Goal: Information Seeking & Learning: Learn about a topic

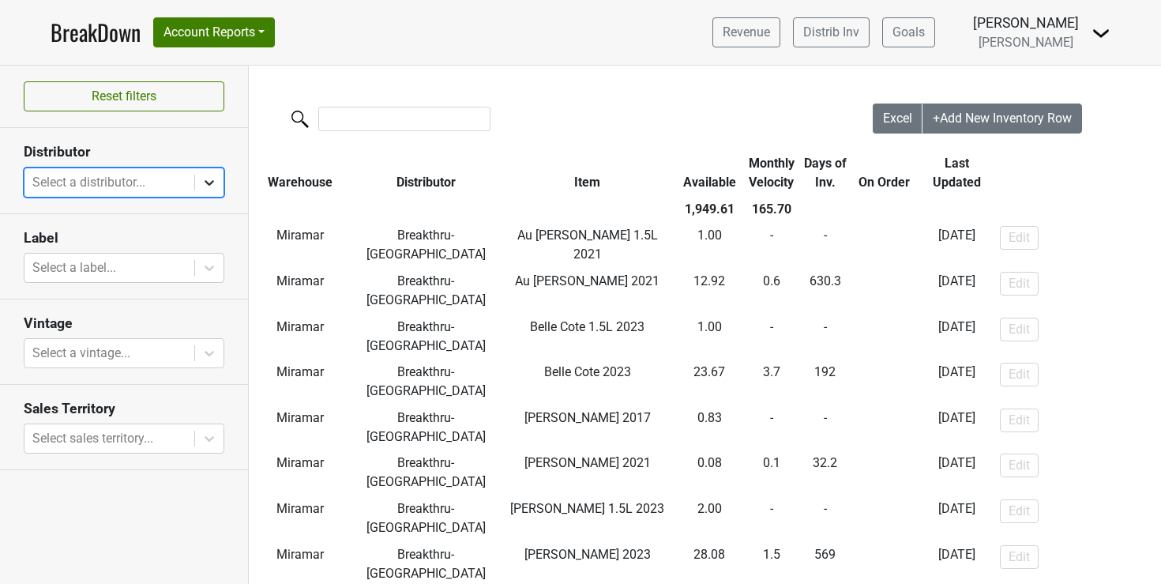
click at [203, 179] on icon at bounding box center [209, 183] width 16 height 16
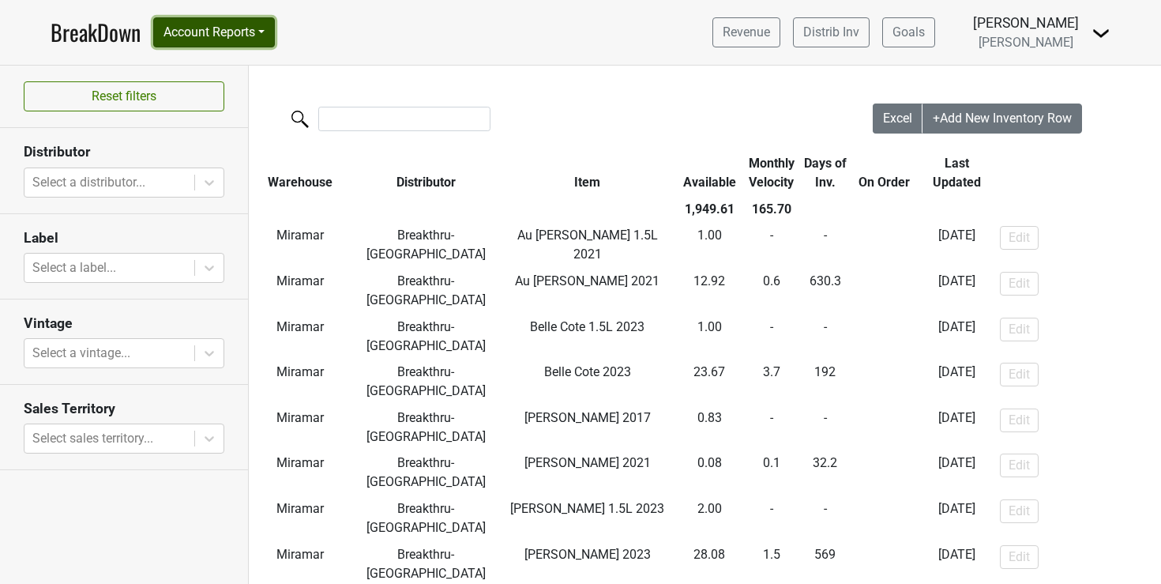
click at [261, 25] on button "Account Reports" at bounding box center [214, 32] width 122 height 30
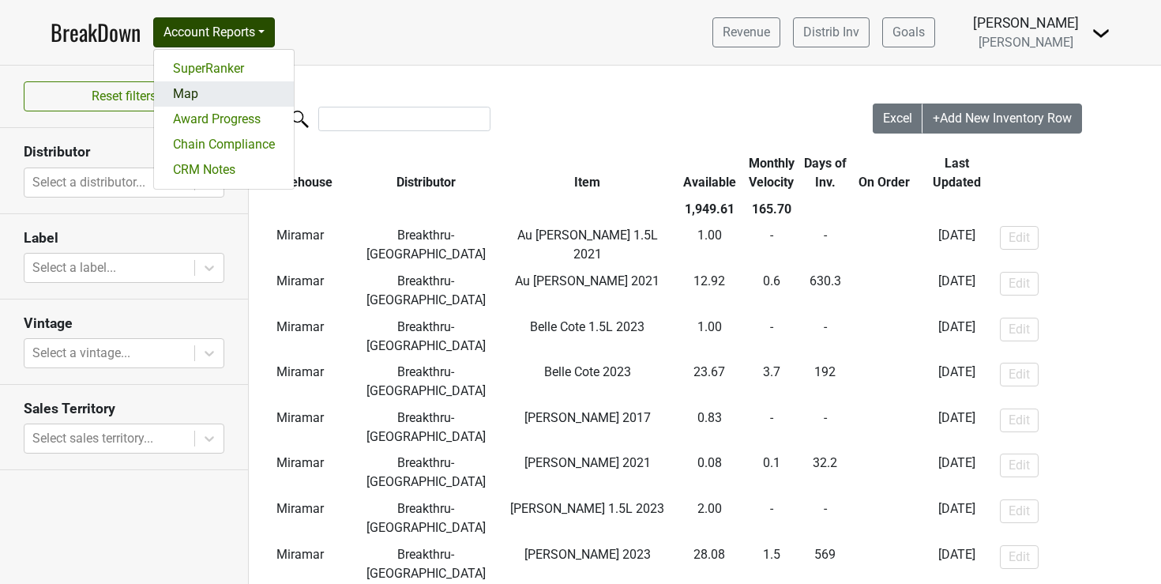
click at [189, 96] on link "Map" at bounding box center [224, 93] width 140 height 25
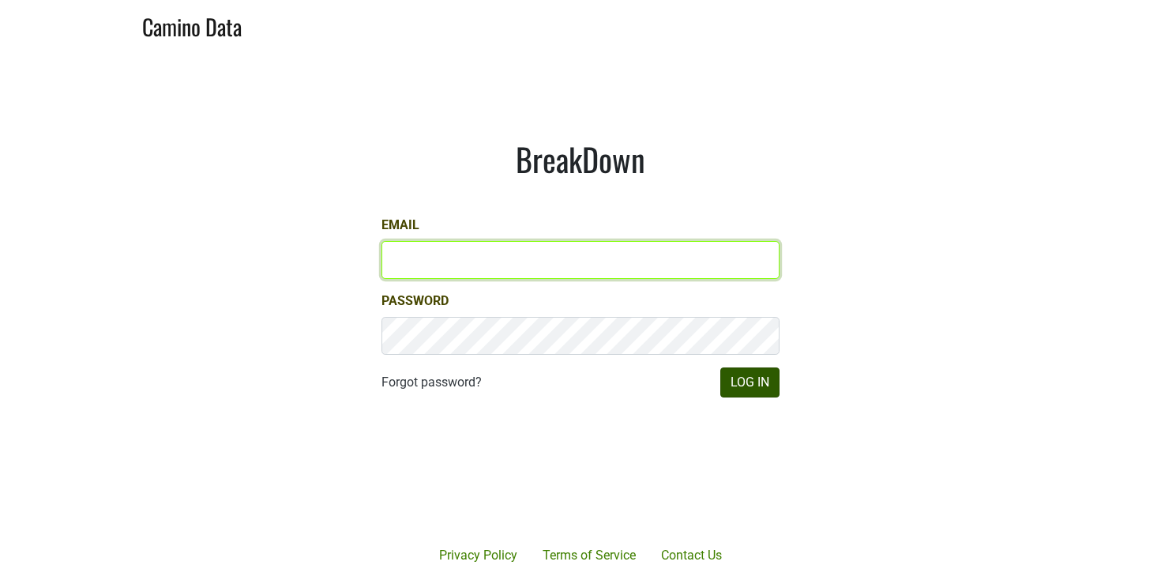
type input "rcasey@petermichaelwinery.com"
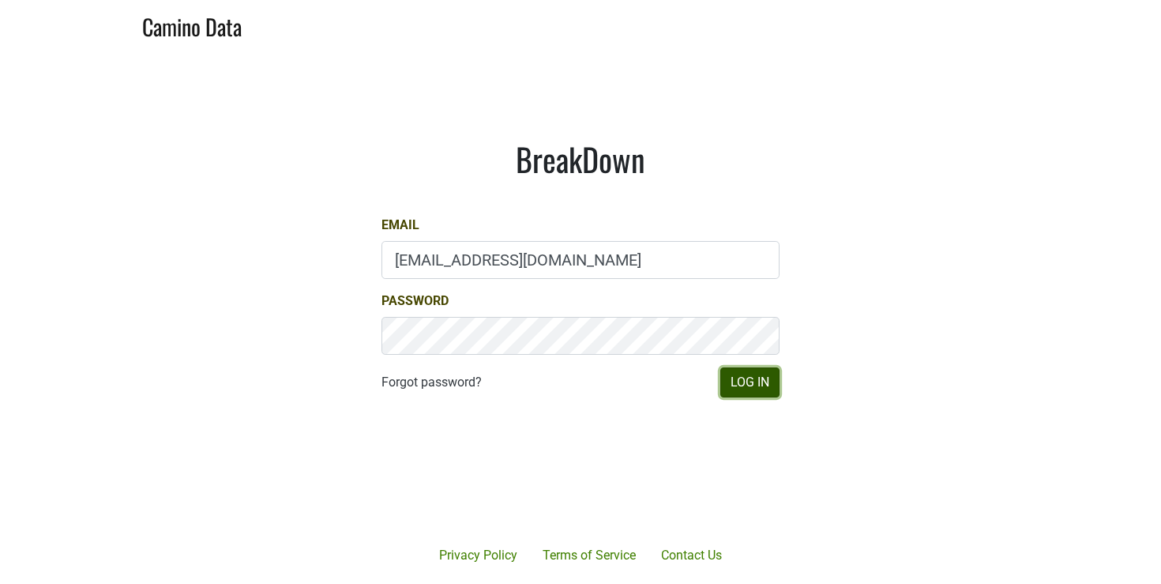
click at [760, 378] on button "Log In" at bounding box center [749, 382] width 59 height 30
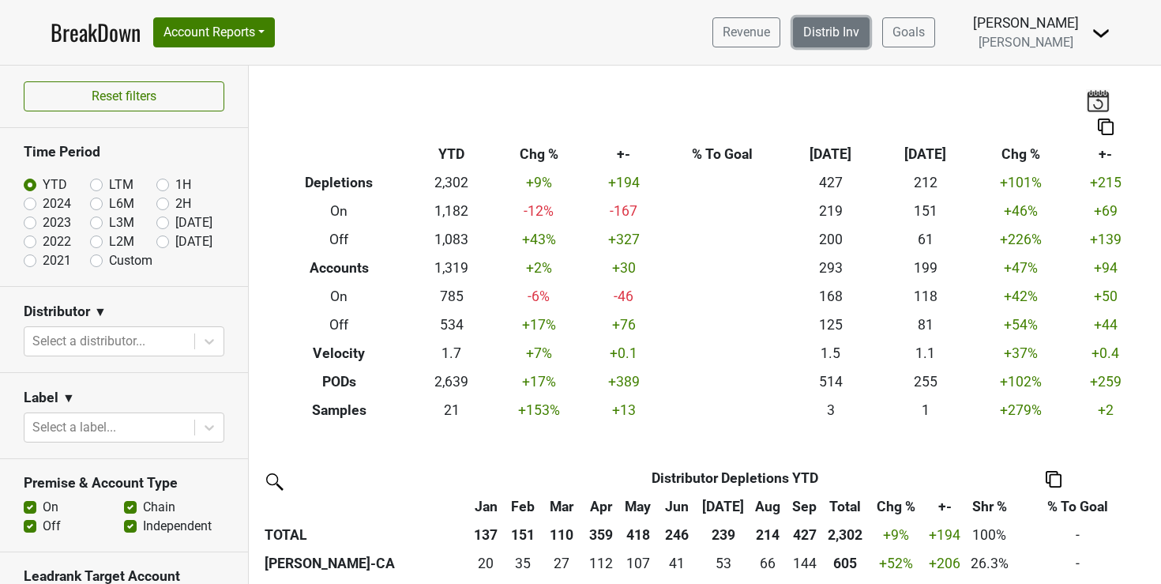
click at [862, 32] on link "Distrib Inv" at bounding box center [831, 32] width 77 height 30
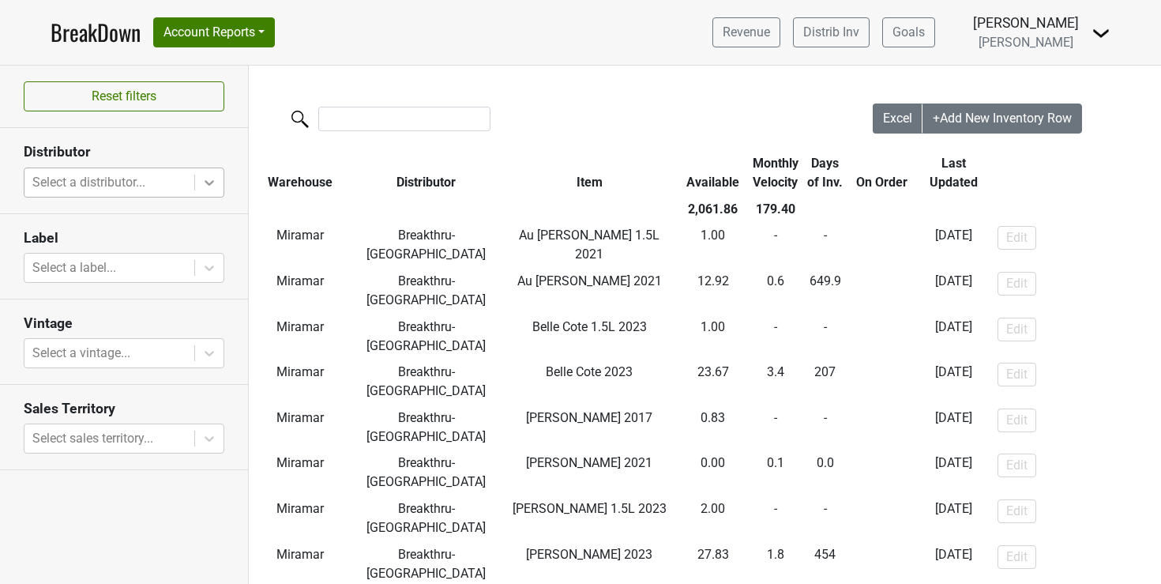
click at [206, 178] on icon at bounding box center [209, 183] width 16 height 16
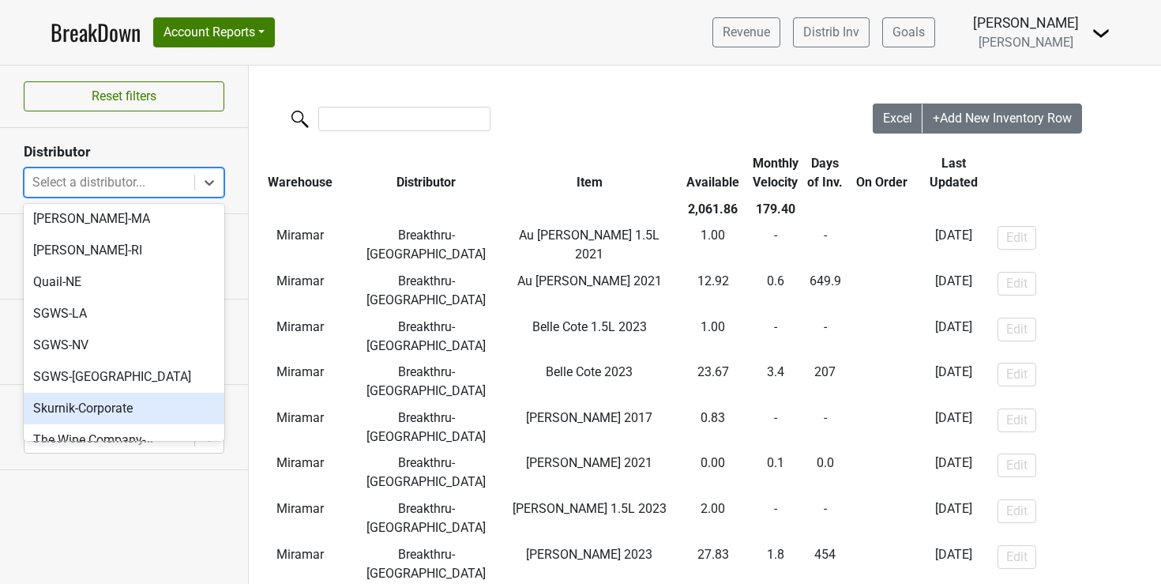
scroll to position [275, 0]
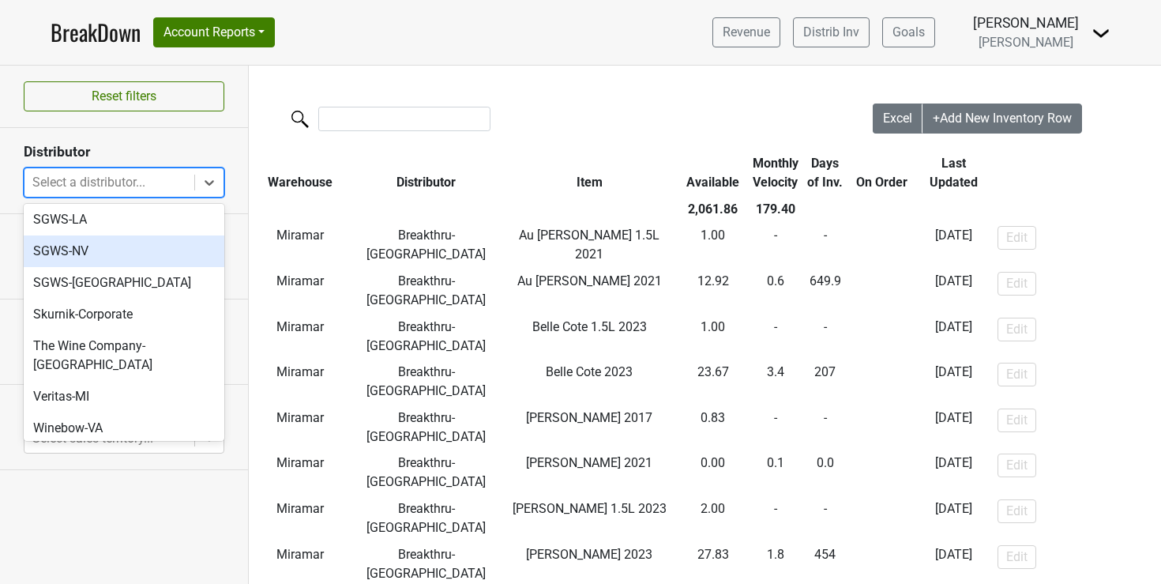
click at [107, 235] on div "SGWS-NV" at bounding box center [124, 251] width 201 height 32
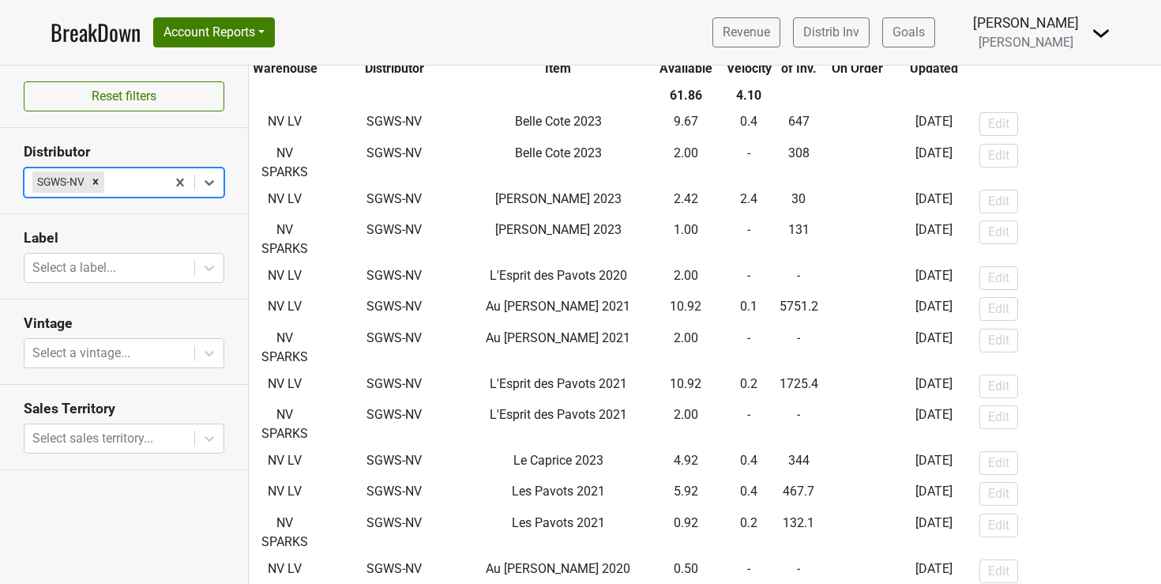
scroll to position [114, 1]
click at [266, 23] on button "Account Reports" at bounding box center [214, 32] width 122 height 30
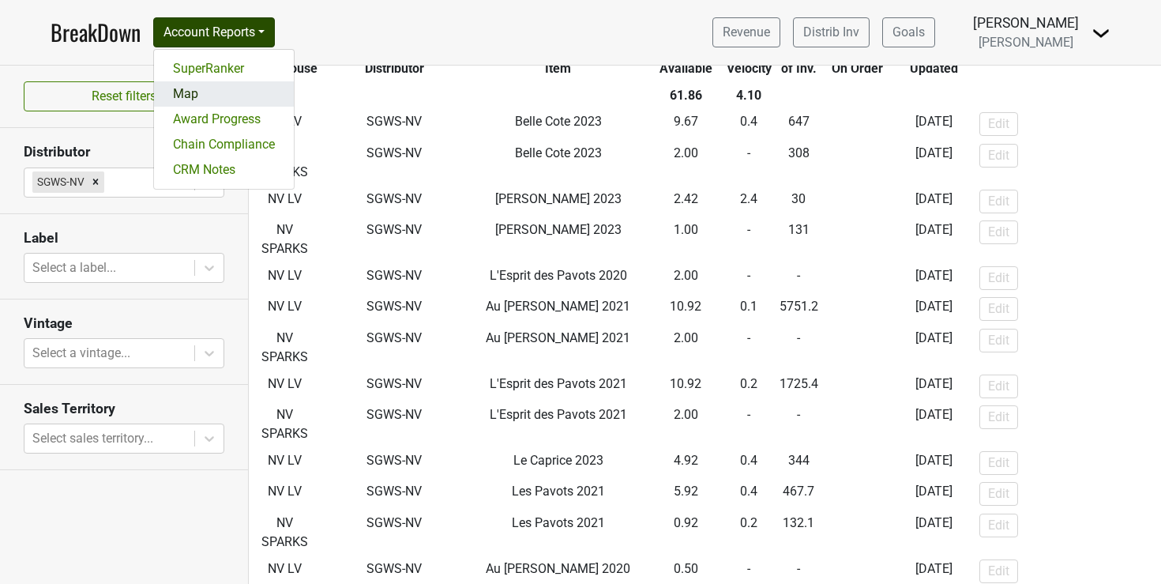
click at [194, 95] on link "Map" at bounding box center [224, 93] width 140 height 25
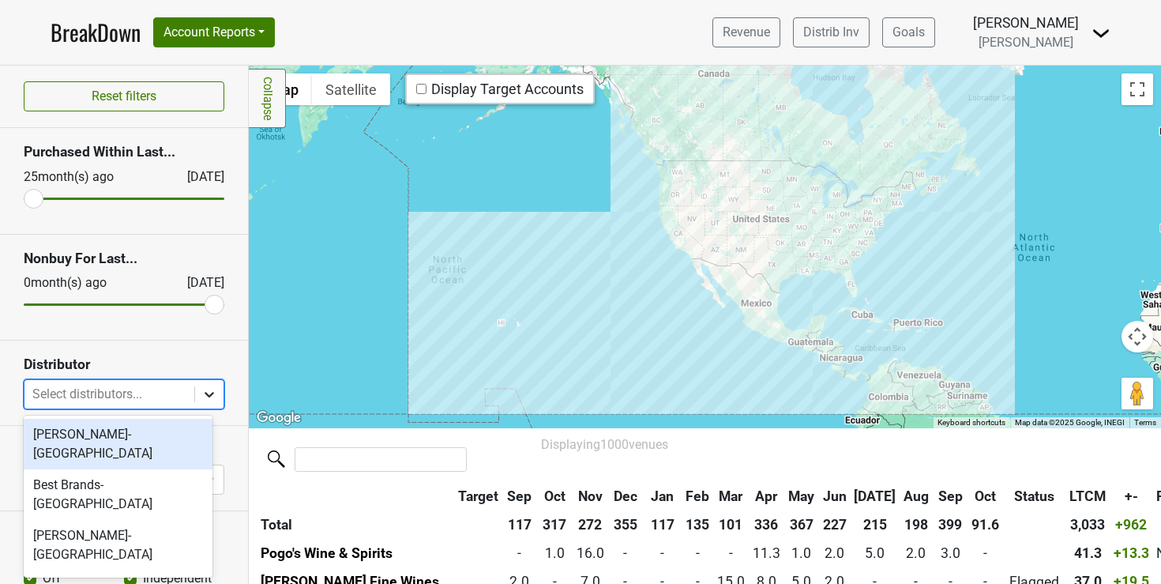
click at [201, 392] on icon at bounding box center [209, 394] width 16 height 16
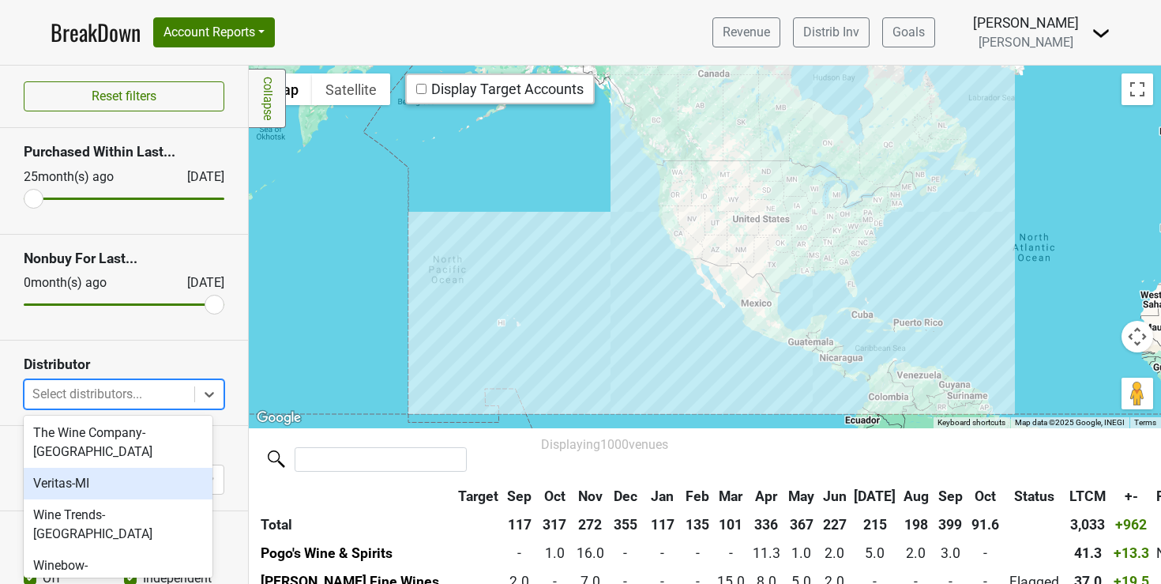
scroll to position [889, 0]
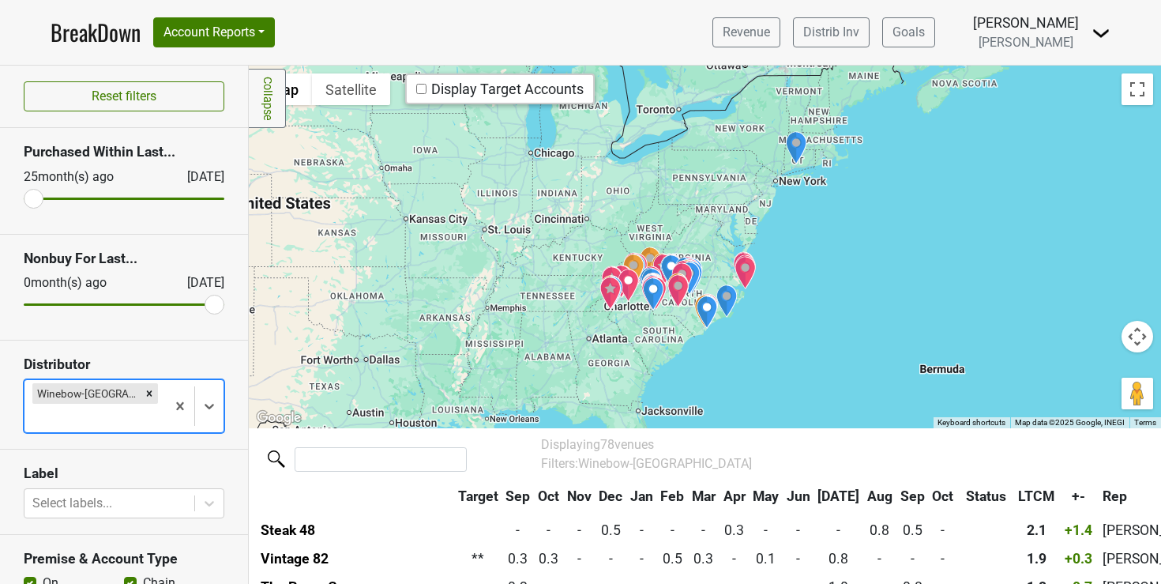
scroll to position [137, 0]
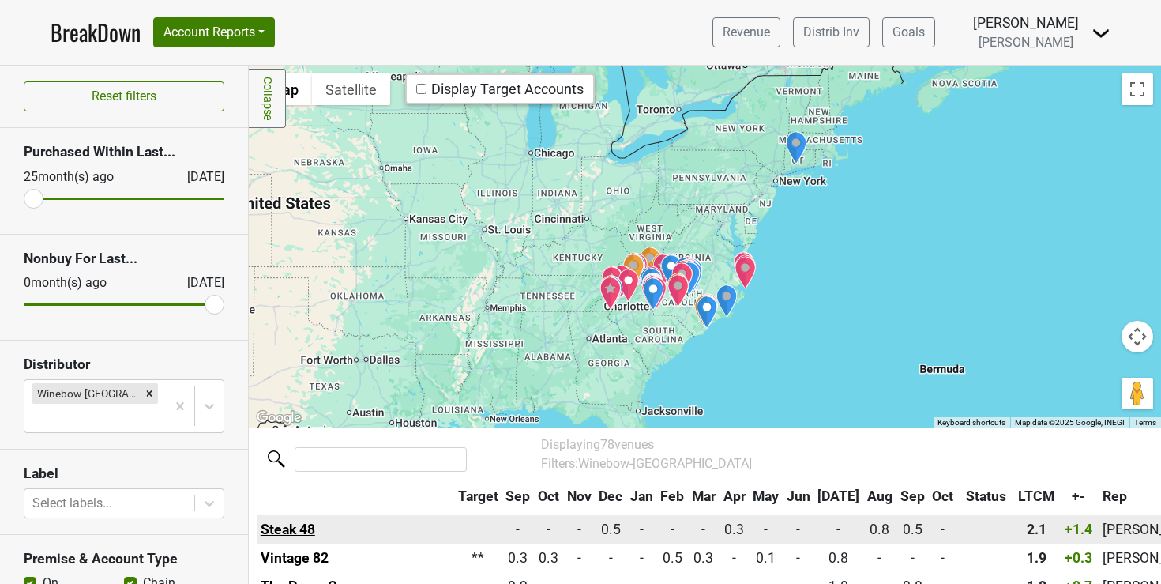
click at [295, 522] on link "Steak 48" at bounding box center [288, 529] width 55 height 16
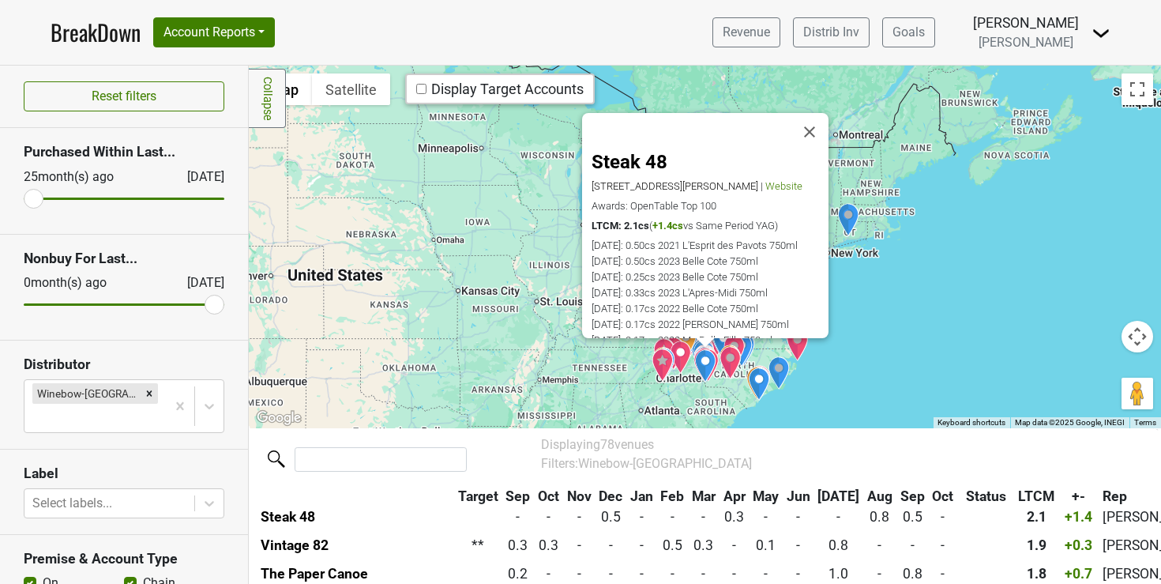
scroll to position [0, 0]
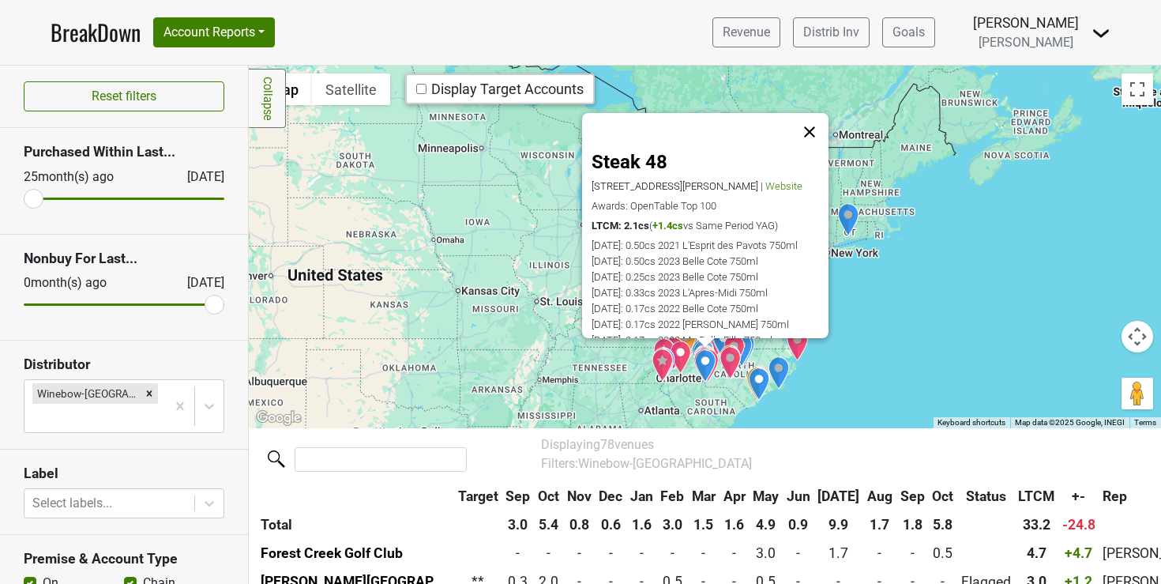
click at [812, 134] on button "Close" at bounding box center [810, 132] width 38 height 38
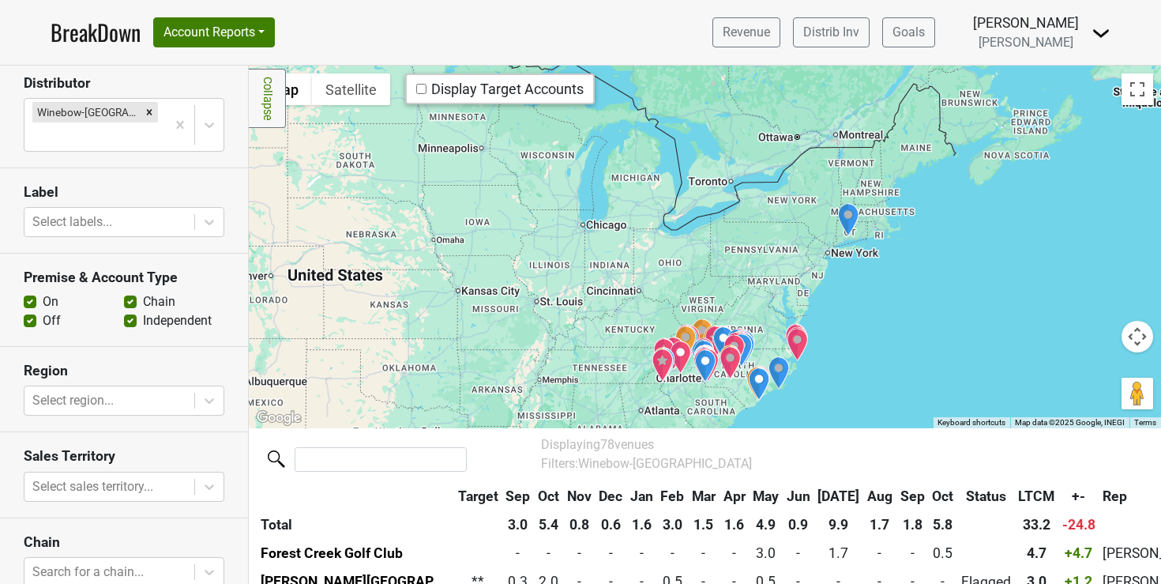
scroll to position [284, 0]
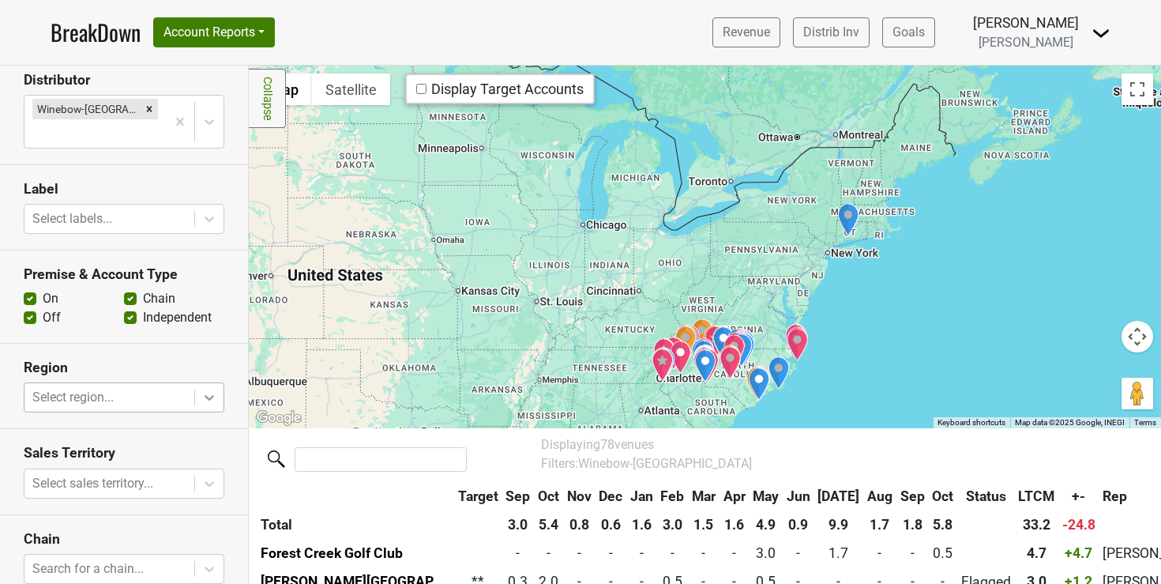
click at [205, 396] on icon at bounding box center [209, 399] width 9 height 6
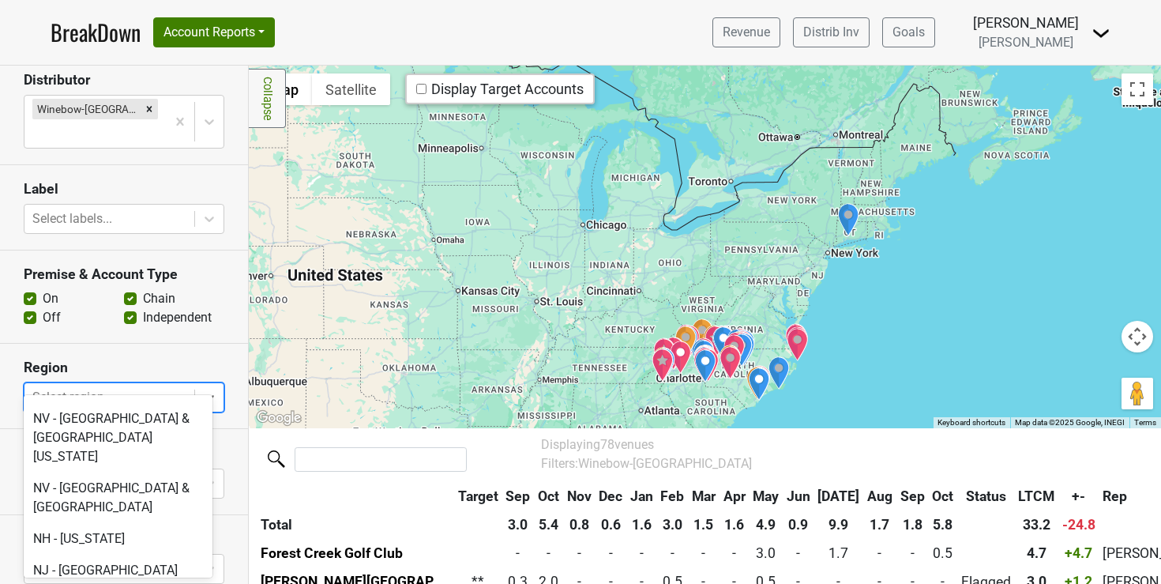
scroll to position [3289, 0]
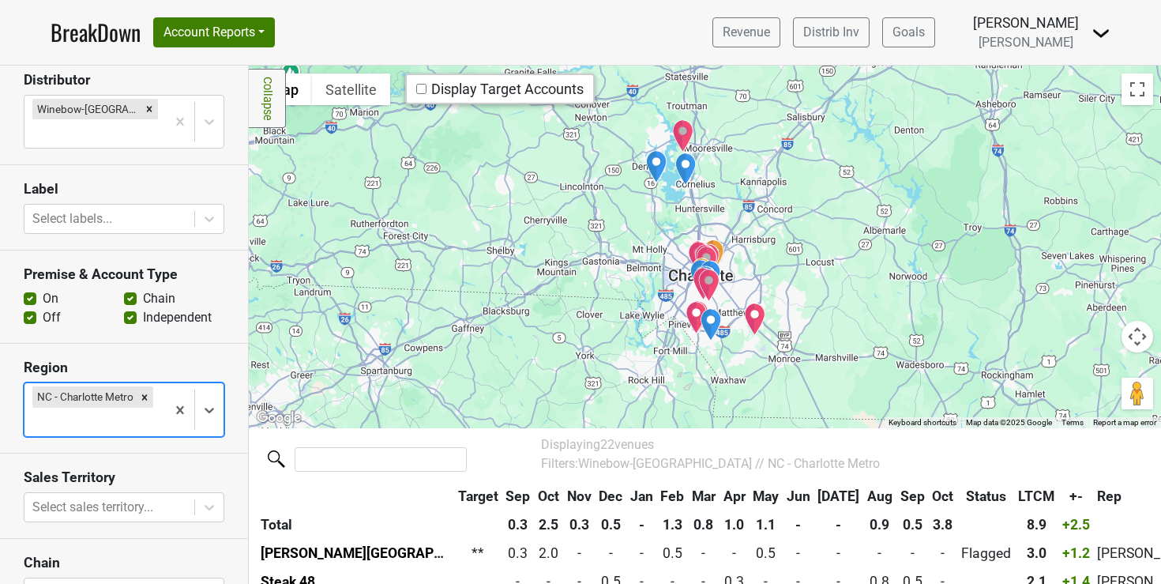
click at [1124, 352] on div at bounding box center [705, 247] width 912 height 362
click at [1132, 325] on button "Map camera controls" at bounding box center [1138, 337] width 32 height 32
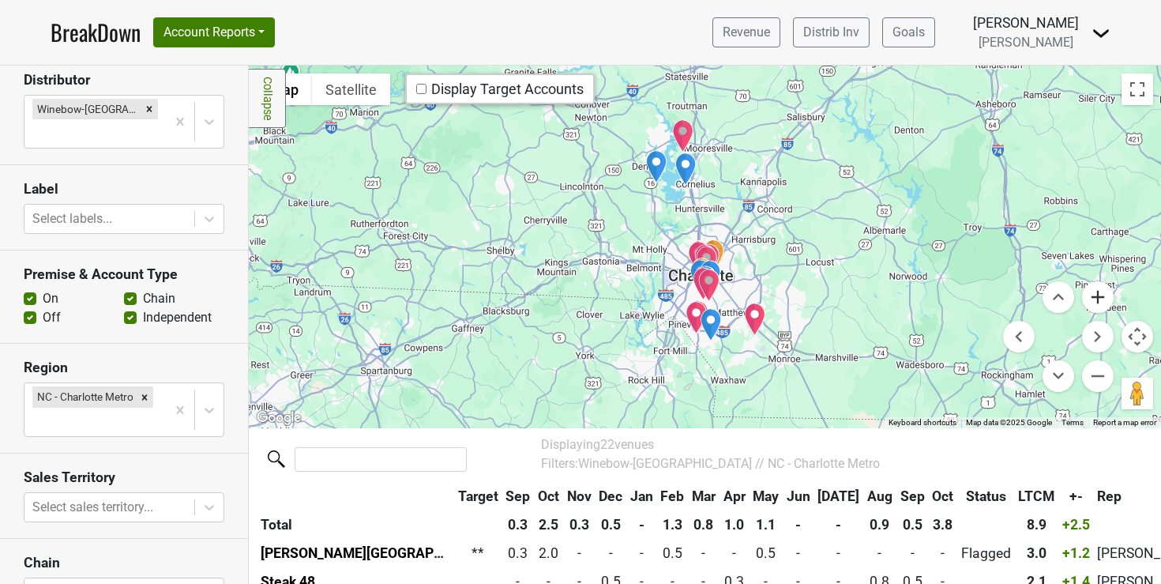
click at [1090, 295] on button "Zoom in" at bounding box center [1098, 297] width 32 height 32
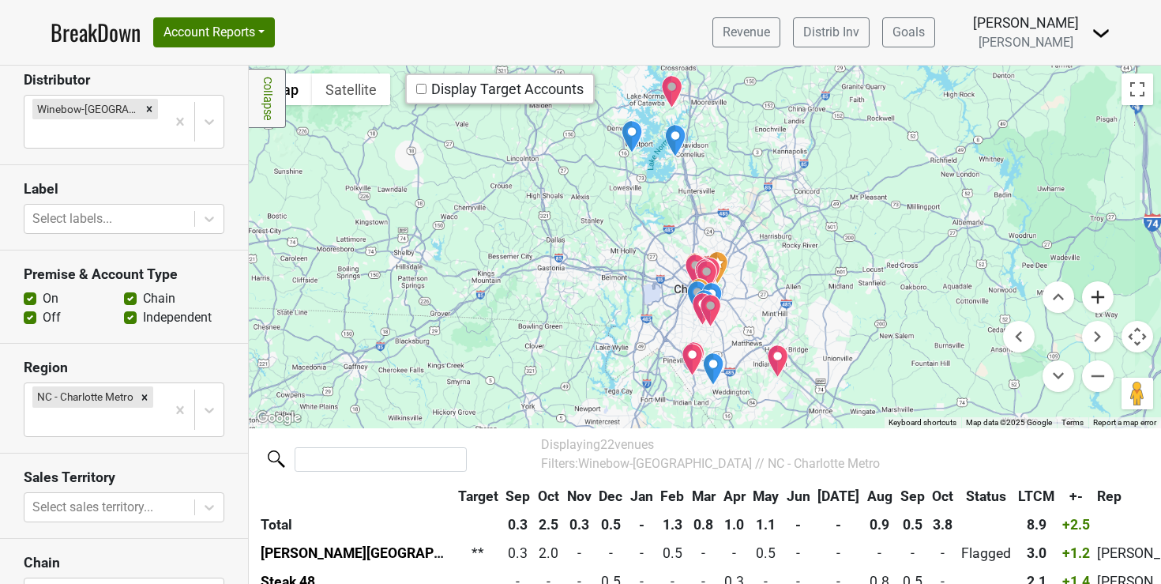
click at [1090, 295] on button "Zoom in" at bounding box center [1098, 297] width 32 height 32
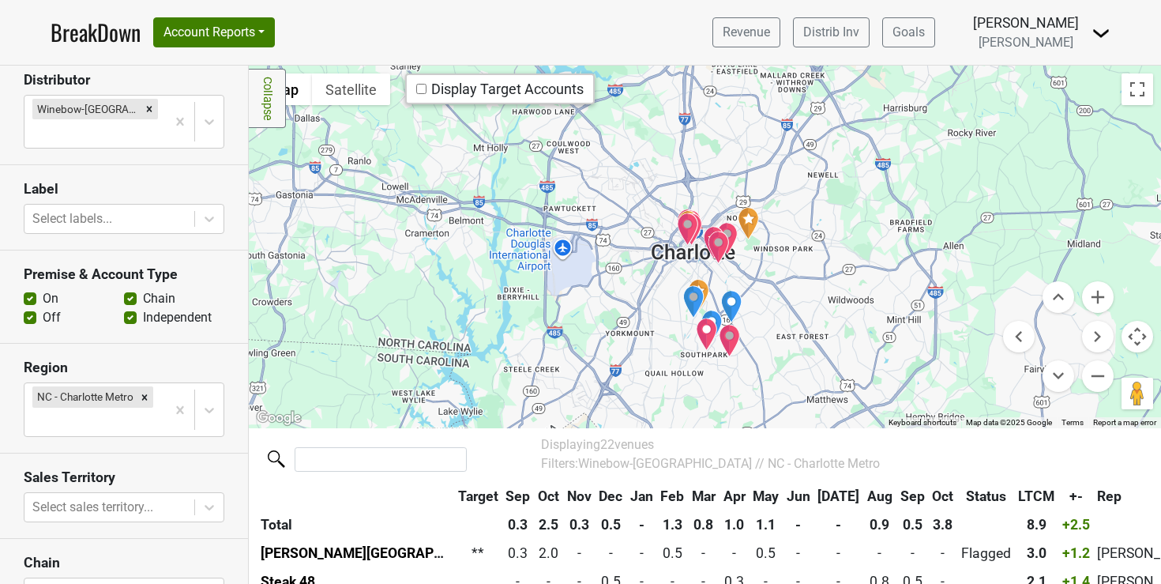
drag, startPoint x: 858, startPoint y: 325, endPoint x: 866, endPoint y: 216, distance: 110.1
click at [867, 214] on div at bounding box center [705, 247] width 912 height 362
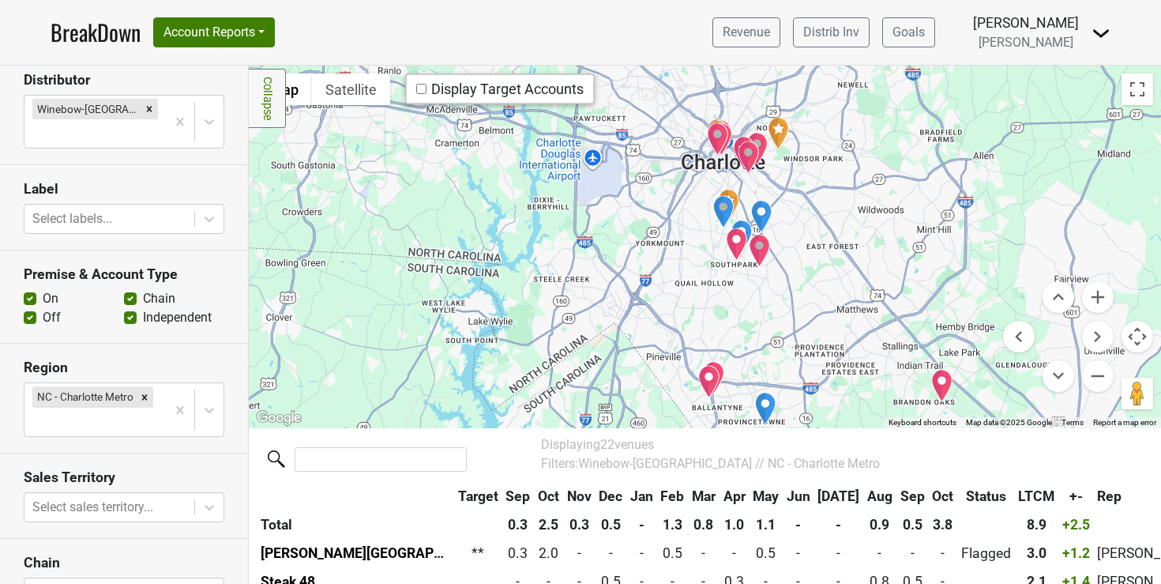
drag, startPoint x: 844, startPoint y: 340, endPoint x: 871, endPoint y: 251, distance: 93.2
click at [872, 251] on div at bounding box center [705, 247] width 912 height 362
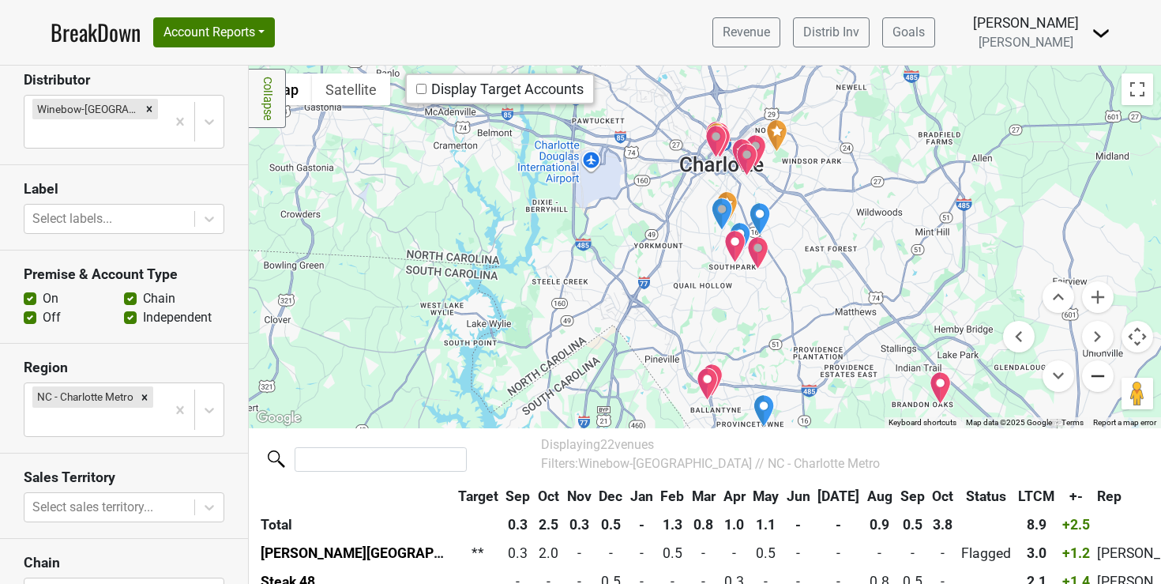
click at [1083, 376] on button "Zoom out" at bounding box center [1098, 376] width 32 height 32
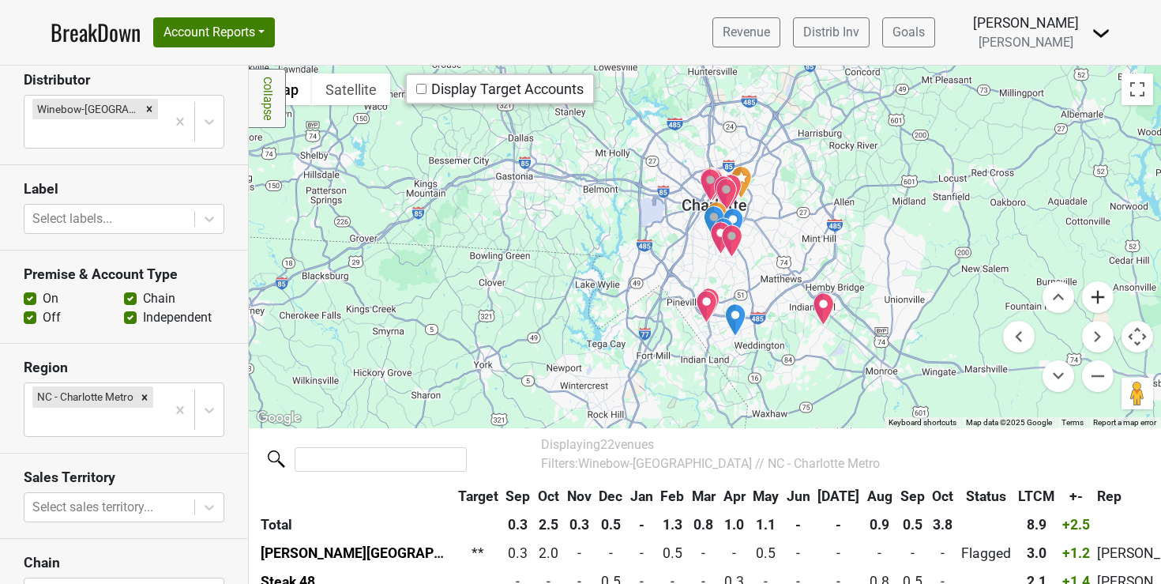
click at [1092, 295] on button "Zoom in" at bounding box center [1098, 297] width 32 height 32
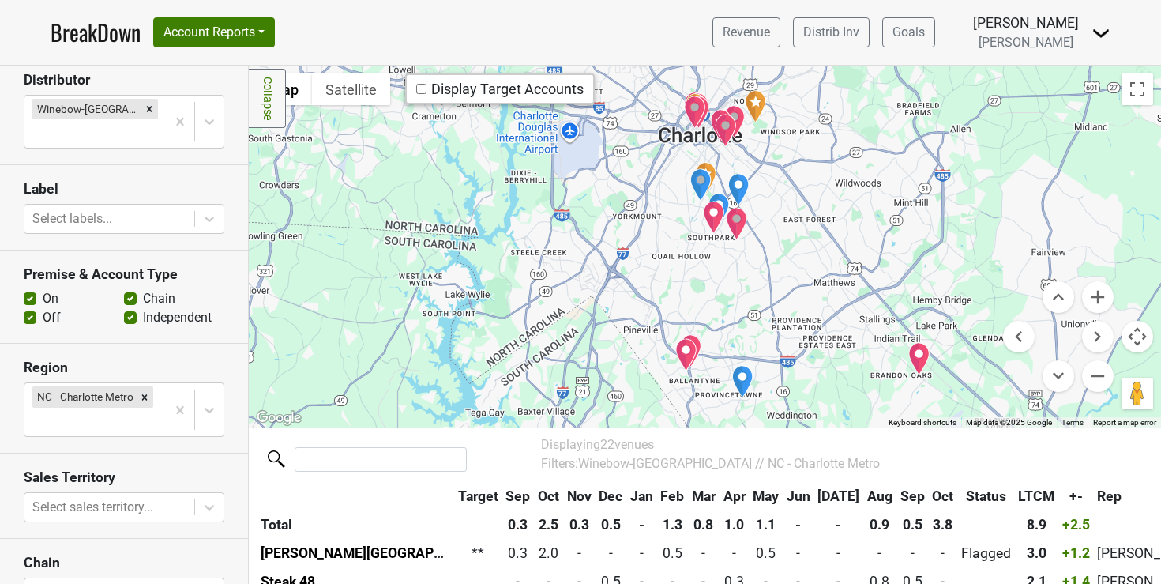
drag, startPoint x: 843, startPoint y: 295, endPoint x: 822, endPoint y: 264, distance: 37.7
click at [822, 264] on div at bounding box center [705, 247] width 912 height 362
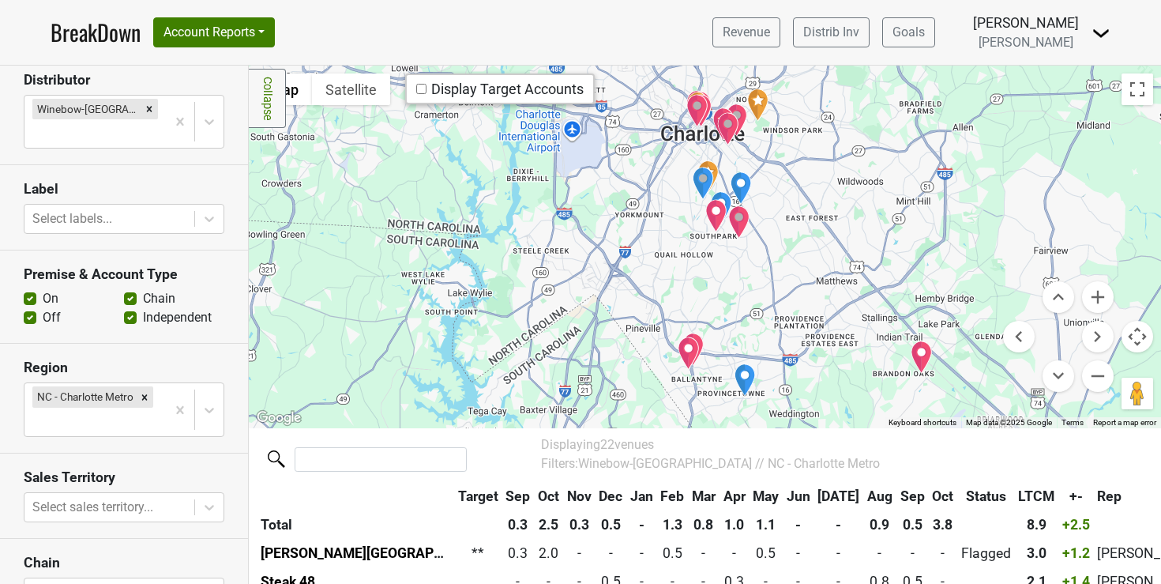
click at [740, 374] on img "Winestore Blakeney" at bounding box center [745, 379] width 22 height 33
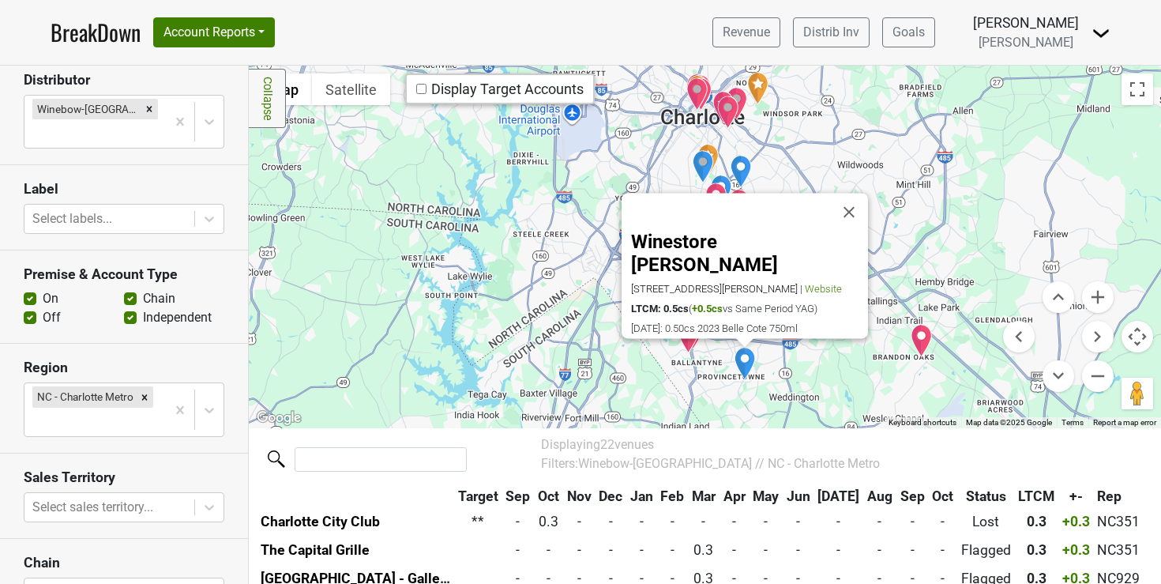
scroll to position [202, 0]
click at [915, 334] on img "Tap and Vine" at bounding box center [922, 340] width 22 height 33
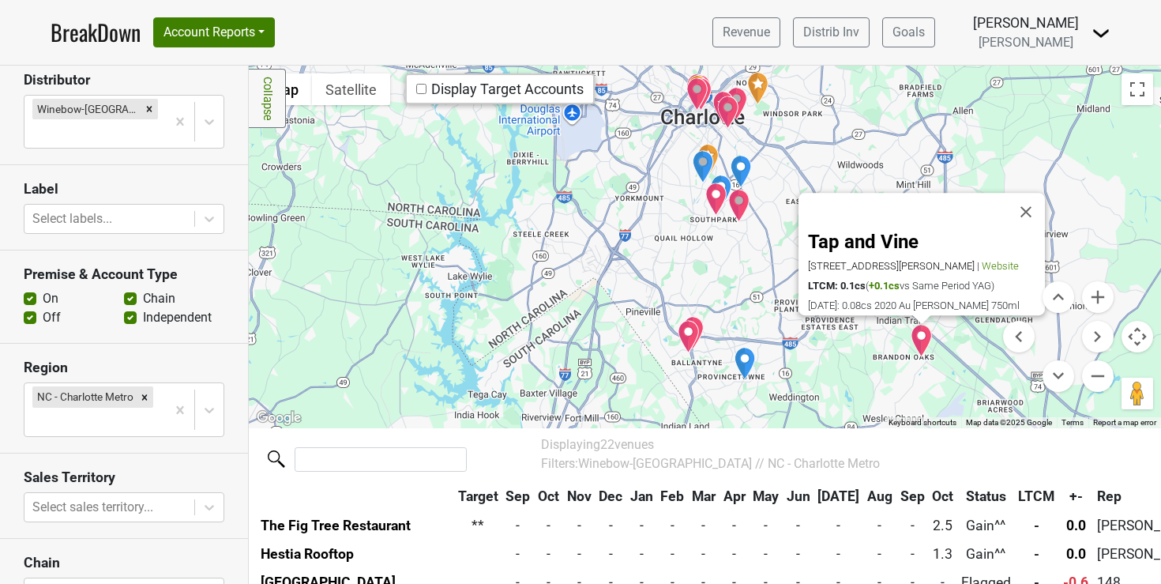
scroll to position [430, 0]
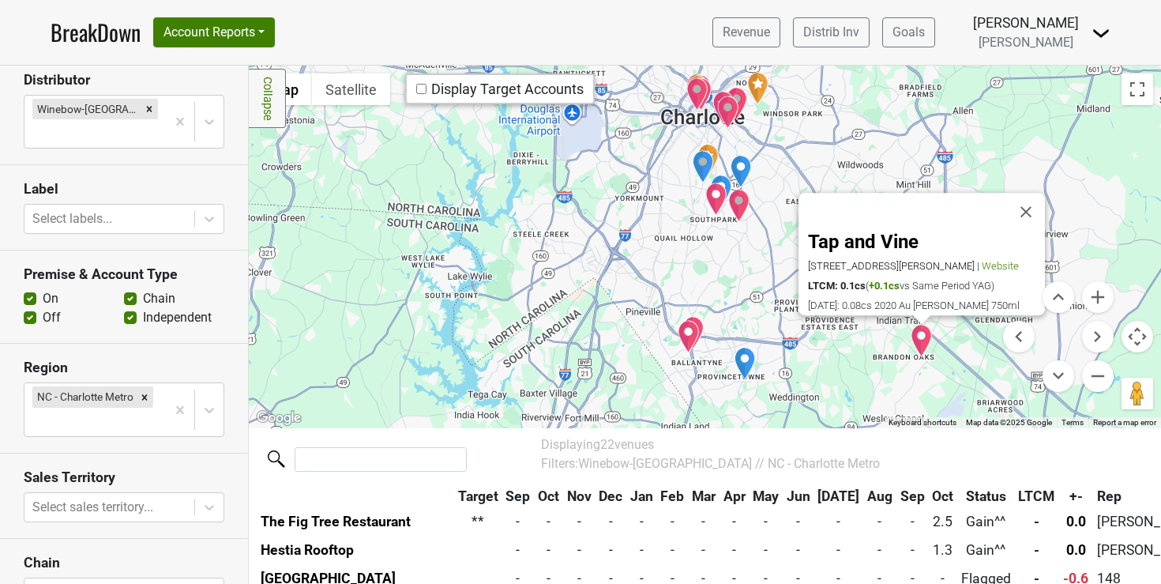
click at [686, 329] on img "Hestia Rooftop" at bounding box center [689, 336] width 22 height 33
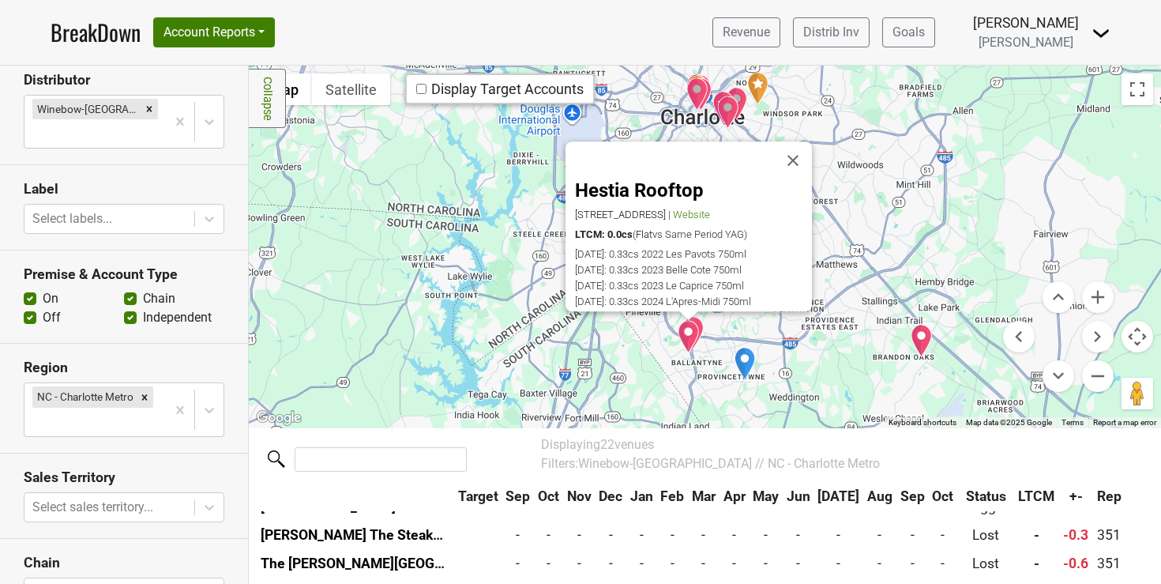
scroll to position [515, 0]
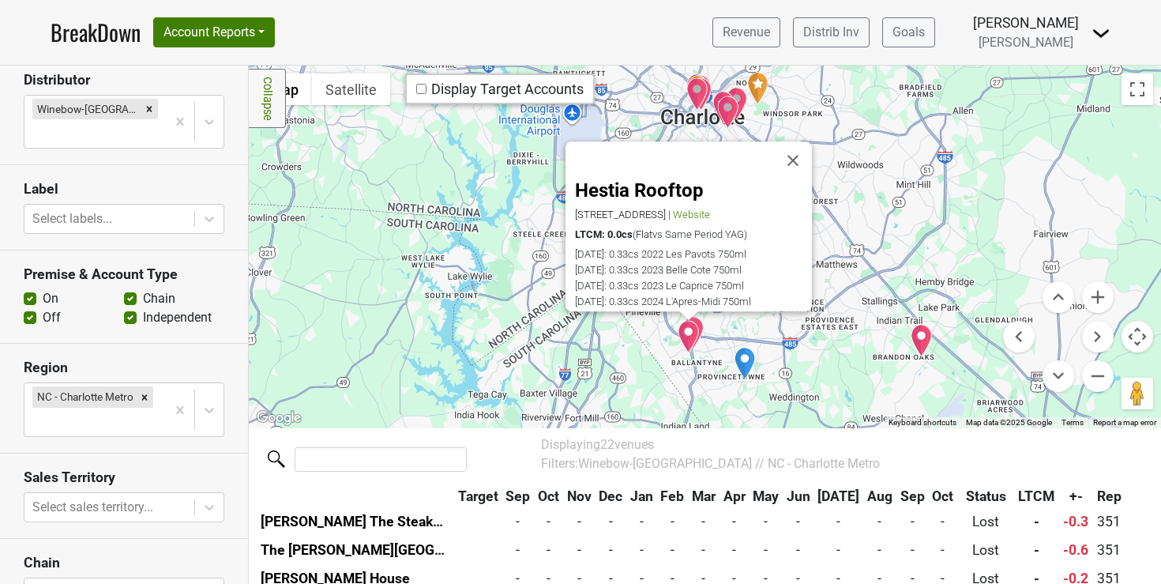
click at [690, 322] on img "Hestia Rooftop" at bounding box center [689, 336] width 22 height 33
click at [691, 320] on div at bounding box center [689, 315] width 20 height 9
click at [1090, 298] on button "Zoom in" at bounding box center [1098, 297] width 32 height 32
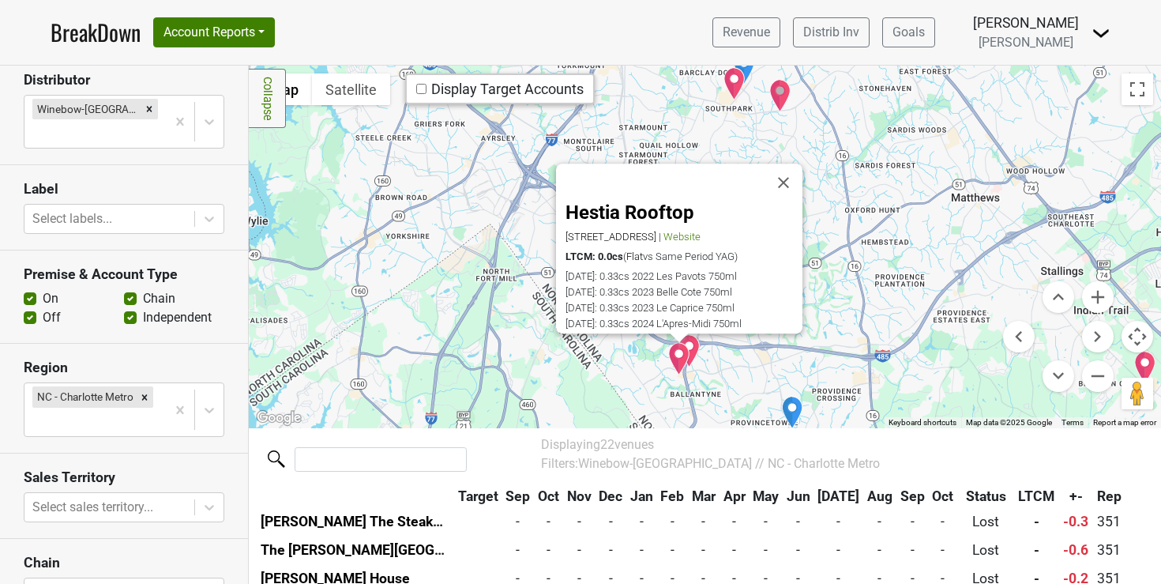
drag, startPoint x: 833, startPoint y: 310, endPoint x: 842, endPoint y: 224, distance: 86.5
click at [842, 224] on div "Hestia Rooftop 14819 Ballantyne Village Way 16th Floor, Charlotte, NC 28277 | W…" at bounding box center [705, 247] width 912 height 362
click at [686, 348] on img "Ballantyne Resort - Gallery Restaurant" at bounding box center [690, 350] width 22 height 33
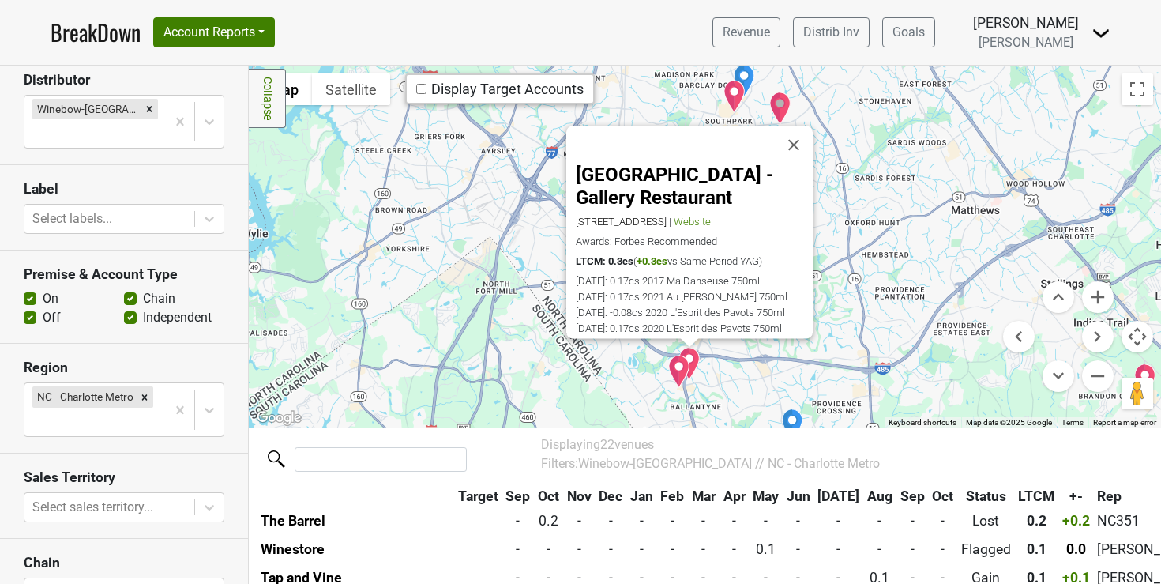
scroll to position [316, 0]
click at [791, 127] on button "Close" at bounding box center [794, 145] width 38 height 38
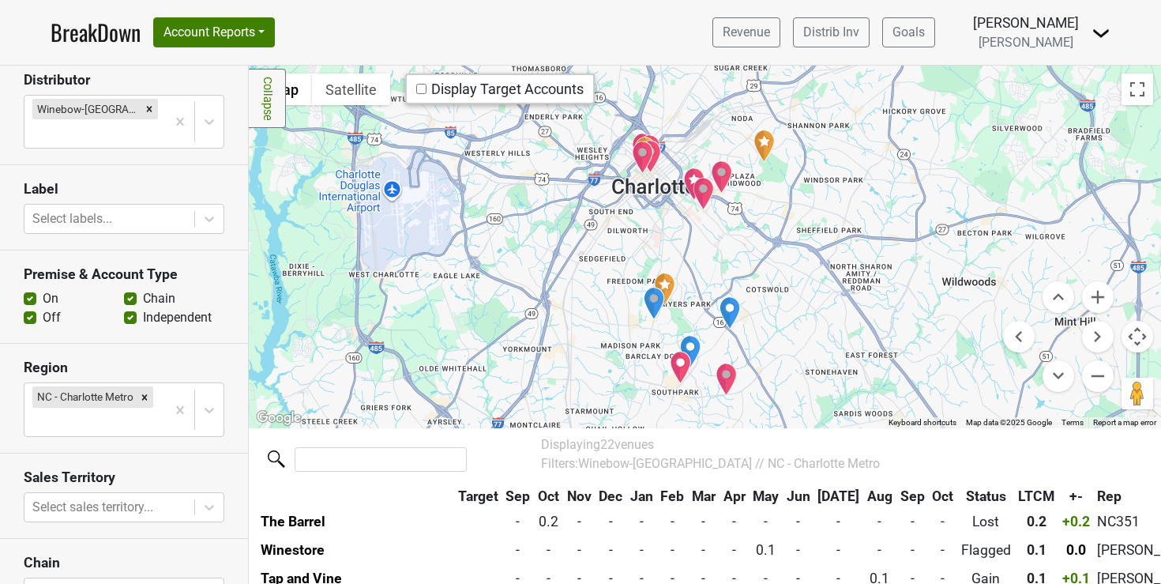
drag, startPoint x: 769, startPoint y: 226, endPoint x: 713, endPoint y: 501, distance: 280.4
click at [713, 501] on div "Filters Collapse ← Move left → Move right ↑ Move up ↓ Move down + Zoom in - Zoo…" at bounding box center [705, 325] width 912 height 518
click at [721, 377] on img "Foxcroft Wine Co - Southpark" at bounding box center [727, 379] width 22 height 33
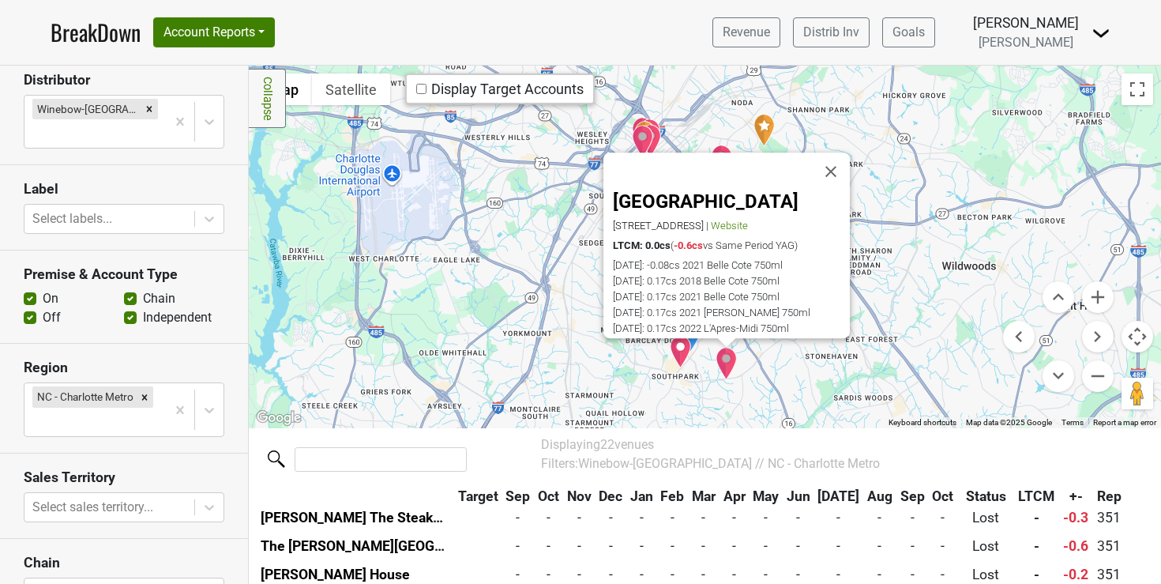
scroll to position [543, 0]
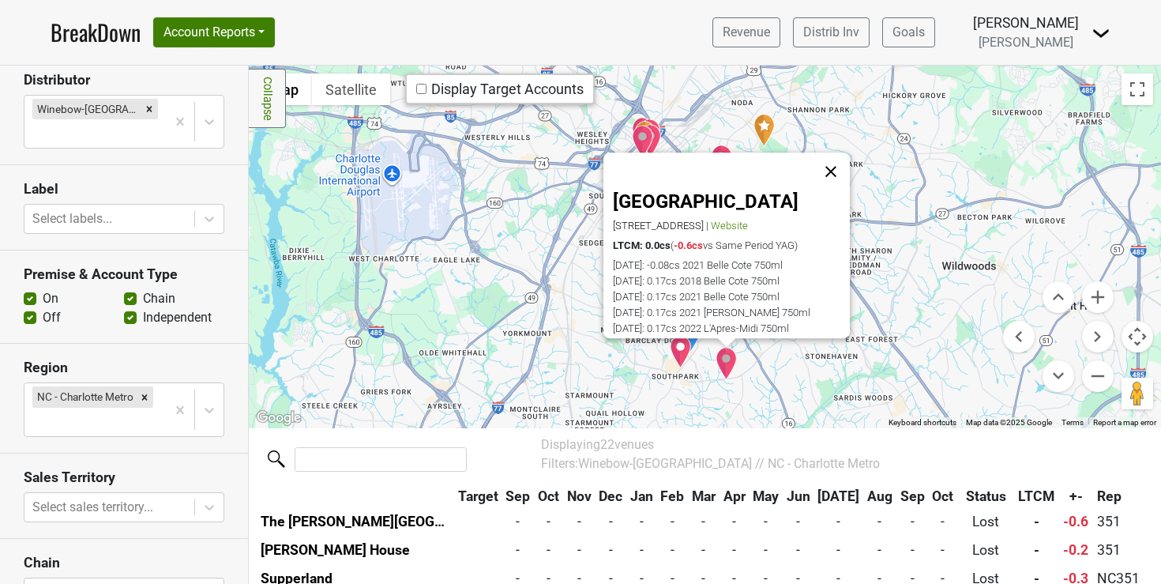
click at [829, 153] on button "Close" at bounding box center [831, 172] width 38 height 38
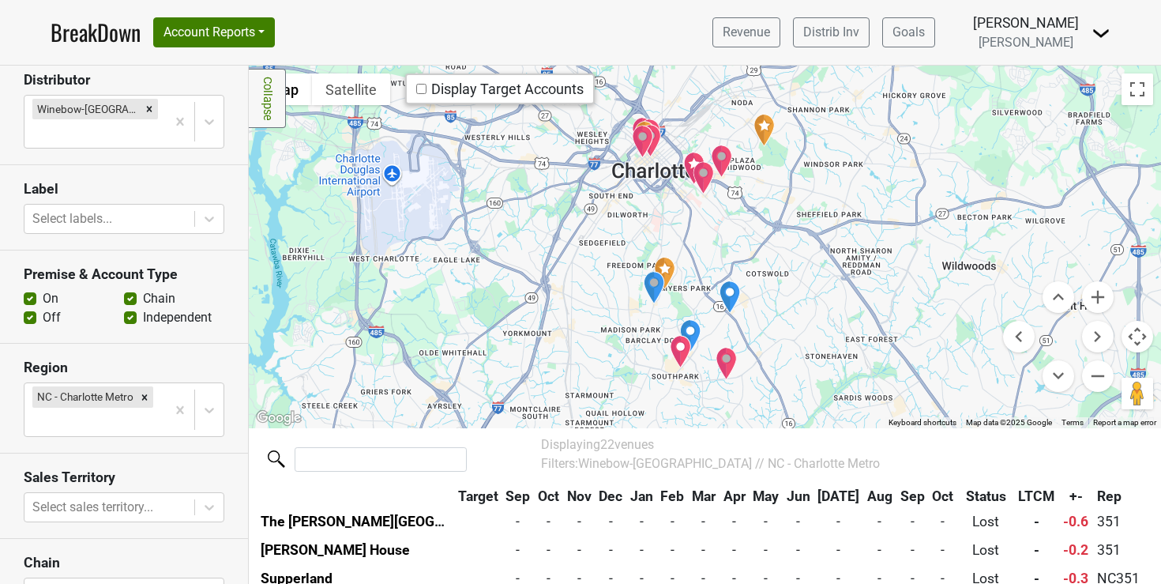
click at [675, 353] on img "Steak 48" at bounding box center [681, 351] width 22 height 33
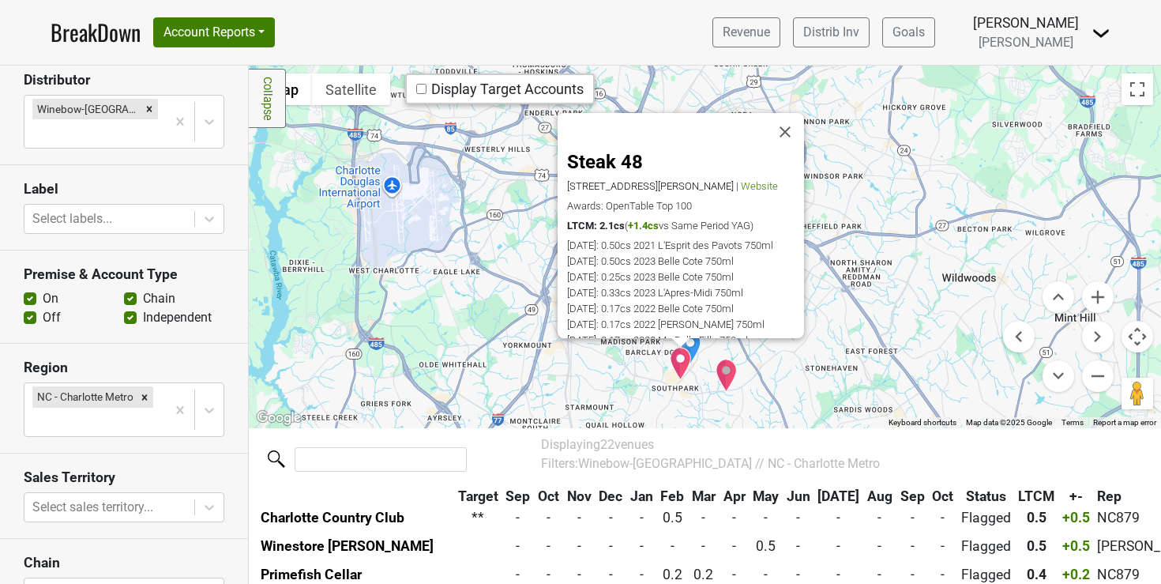
scroll to position [117, 0]
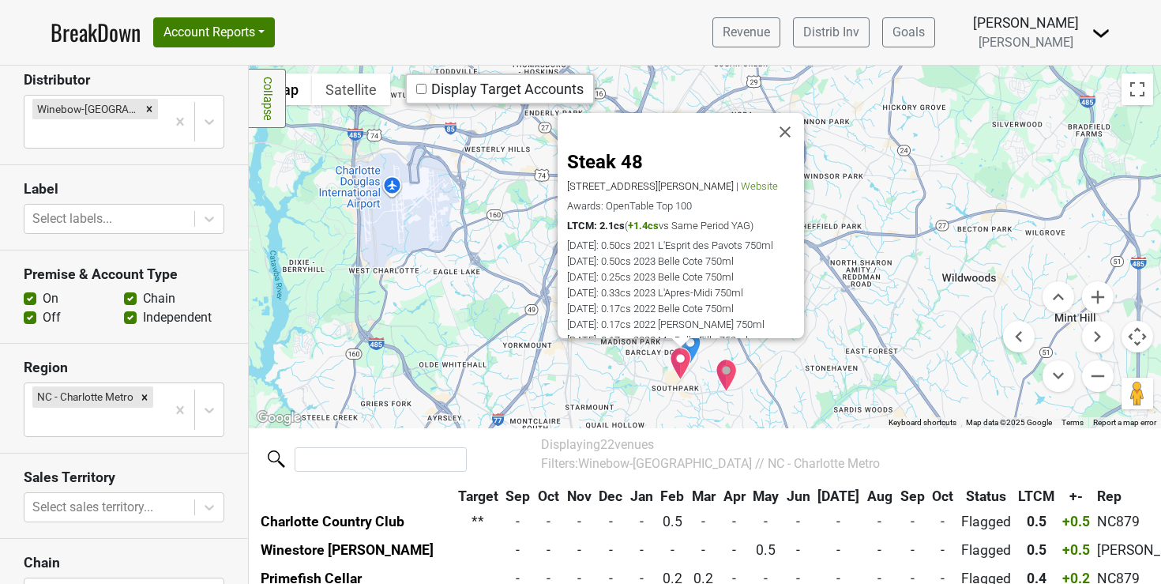
click at [687, 350] on img "Winestore" at bounding box center [690, 347] width 22 height 33
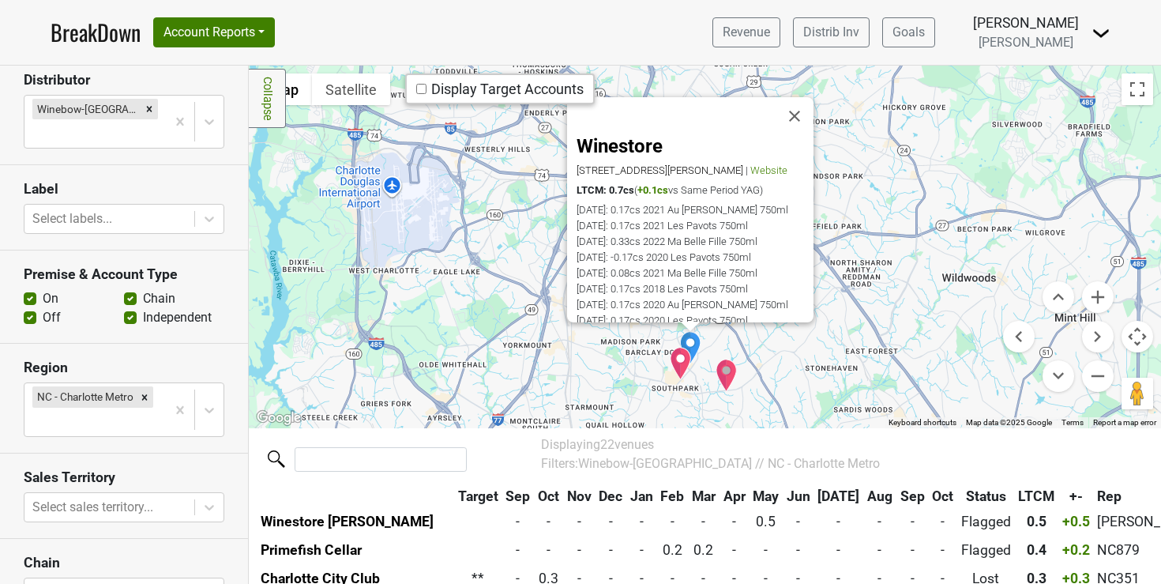
scroll to position [145, 0]
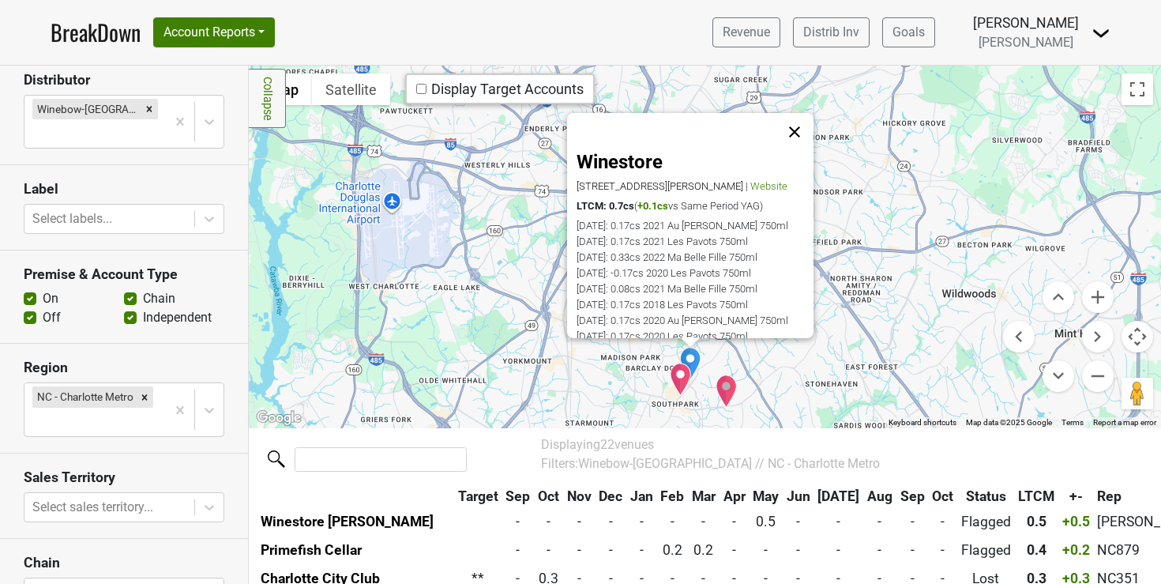
click at [794, 124] on button "Close" at bounding box center [795, 132] width 38 height 38
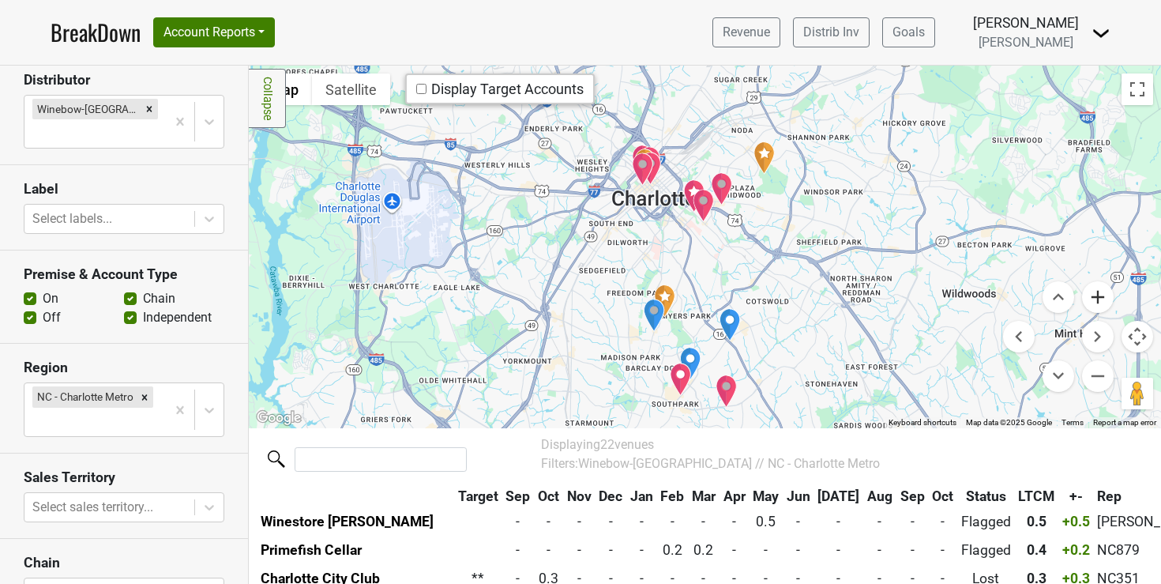
click at [1089, 288] on button "Zoom in" at bounding box center [1098, 297] width 32 height 32
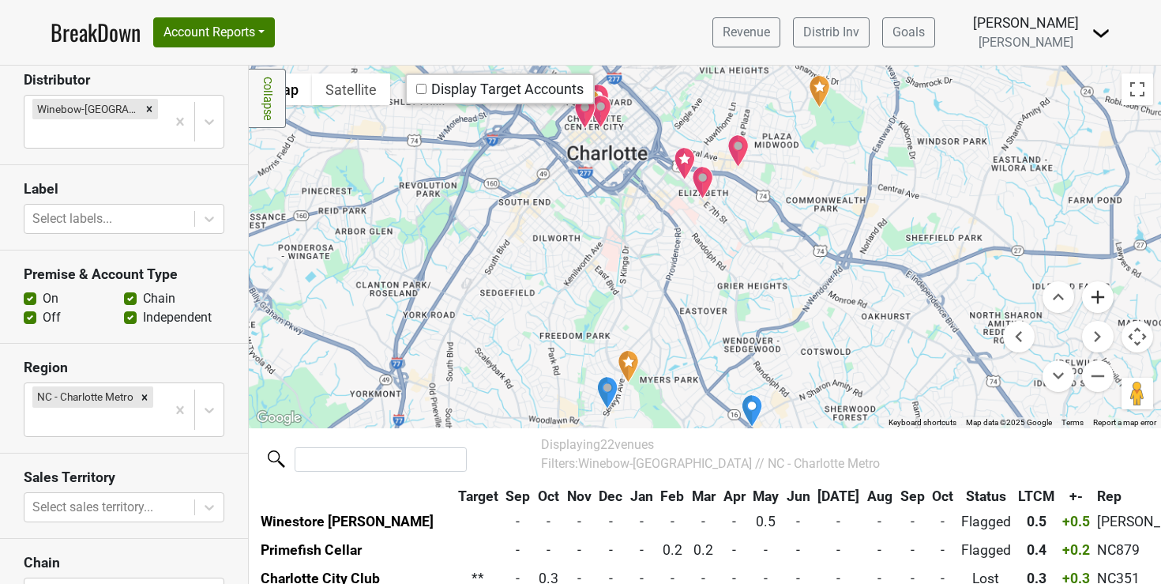
click at [1089, 288] on button "Zoom in" at bounding box center [1098, 297] width 32 height 32
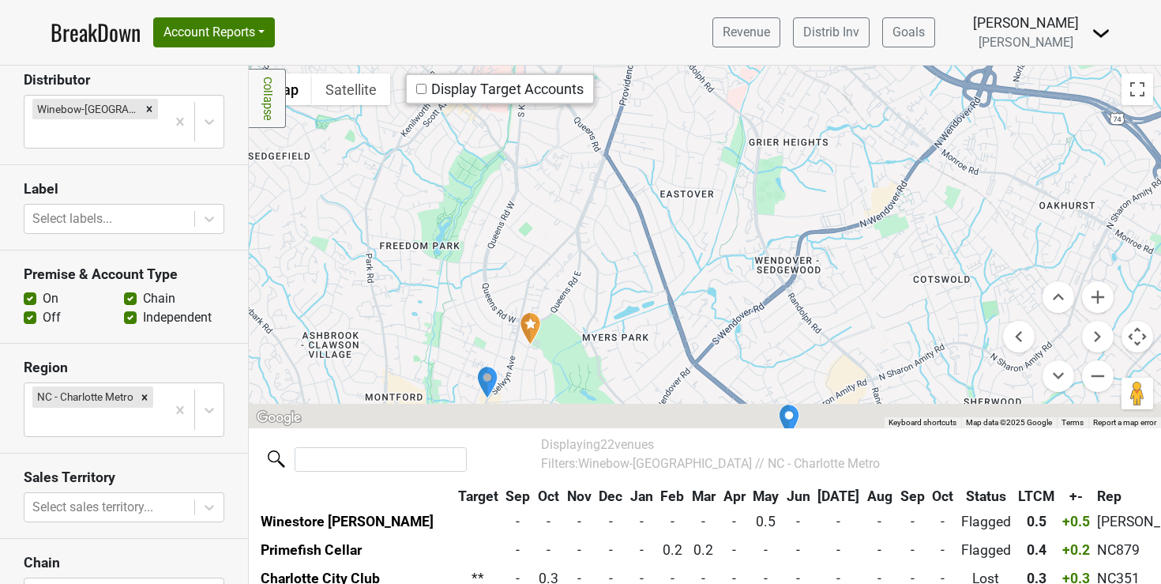
drag, startPoint x: 829, startPoint y: 370, endPoint x: 815, endPoint y: 158, distance: 212.9
click at [815, 159] on div at bounding box center [705, 247] width 912 height 362
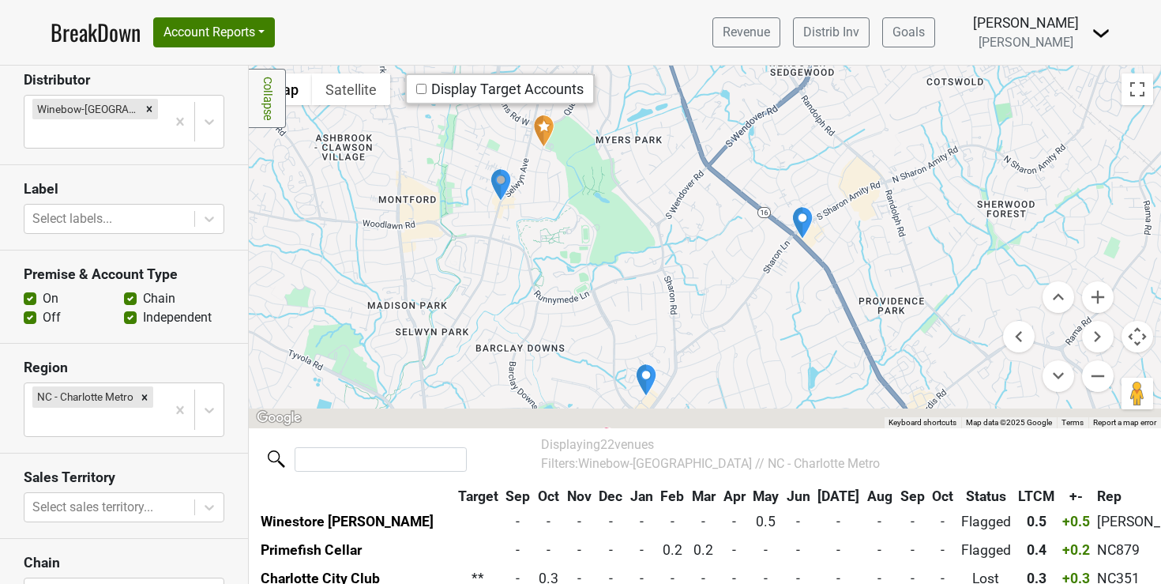
drag, startPoint x: 615, startPoint y: 243, endPoint x: 683, endPoint y: 83, distance: 173.4
click at [682, 83] on div at bounding box center [705, 247] width 912 height 362
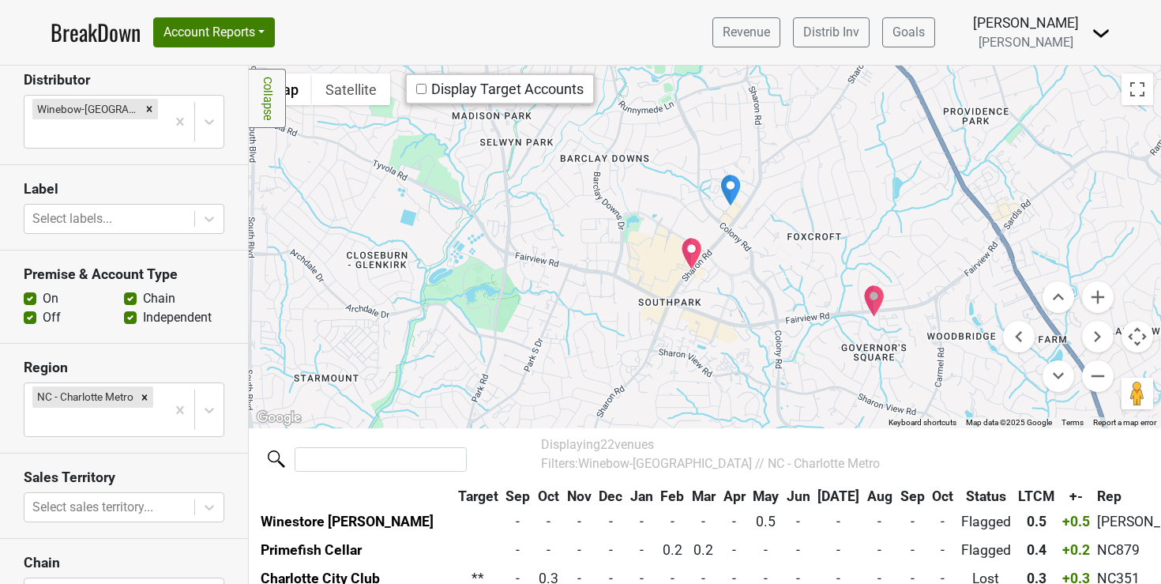
drag, startPoint x: 651, startPoint y: 299, endPoint x: 659, endPoint y: 220, distance: 80.2
click at [659, 220] on div at bounding box center [705, 247] width 912 height 362
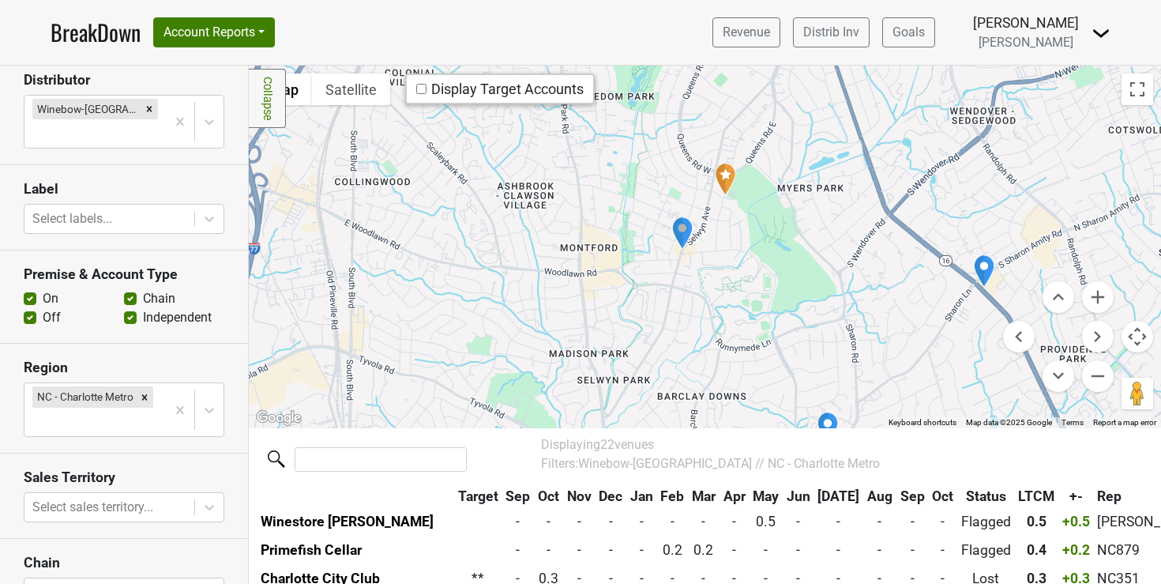
drag, startPoint x: 844, startPoint y: 194, endPoint x: 942, endPoint y: 434, distance: 260.4
click at [942, 434] on div "Filters Collapse ← Move left → Move right ↑ Move up ↓ Move down + Zoom in - Zoo…" at bounding box center [705, 325] width 912 height 518
click at [977, 262] on img "Primefish Cellar" at bounding box center [985, 270] width 22 height 33
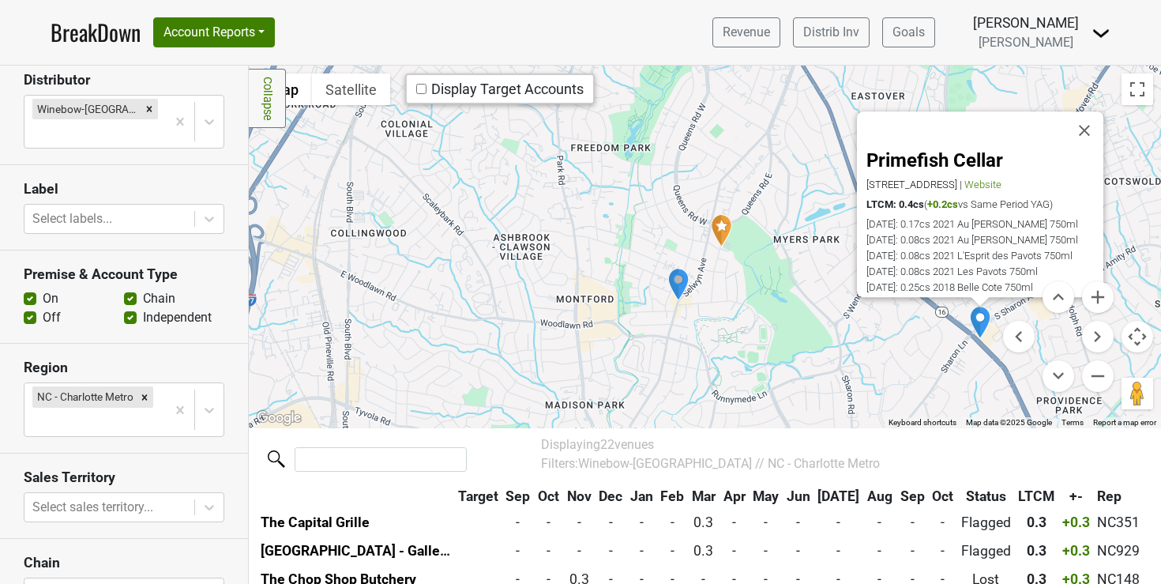
scroll to position [231, 0]
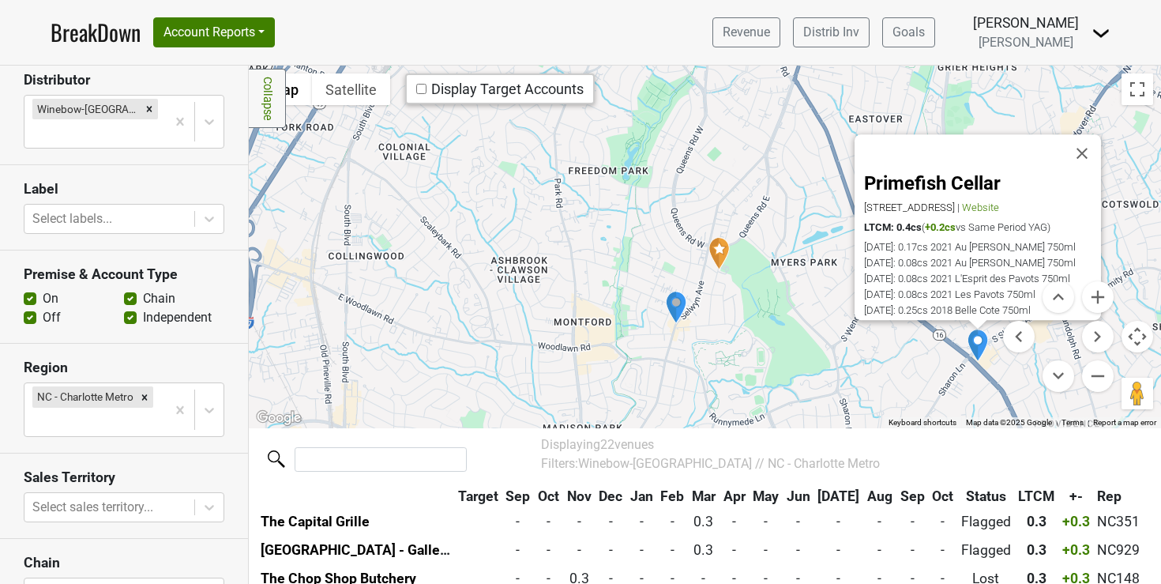
click at [671, 313] on img "The Chop Shop Butchery" at bounding box center [676, 307] width 22 height 33
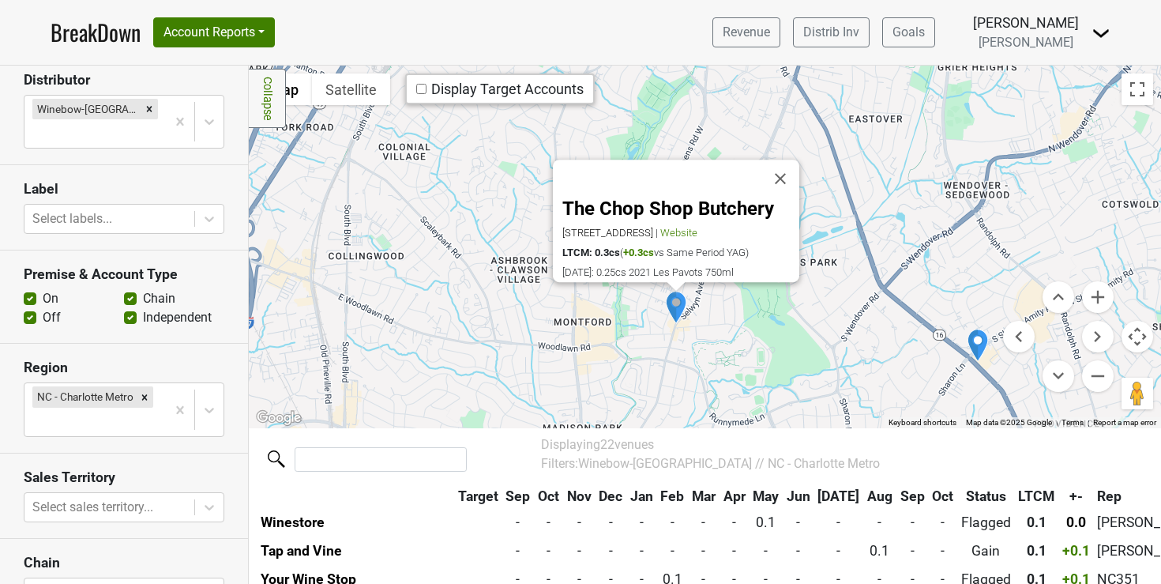
scroll to position [344, 0]
click at [781, 160] on button "Close" at bounding box center [780, 179] width 38 height 38
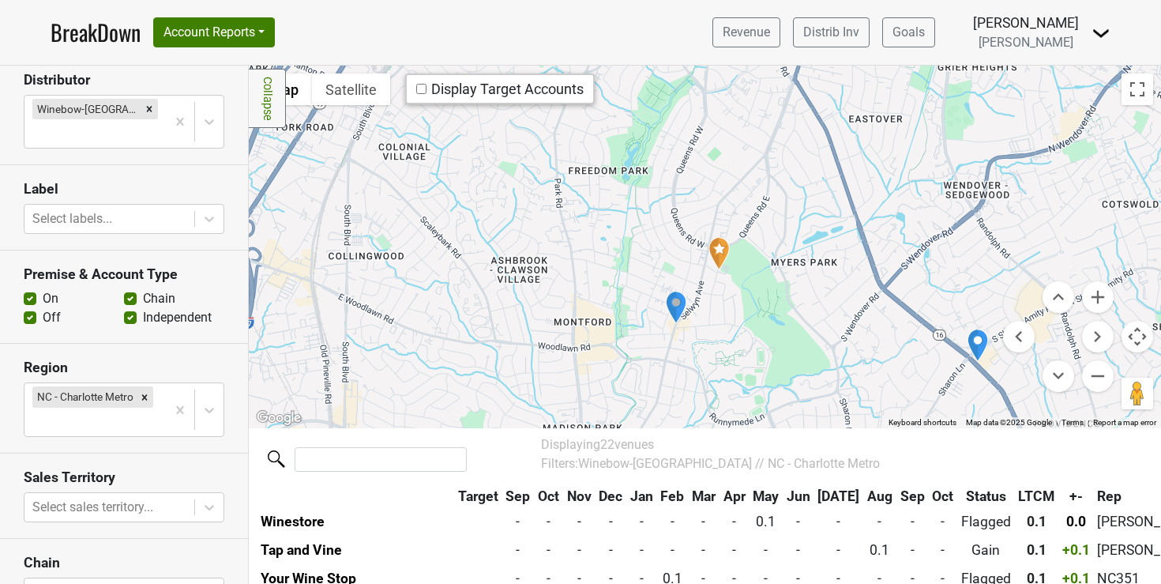
click at [712, 248] on img "Myers Park Country Club" at bounding box center [719, 253] width 21 height 34
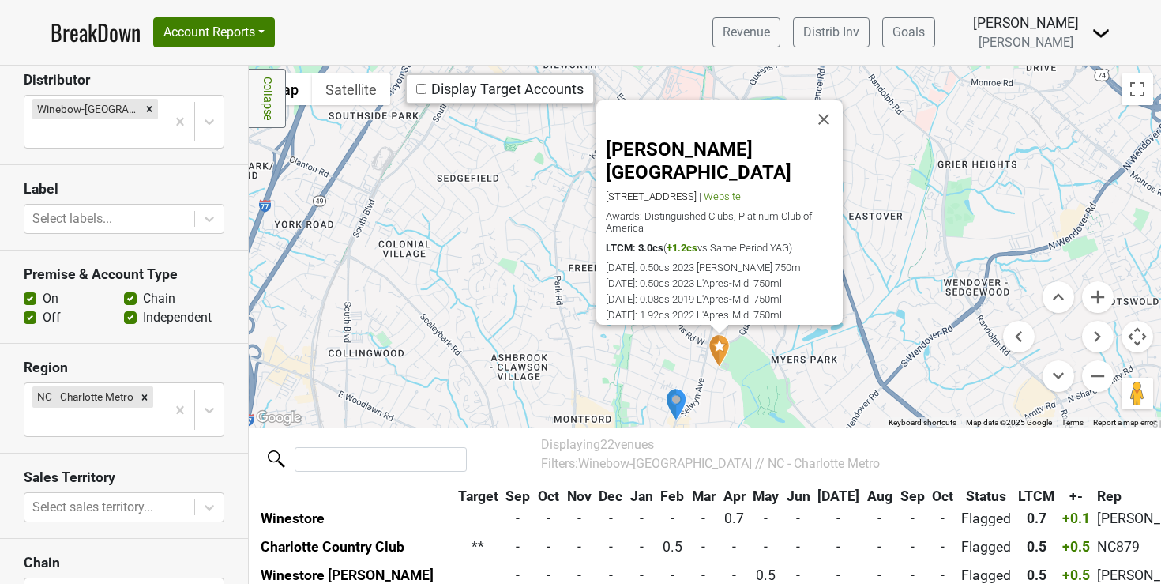
scroll to position [88, 0]
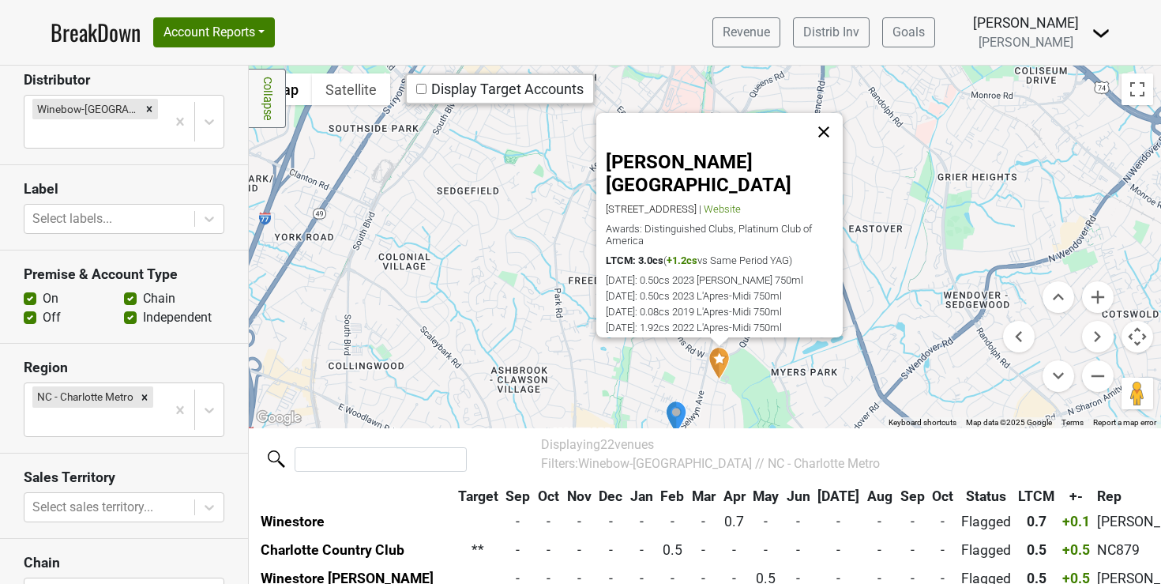
click at [827, 130] on button "Close" at bounding box center [824, 132] width 38 height 38
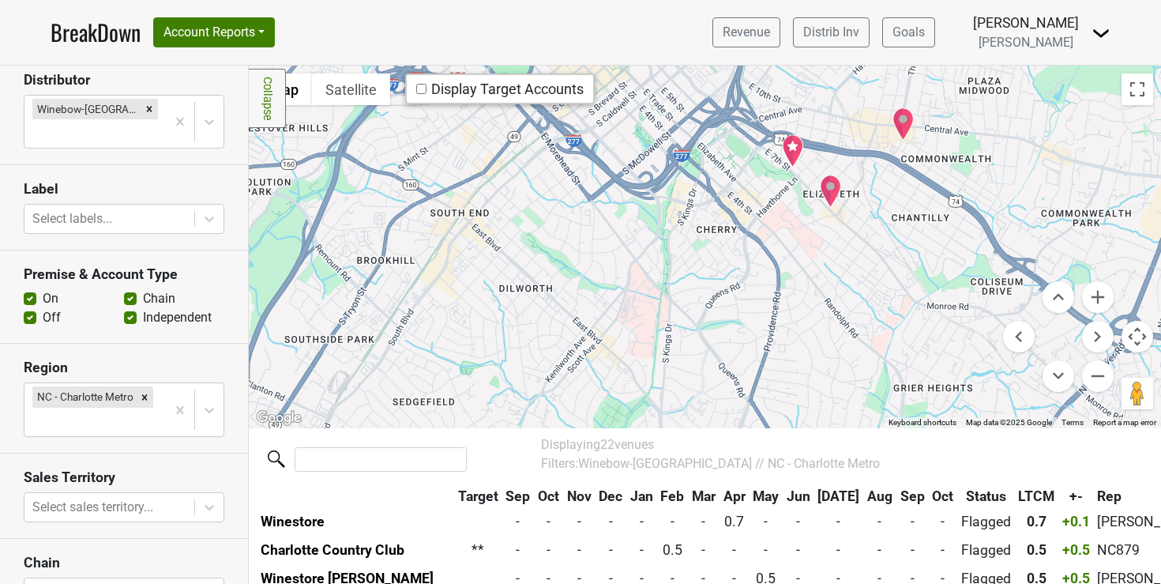
drag, startPoint x: 694, startPoint y: 250, endPoint x: 649, endPoint y: 467, distance: 220.9
click at [649, 467] on div "Filters Collapse ← Move left → Move right ↑ Move up ↓ Move down + Zoom in - Zoo…" at bounding box center [705, 325] width 912 height 518
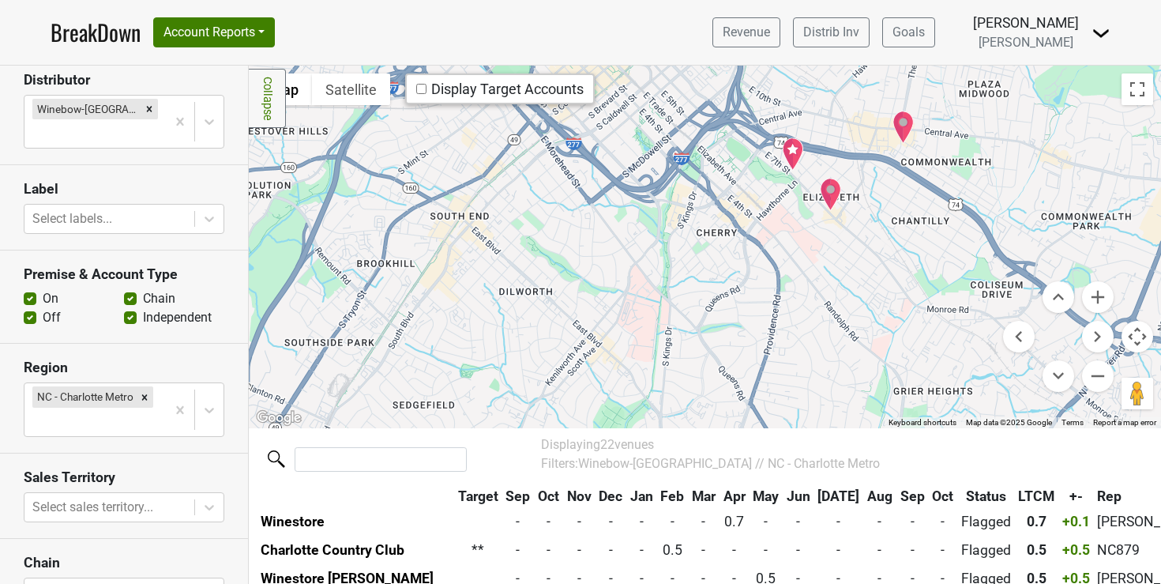
click at [827, 179] on img "Kappo En" at bounding box center [831, 194] width 22 height 33
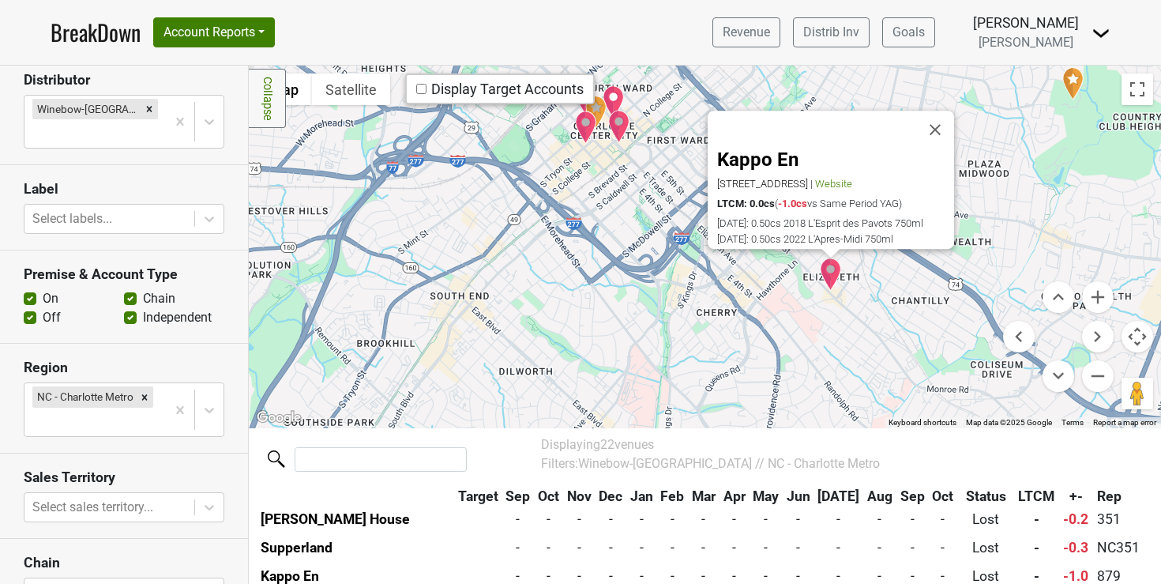
scroll to position [586, 0]
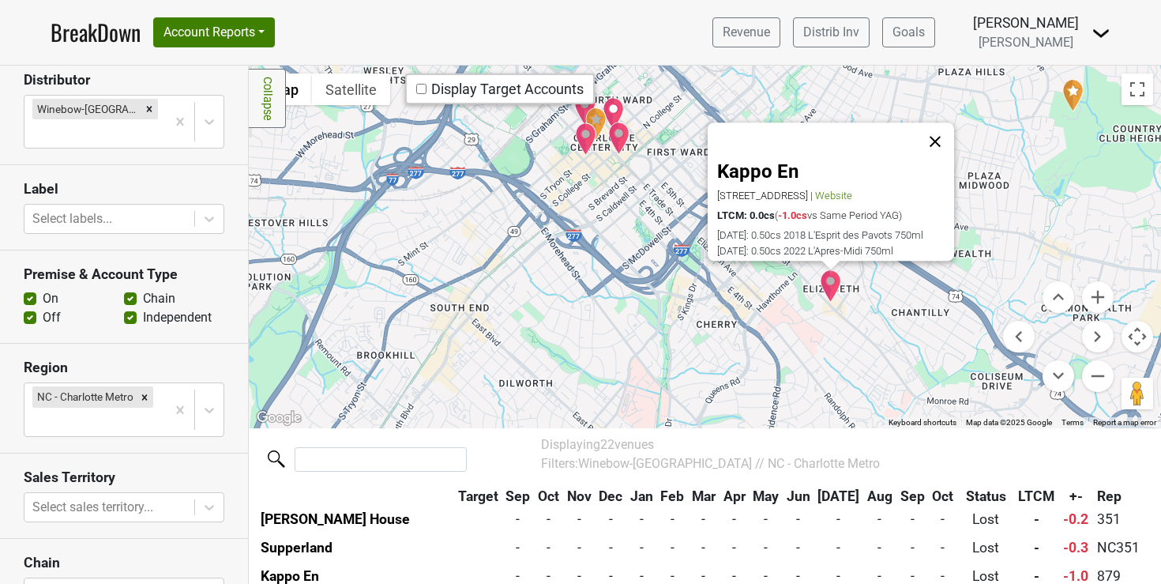
click at [933, 136] on button "Close" at bounding box center [935, 142] width 38 height 38
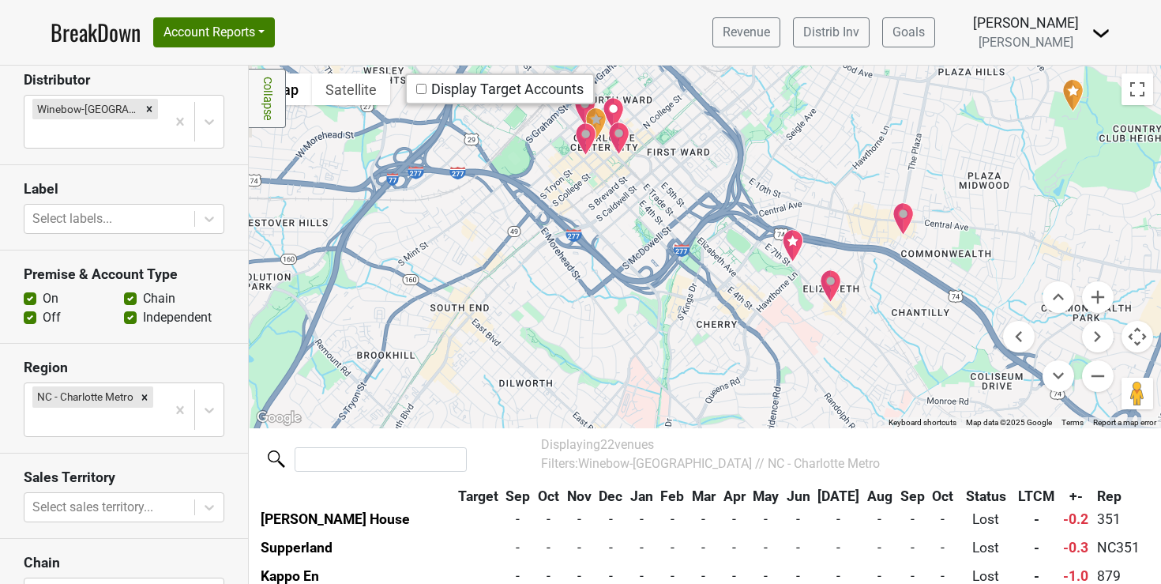
click at [782, 241] on img "The Fig Tree Restaurant" at bounding box center [793, 245] width 22 height 33
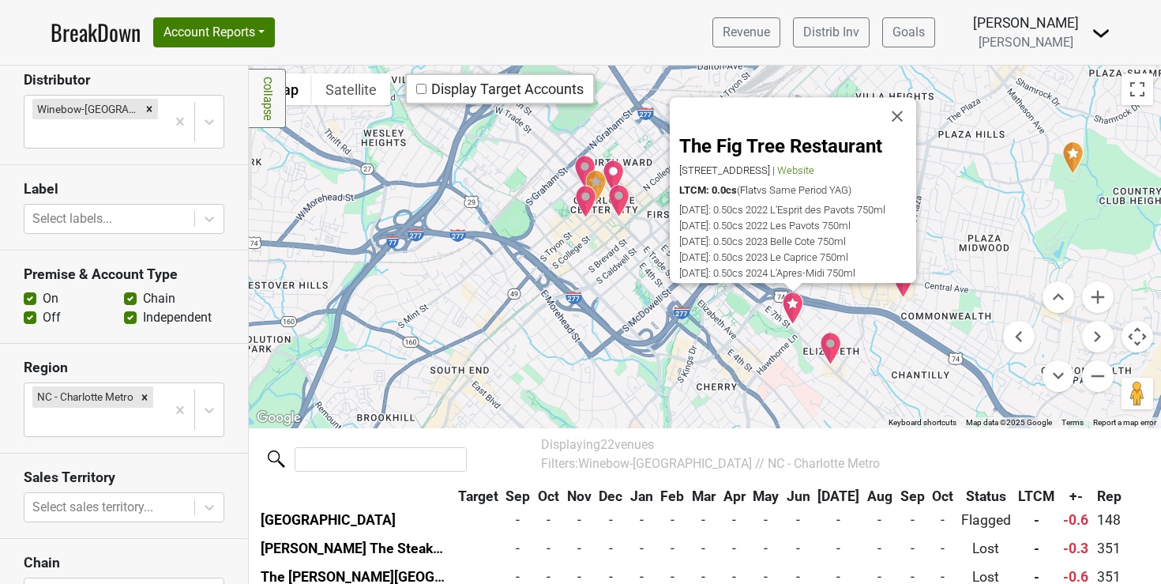
scroll to position [487, 0]
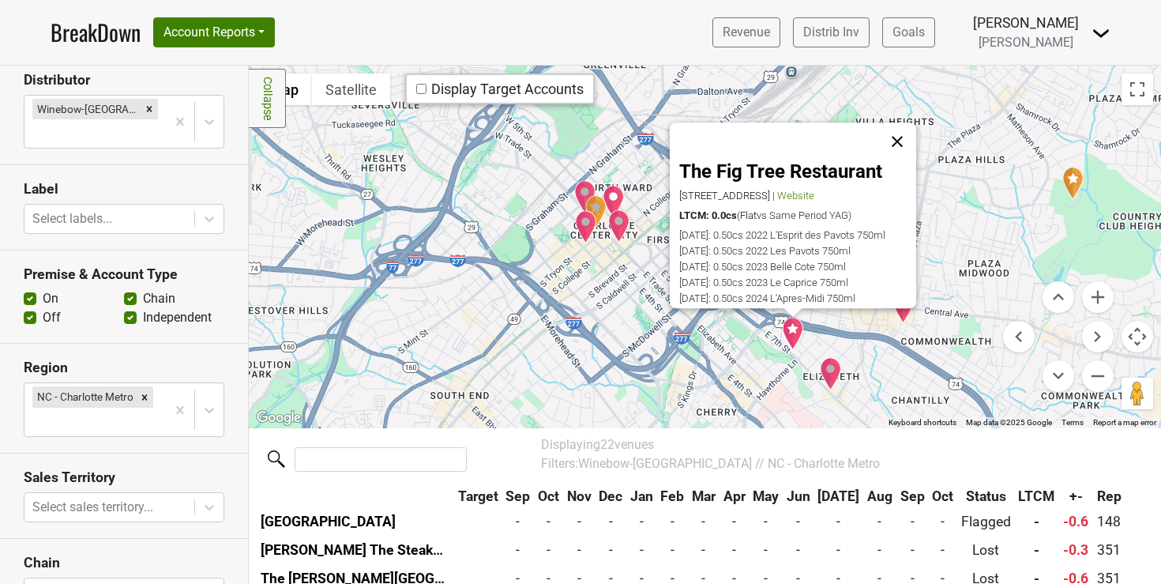
click at [894, 129] on button "Close" at bounding box center [897, 142] width 38 height 38
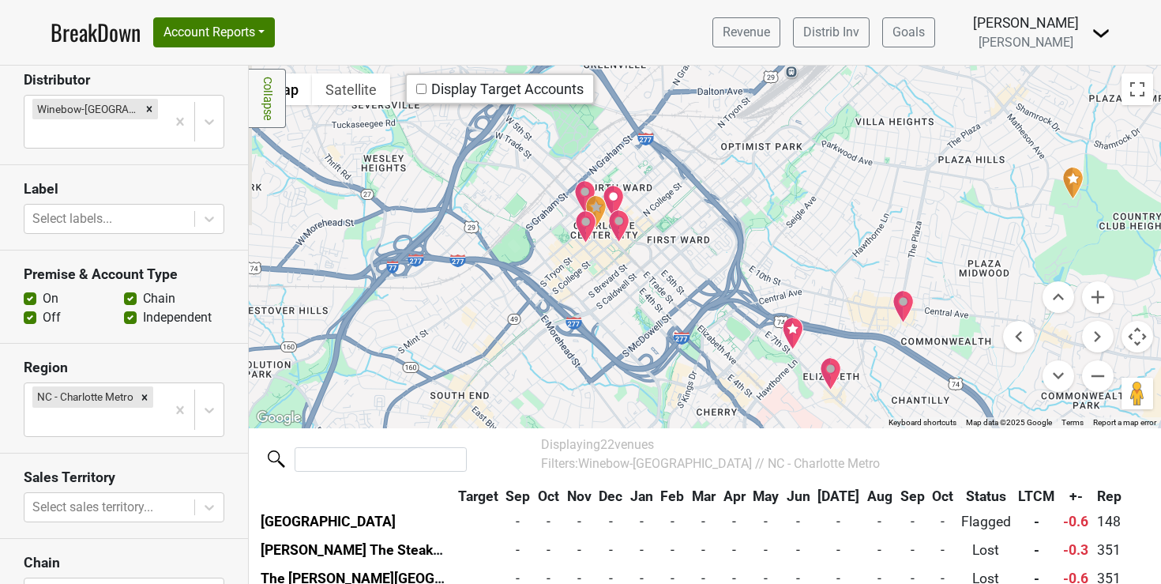
click at [896, 309] on img "Supperland" at bounding box center [904, 306] width 22 height 33
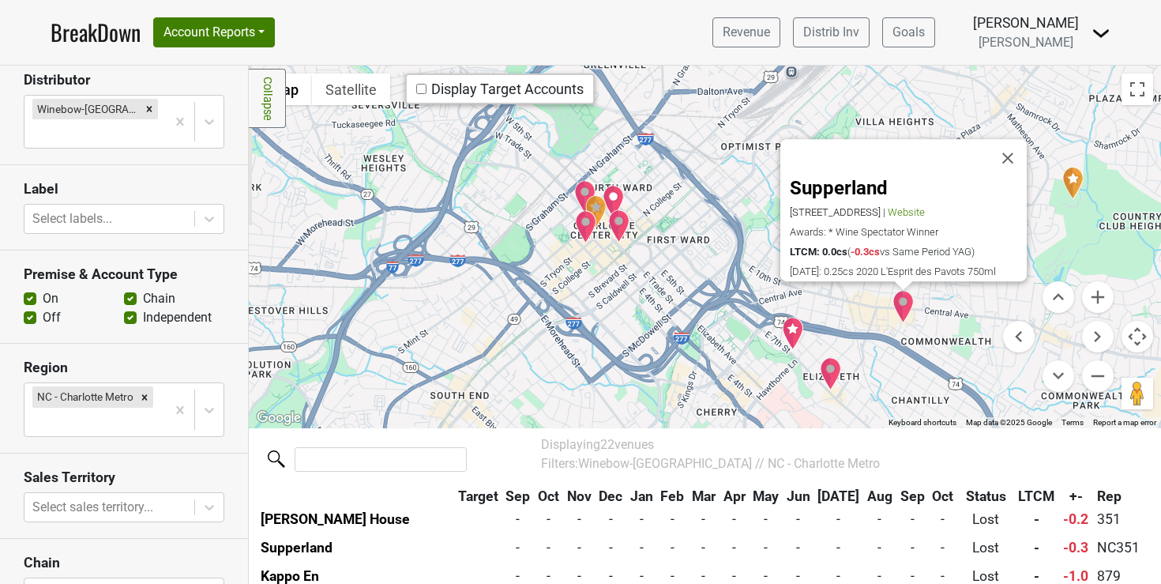
scroll to position [586, 0]
click at [1009, 152] on button "Close" at bounding box center [1008, 159] width 38 height 38
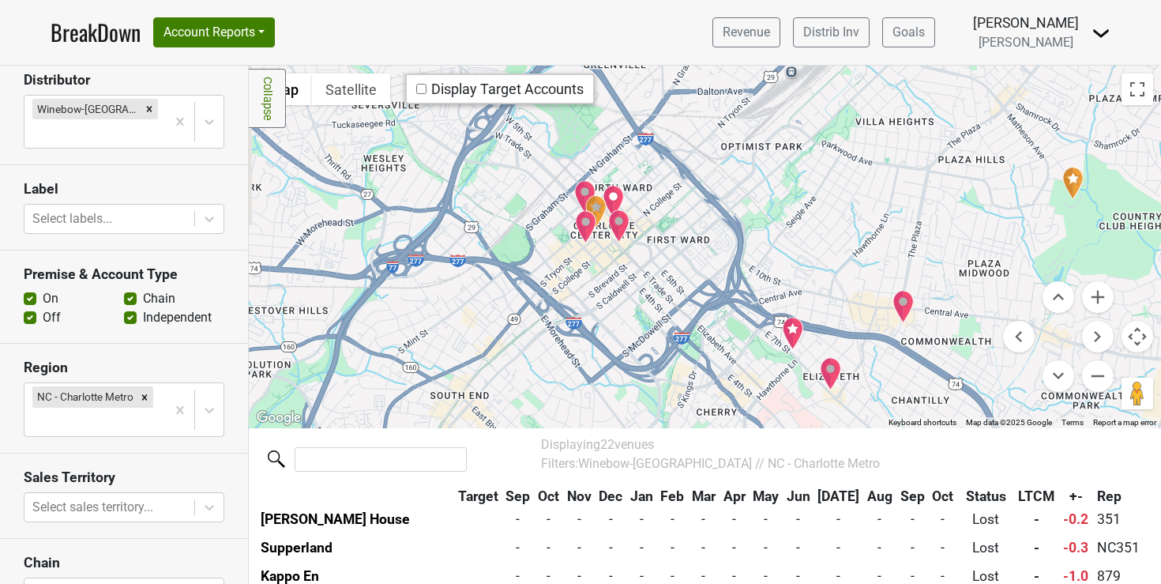
click at [1066, 177] on img "Charlotte Country Club" at bounding box center [1072, 183] width 21 height 34
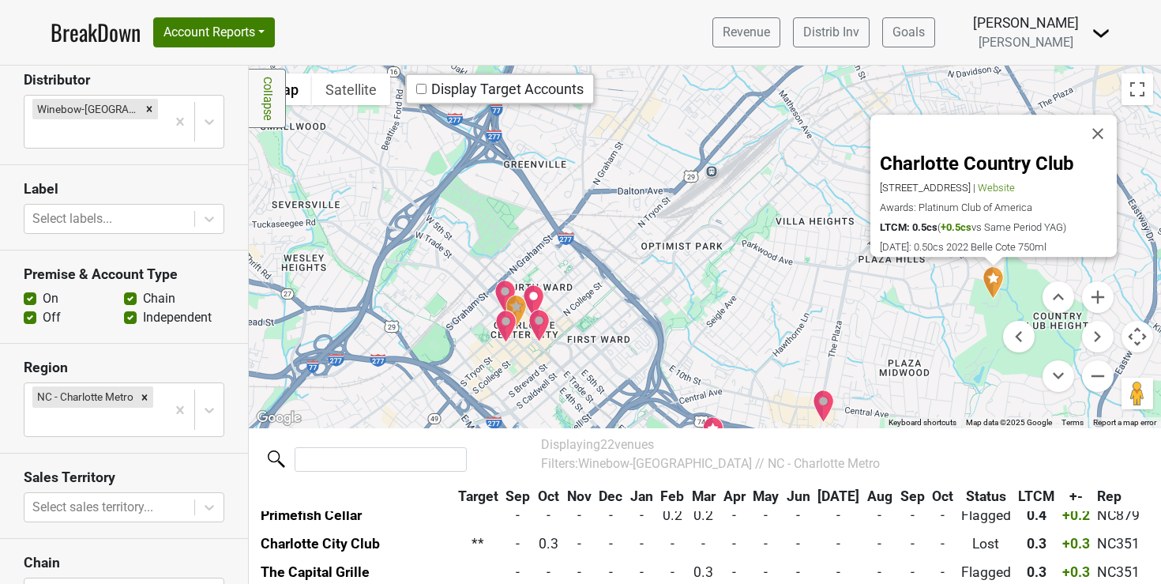
scroll to position [174, 0]
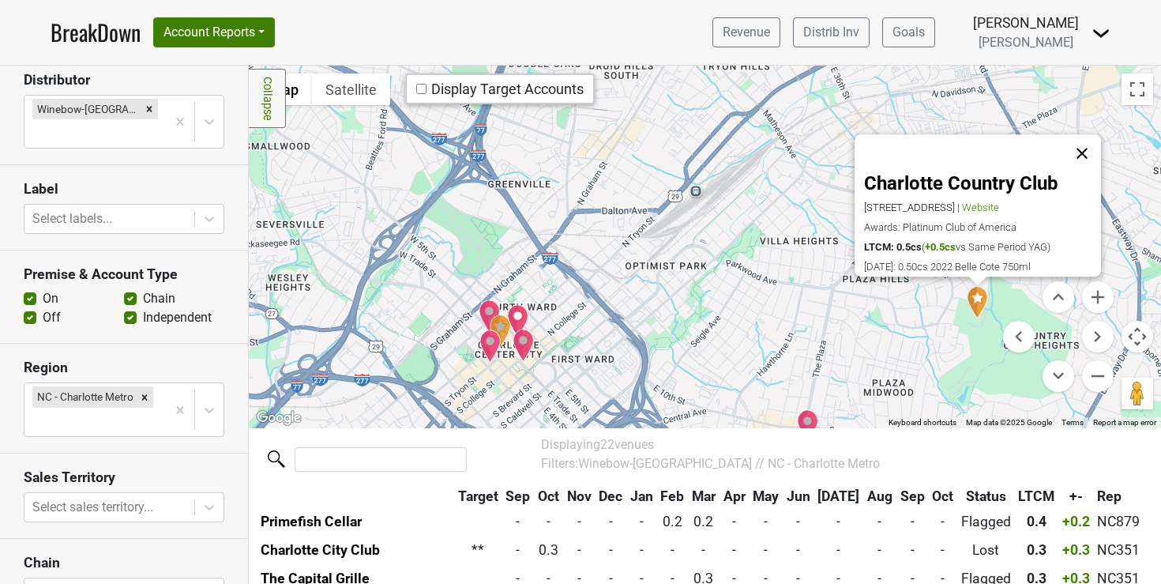
click at [1085, 135] on button "Close" at bounding box center [1082, 154] width 38 height 38
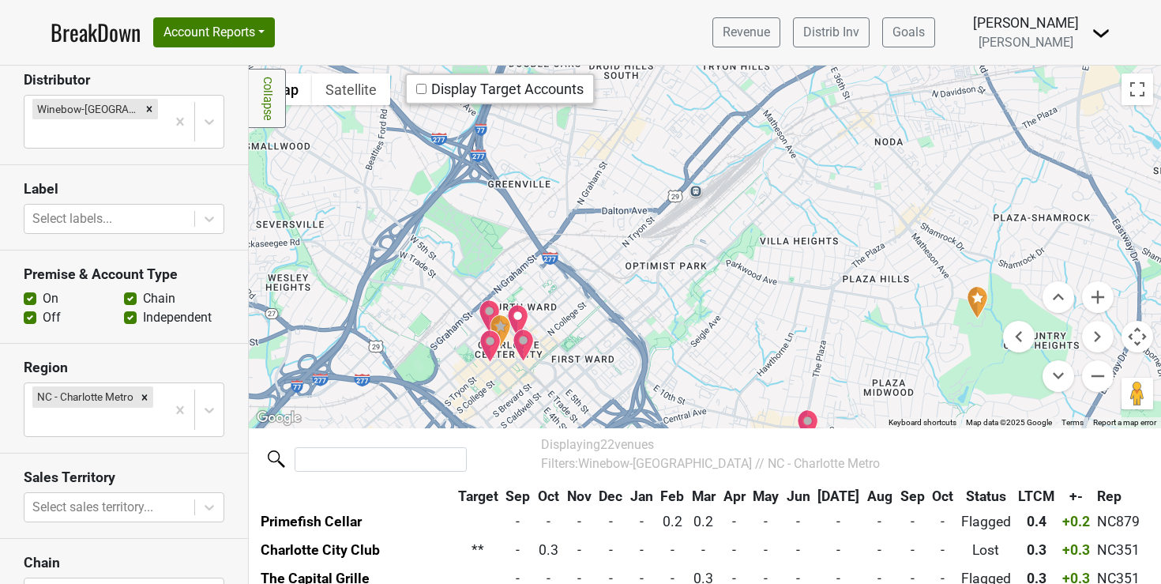
click at [972, 301] on img "Charlotte Country Club" at bounding box center [977, 302] width 21 height 34
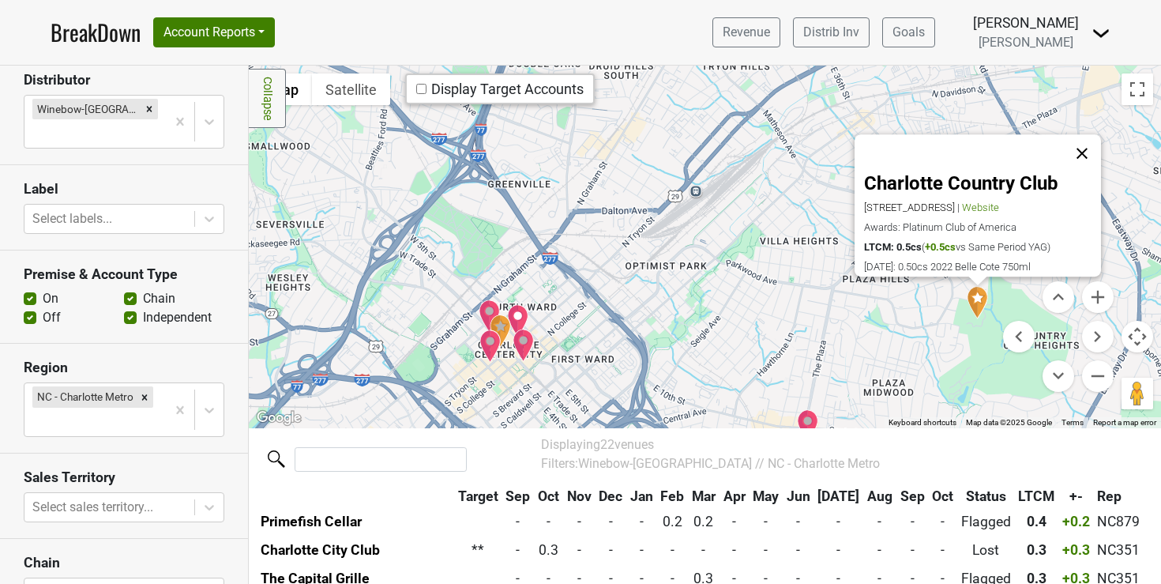
click at [1079, 135] on button "Close" at bounding box center [1082, 154] width 38 height 38
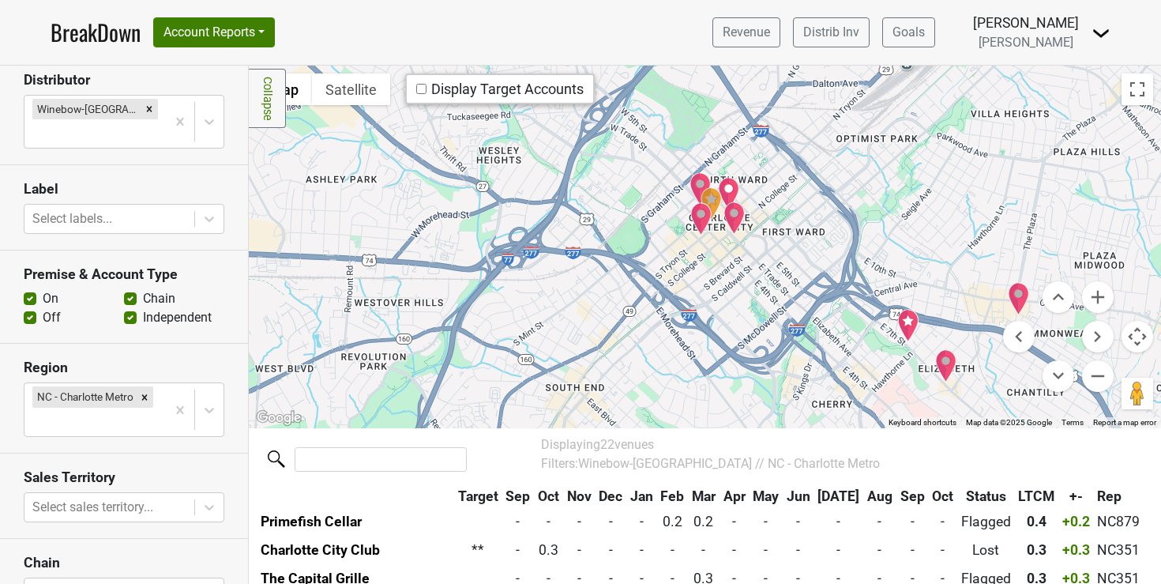
drag, startPoint x: 596, startPoint y: 345, endPoint x: 810, endPoint y: 218, distance: 249.0
click at [810, 218] on div at bounding box center [705, 247] width 912 height 362
click at [727, 209] on img "The Ritz-Carlton, Charlotte" at bounding box center [735, 217] width 22 height 33
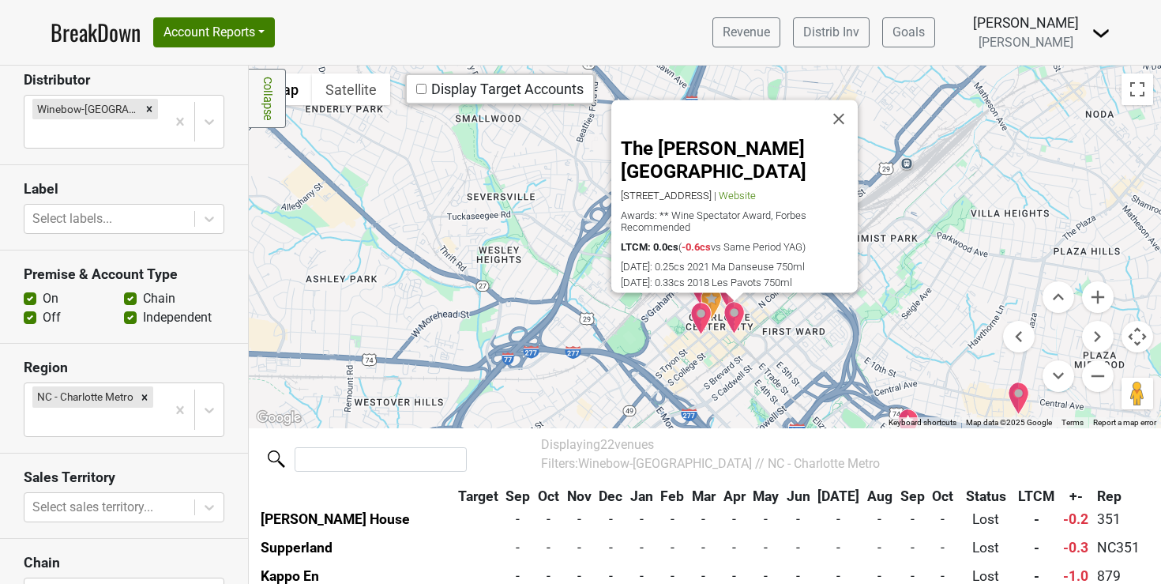
scroll to position [586, 0]
click at [837, 129] on button "Close" at bounding box center [839, 119] width 38 height 38
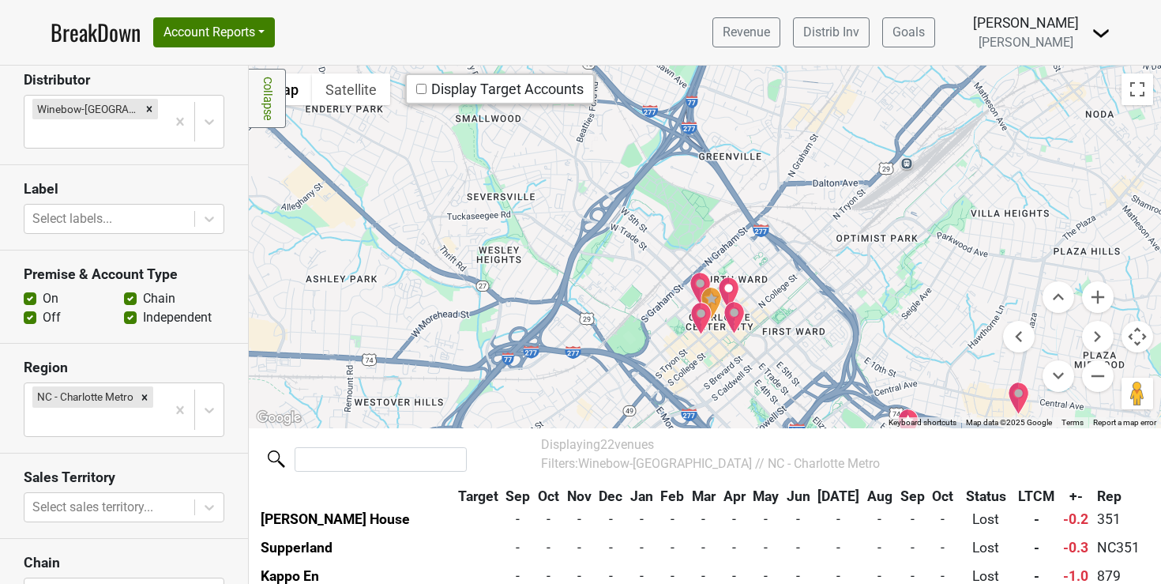
click at [724, 293] on img "The Capital Grille" at bounding box center [729, 292] width 22 height 33
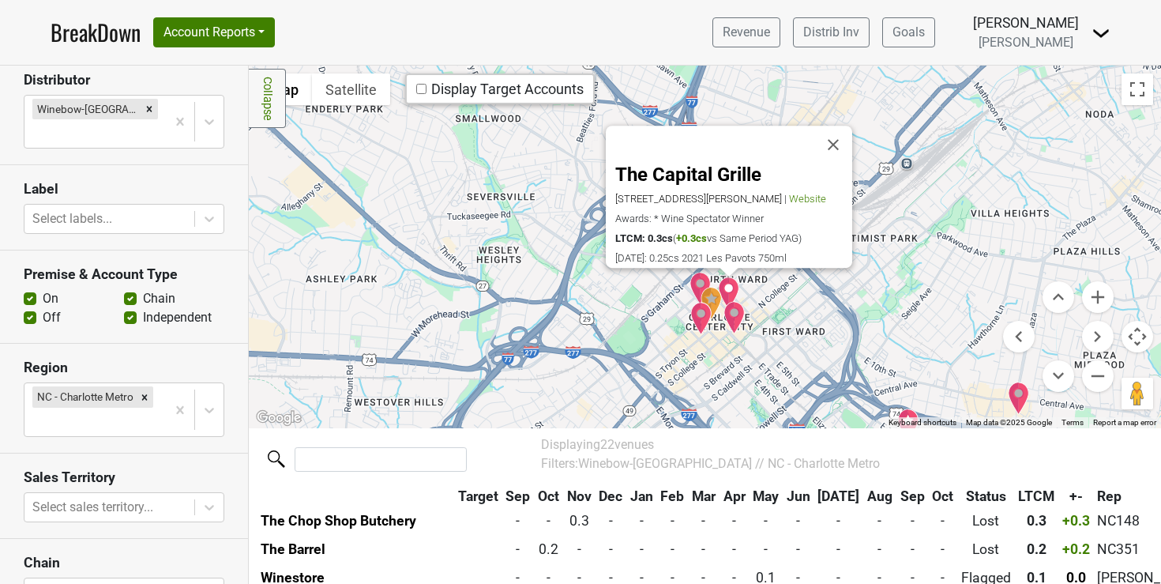
scroll to position [288, 0]
click at [829, 133] on button "Close" at bounding box center [833, 145] width 38 height 38
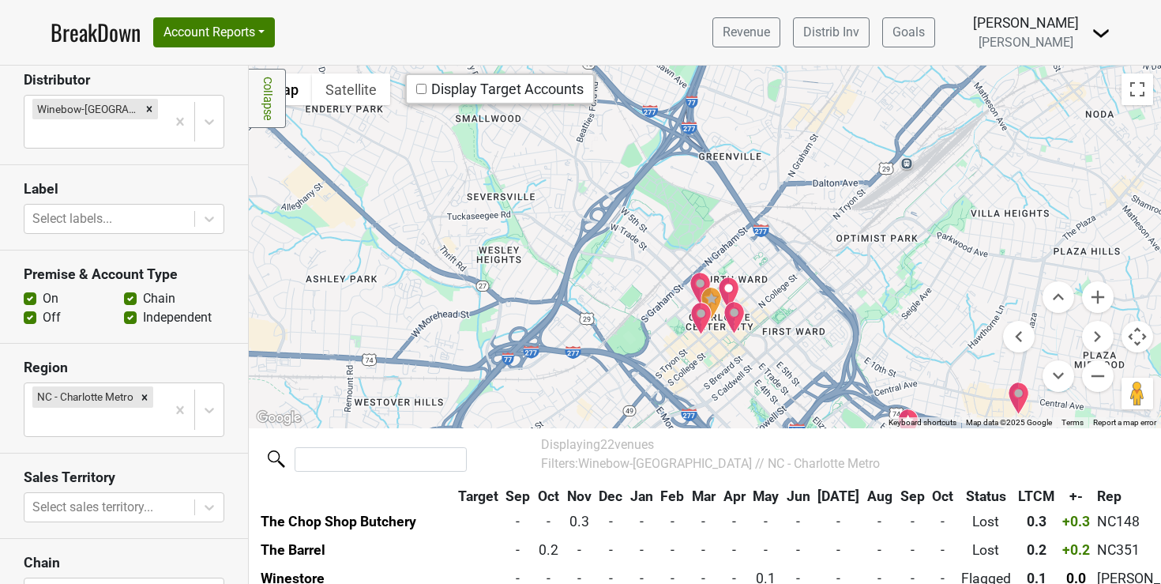
click at [696, 281] on img "Morton's The Steakhouse" at bounding box center [701, 288] width 22 height 33
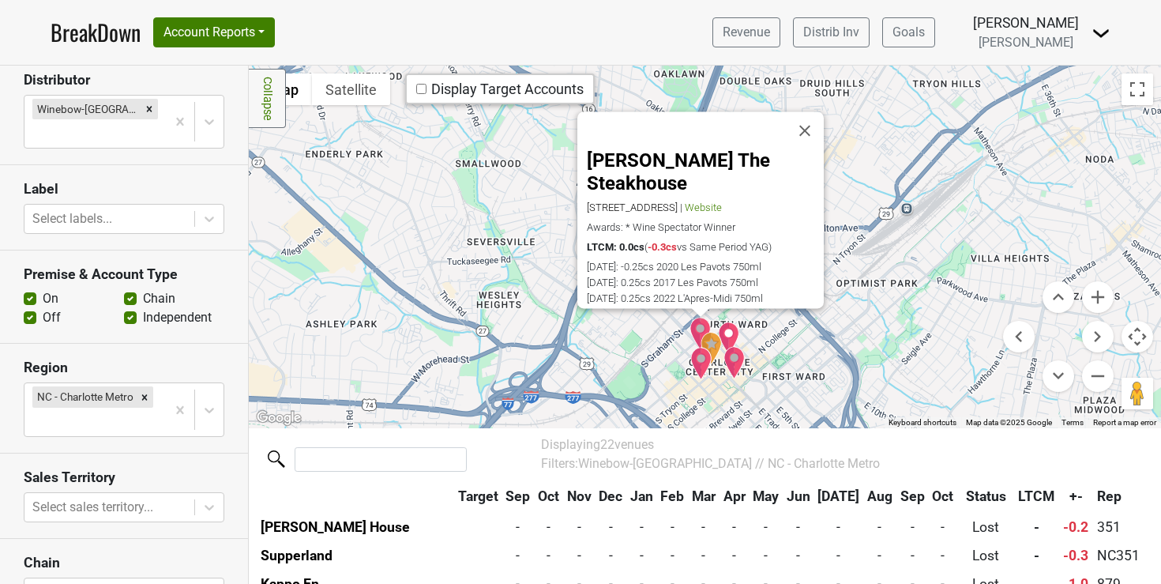
scroll to position [572, 0]
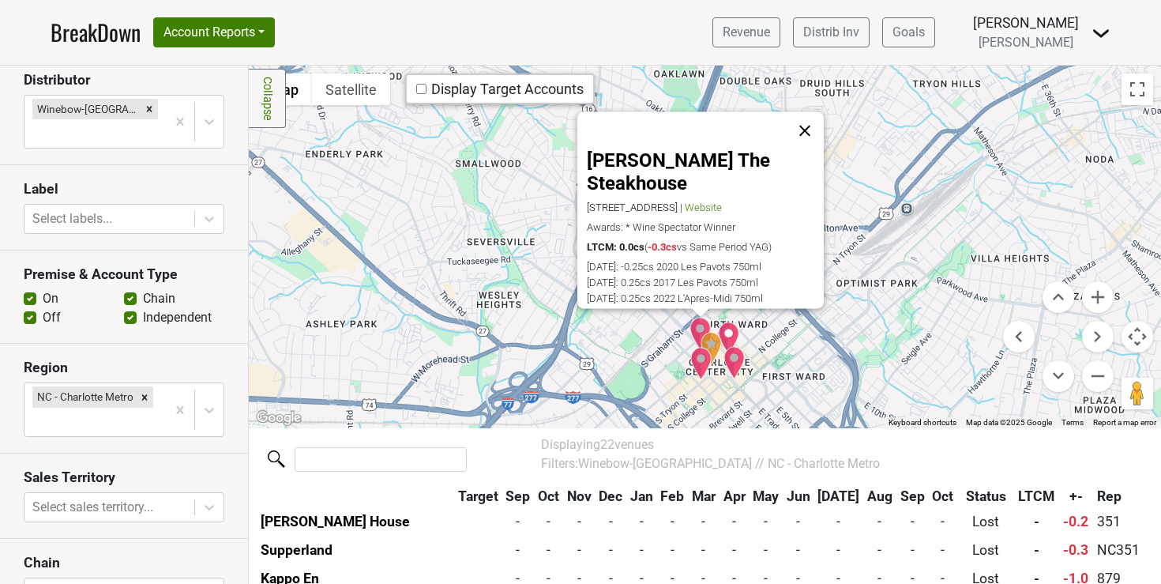
click at [805, 127] on button "Close" at bounding box center [805, 131] width 38 height 38
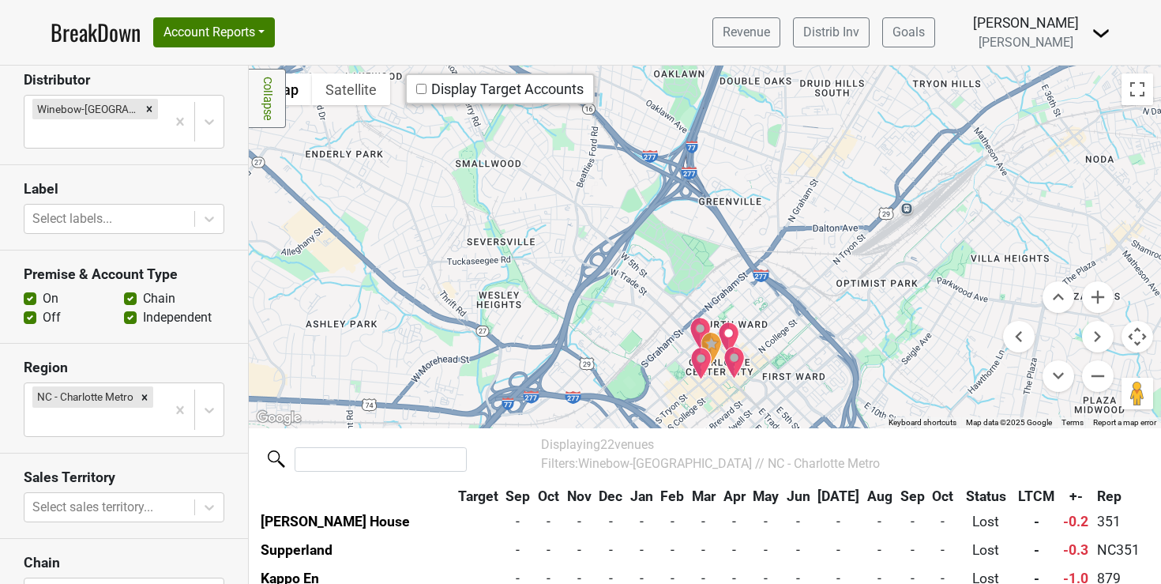
click at [702, 340] on img "Charlotte City Club" at bounding box center [711, 348] width 21 height 34
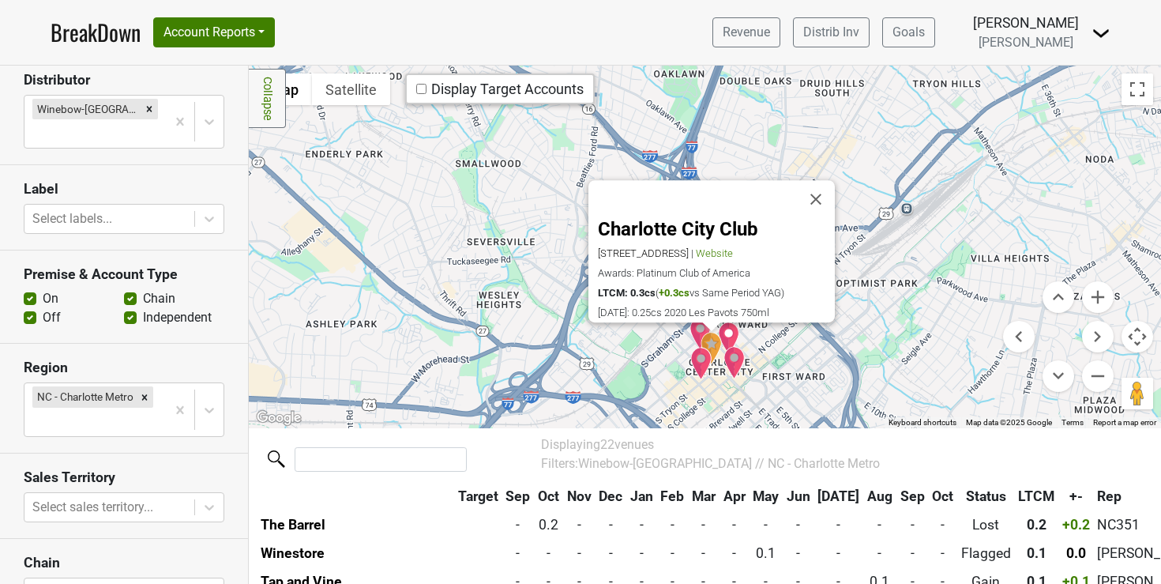
scroll to position [259, 0]
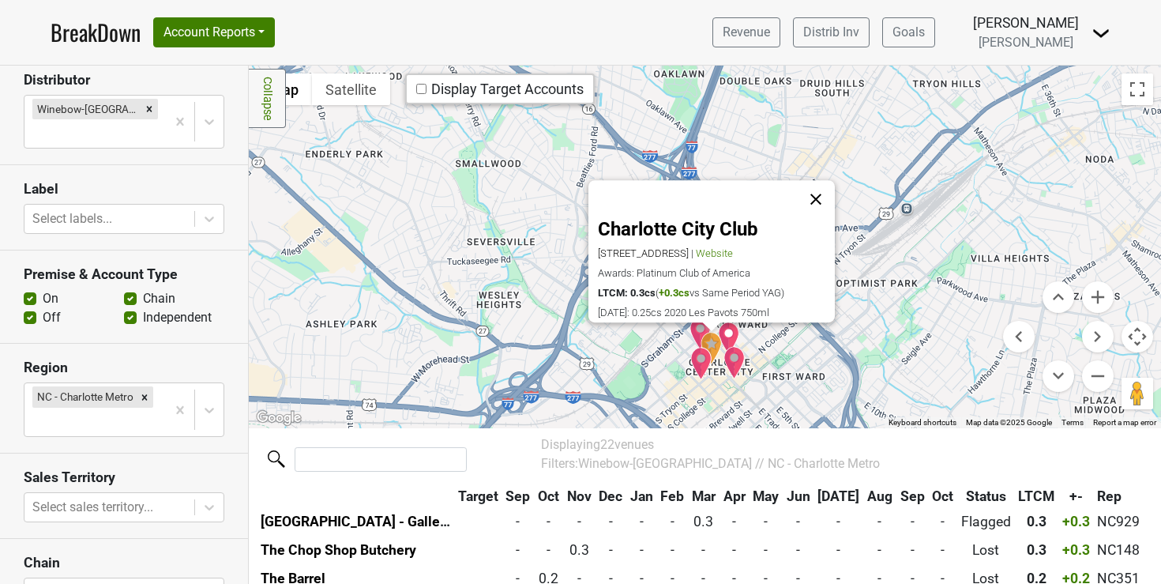
click at [812, 181] on button "Close" at bounding box center [816, 200] width 38 height 38
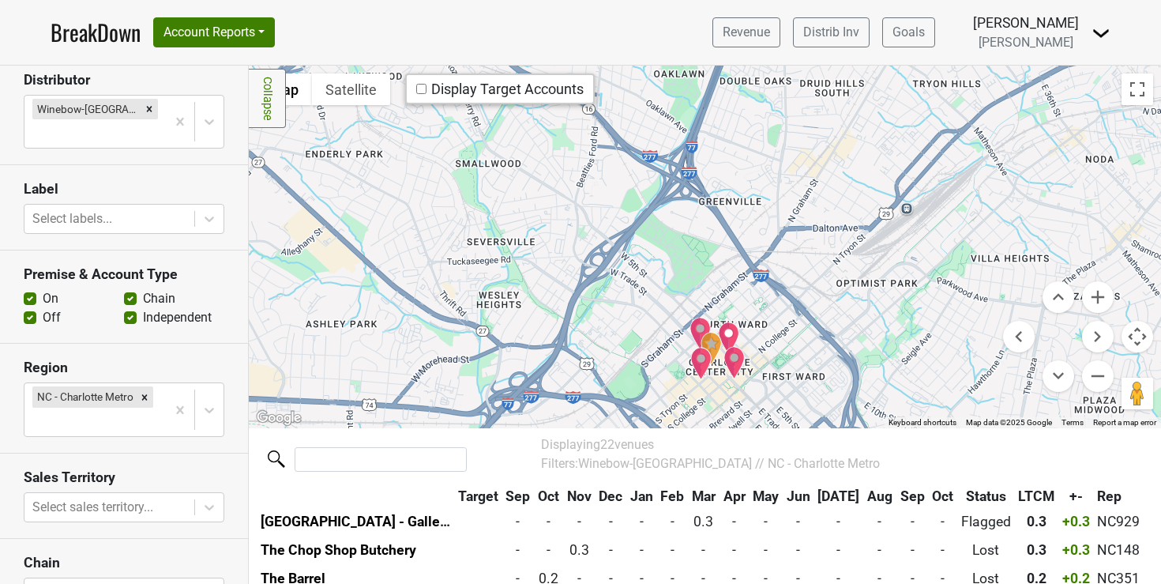
click at [694, 357] on img "Ruth's Chris Steak House" at bounding box center [701, 363] width 22 height 33
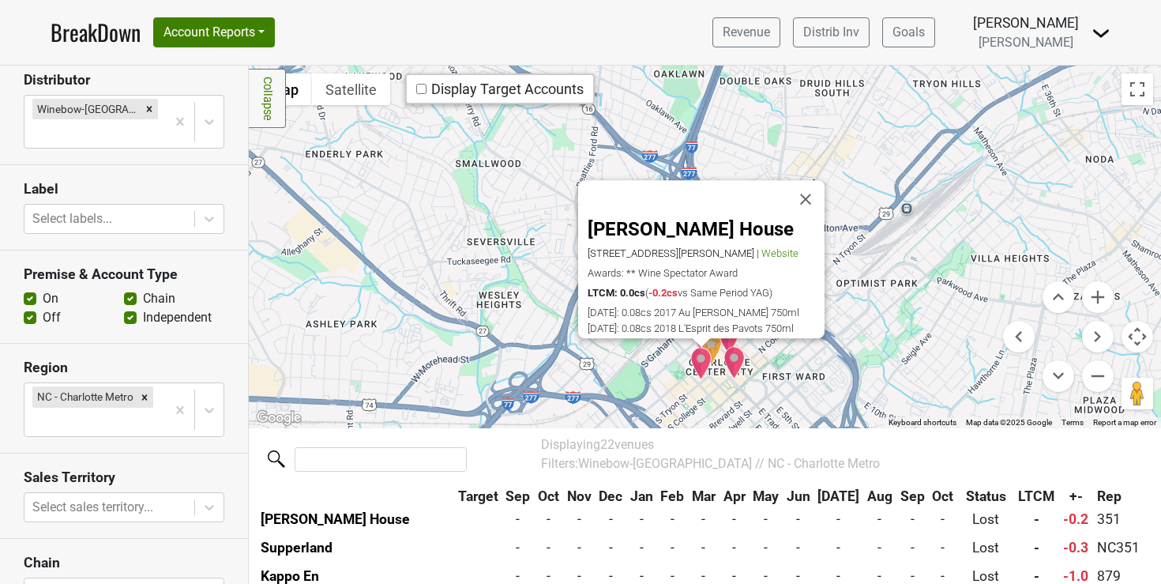
scroll to position [586, 0]
click at [807, 189] on button "Close" at bounding box center [806, 200] width 38 height 38
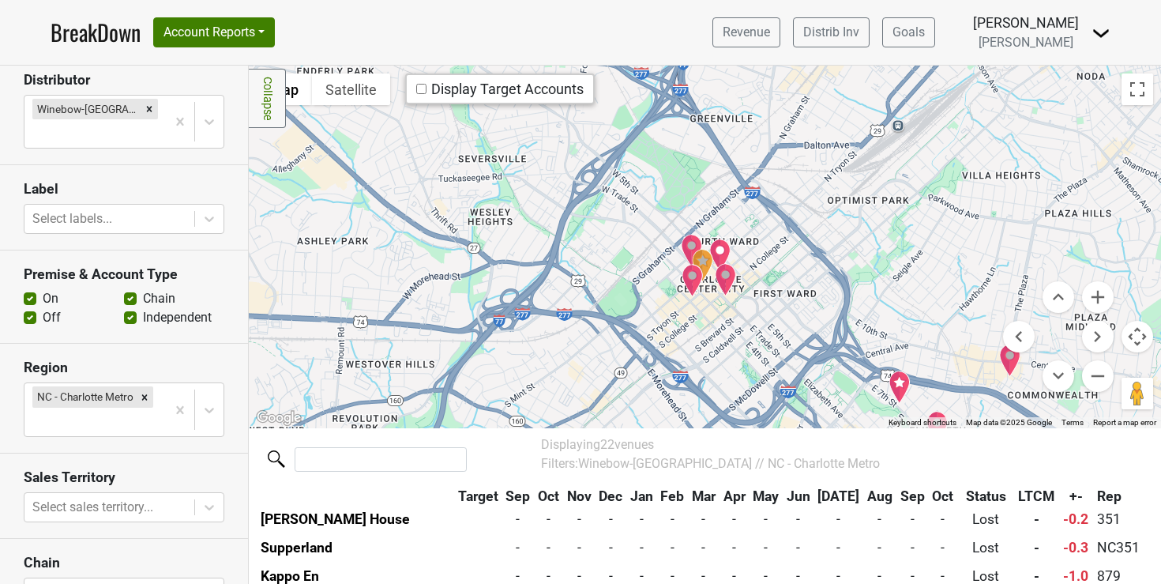
drag, startPoint x: 838, startPoint y: 314, endPoint x: 829, endPoint y: 228, distance: 85.8
click at [829, 228] on div at bounding box center [705, 247] width 912 height 362
click at [1085, 373] on button "Zoom out" at bounding box center [1098, 376] width 32 height 32
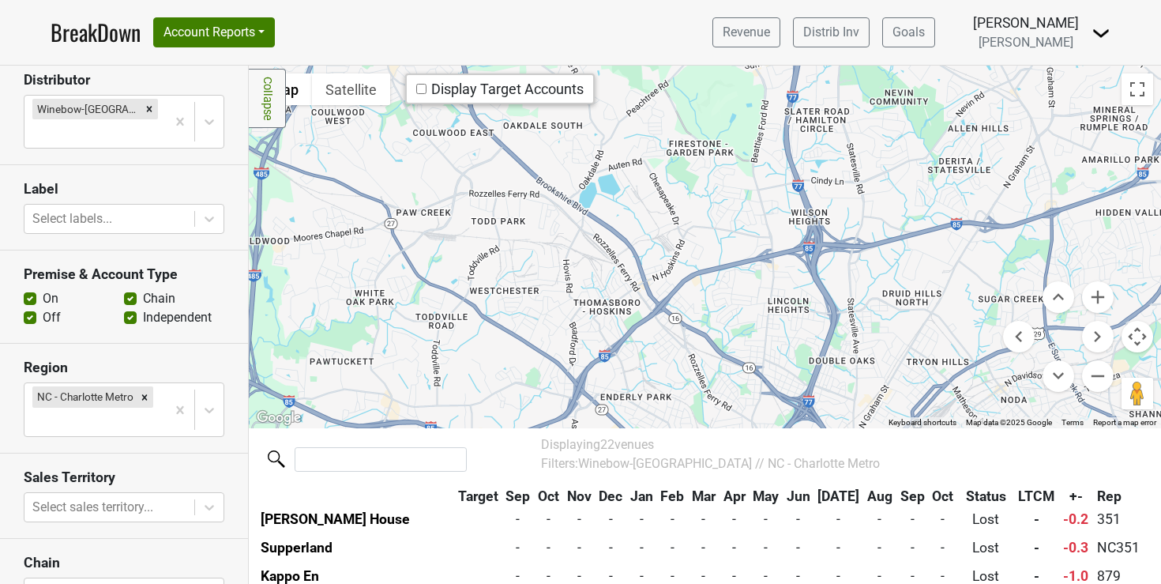
drag, startPoint x: 827, startPoint y: 241, endPoint x: 941, endPoint y: 483, distance: 267.1
click at [941, 483] on div "Filters Collapse ← Move left → Move right ↑ Move up ↓ Move down + Zoom in - Zoo…" at bounding box center [705, 325] width 912 height 518
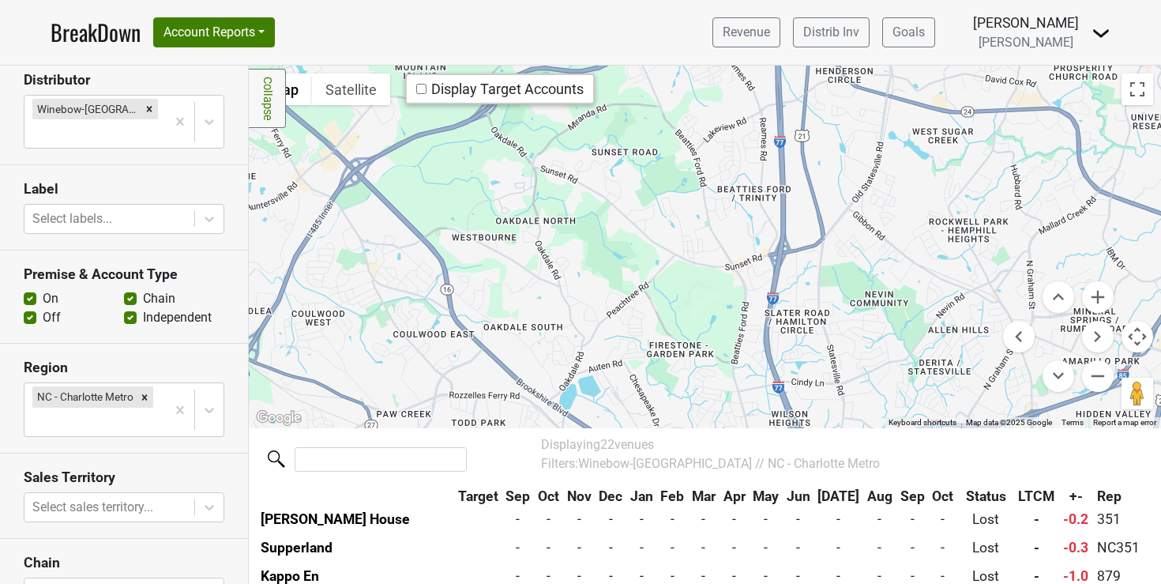
drag, startPoint x: 845, startPoint y: 269, endPoint x: 825, endPoint y: 491, distance: 222.1
click at [825, 491] on div "Filters Collapse ← Move left → Move right ↑ Move up ↓ Move down + Zoom in - Zoo…" at bounding box center [705, 325] width 912 height 518
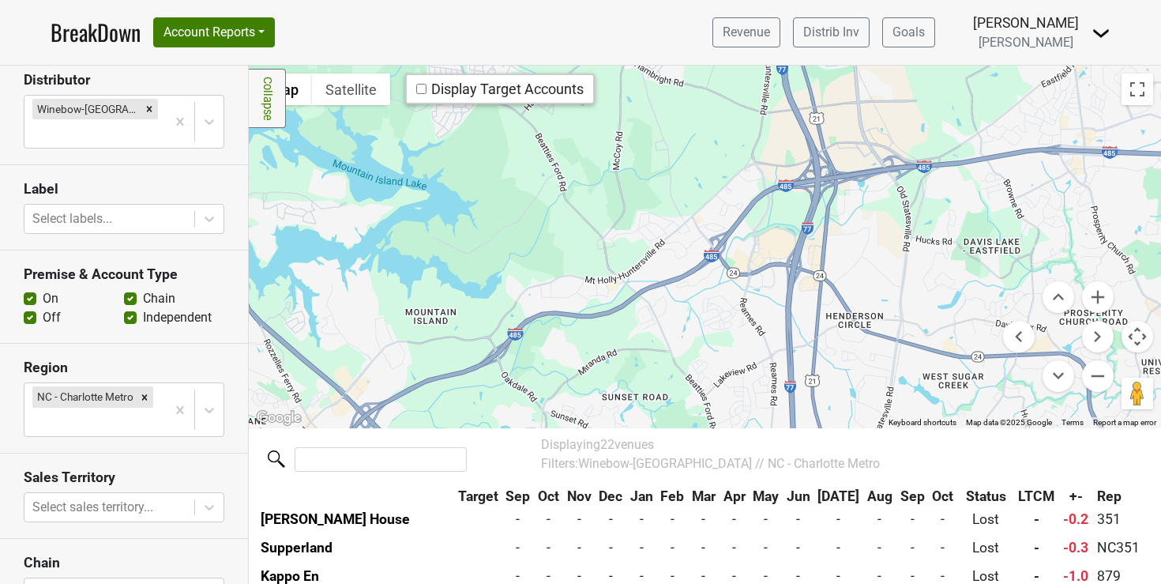
drag, startPoint x: 798, startPoint y: 278, endPoint x: 811, endPoint y: 504, distance: 226.3
click at [811, 504] on div "Filters Collapse ← Move left → Move right ↑ Move up ↓ Move down + Zoom in - Zoo…" at bounding box center [705, 325] width 912 height 518
click at [1082, 377] on button "Zoom out" at bounding box center [1098, 376] width 32 height 32
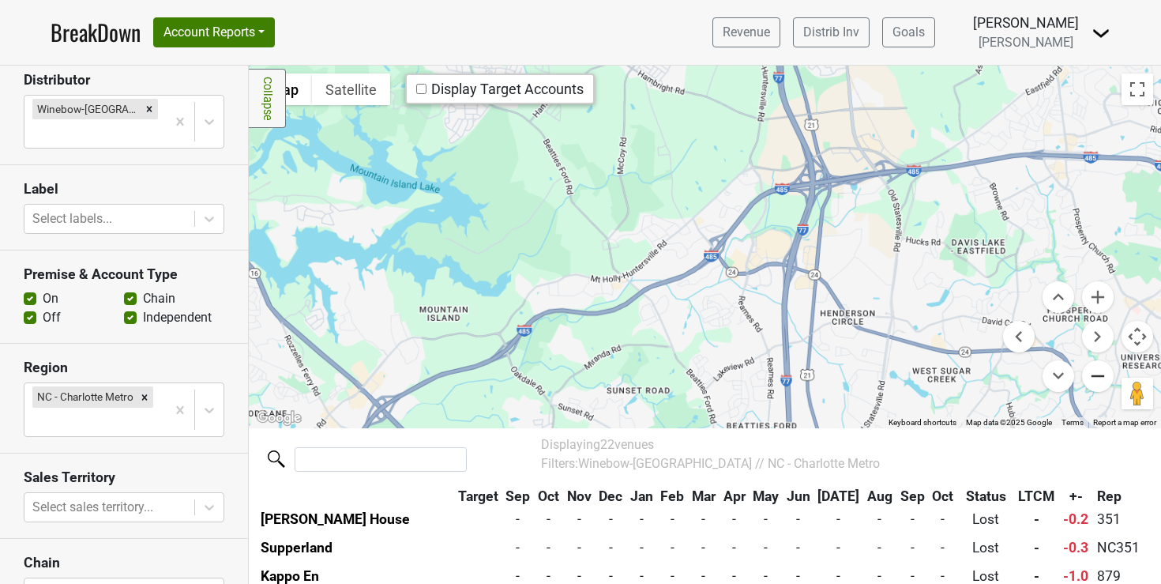
click at [1082, 377] on button "Zoom out" at bounding box center [1098, 376] width 32 height 32
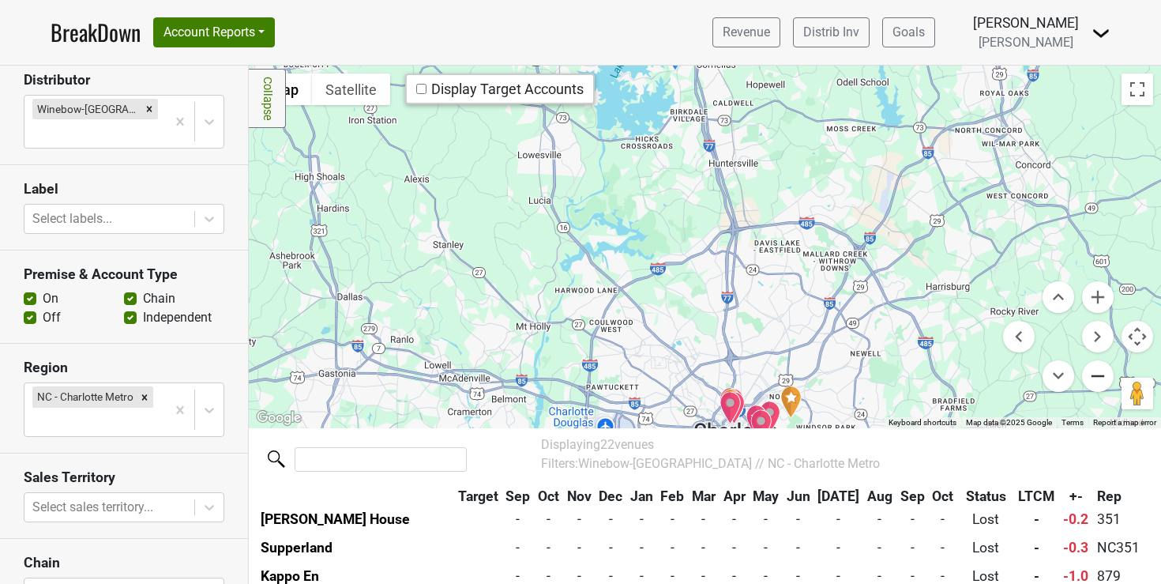
click at [1082, 377] on button "Zoom out" at bounding box center [1098, 376] width 32 height 32
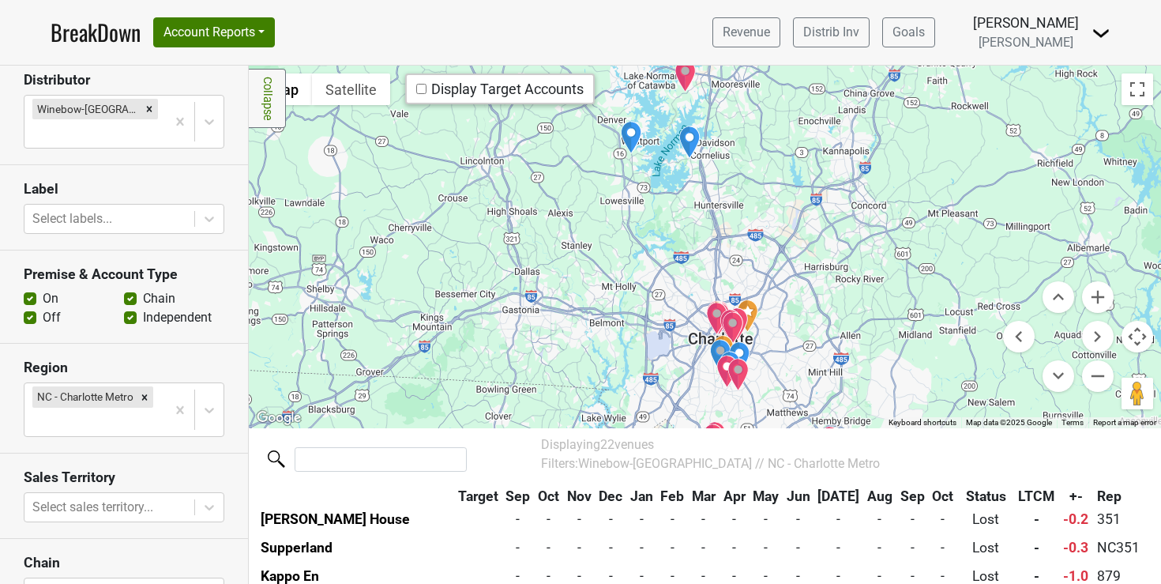
click at [682, 130] on img "Winestore" at bounding box center [690, 142] width 22 height 33
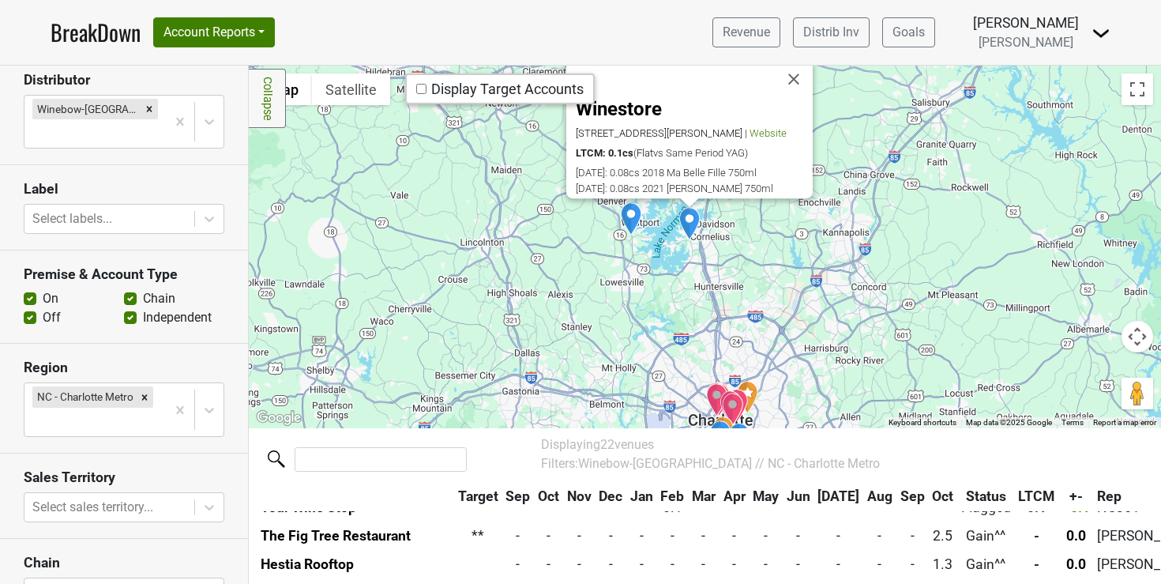
scroll to position [401, 0]
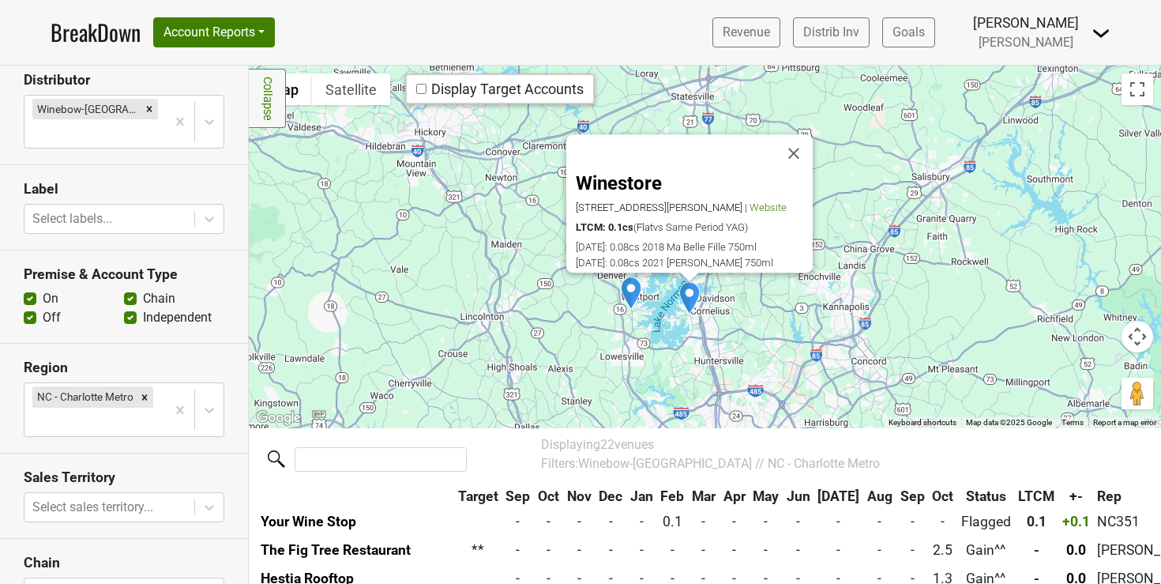
click at [626, 294] on img "Your Wine Stop" at bounding box center [631, 292] width 22 height 33
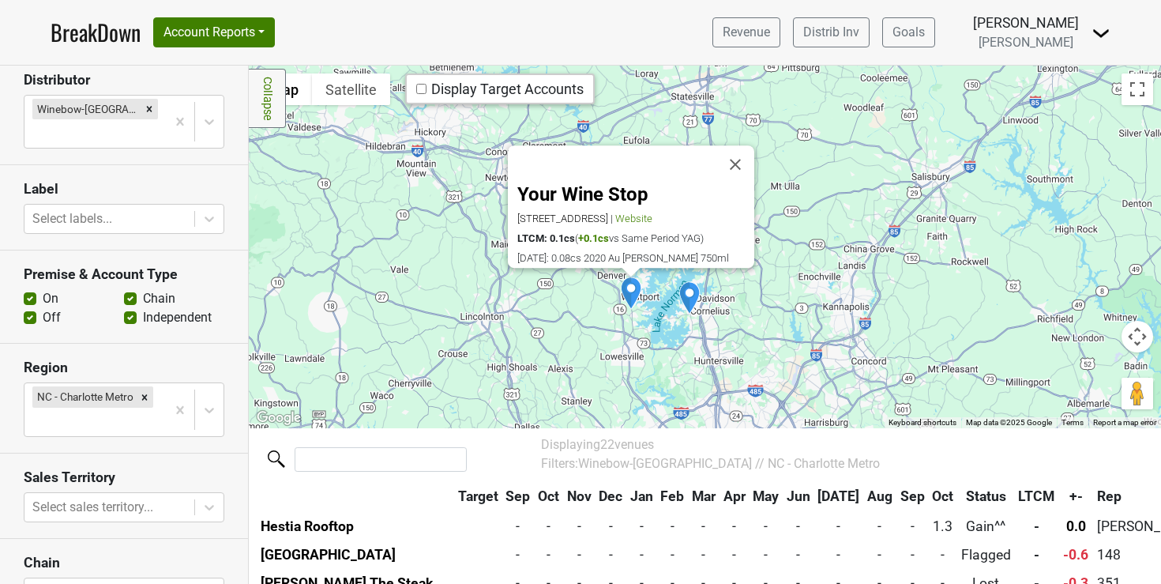
scroll to position [458, 0]
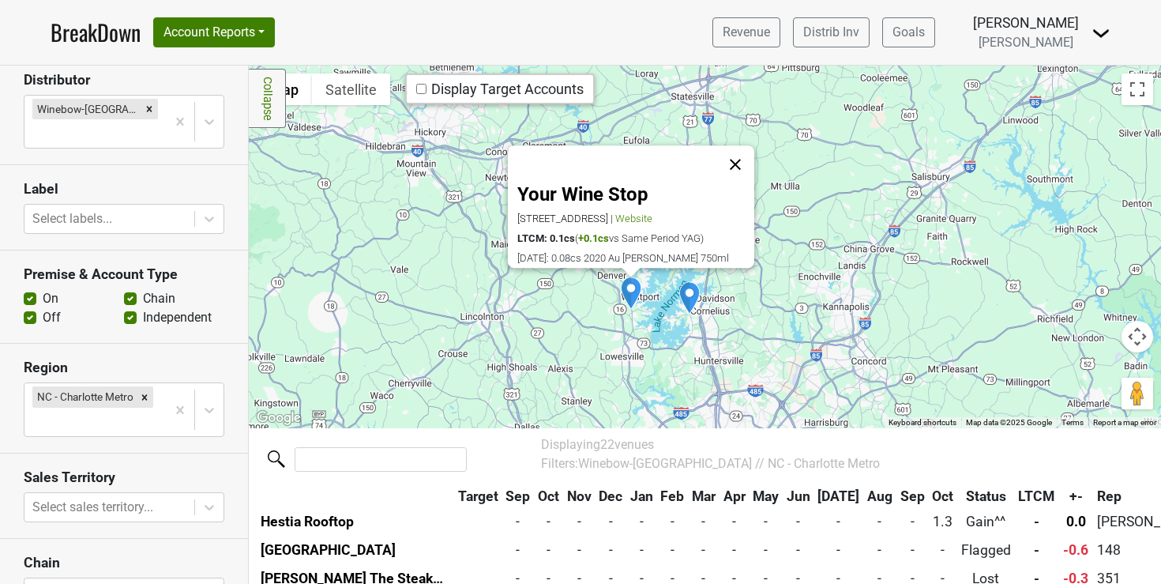
click at [738, 146] on button "Close" at bounding box center [735, 165] width 38 height 38
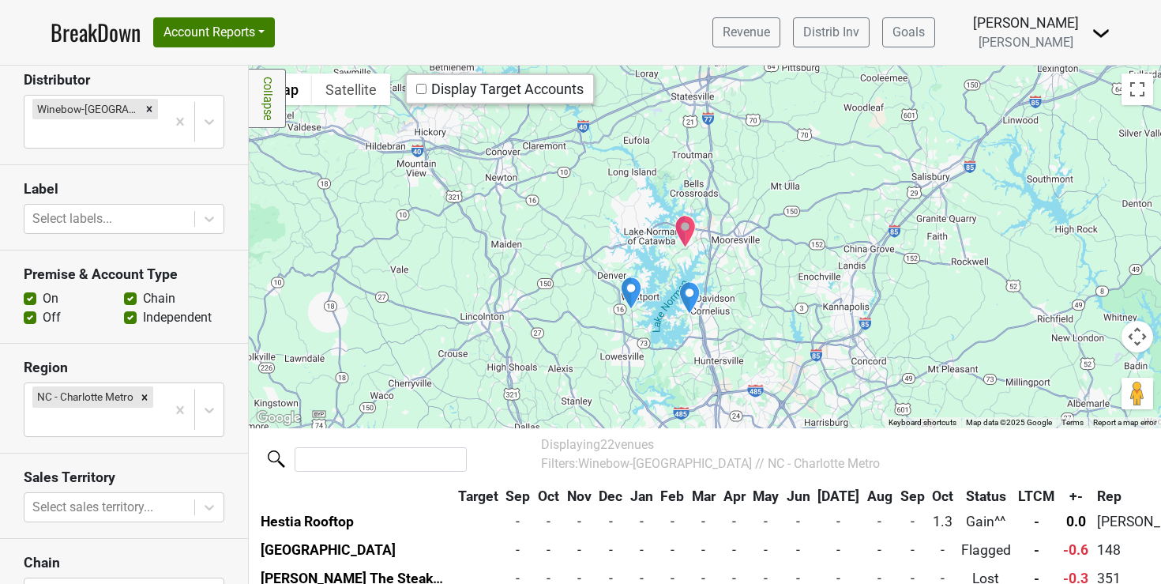
click at [679, 222] on img "The Barrel" at bounding box center [686, 231] width 22 height 33
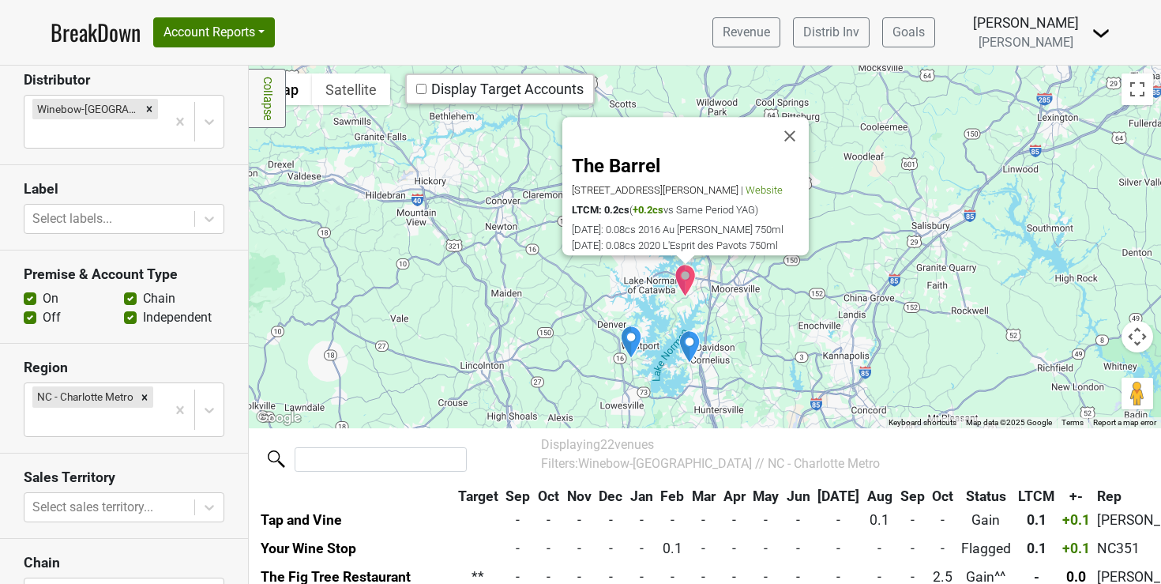
scroll to position [373, 0]
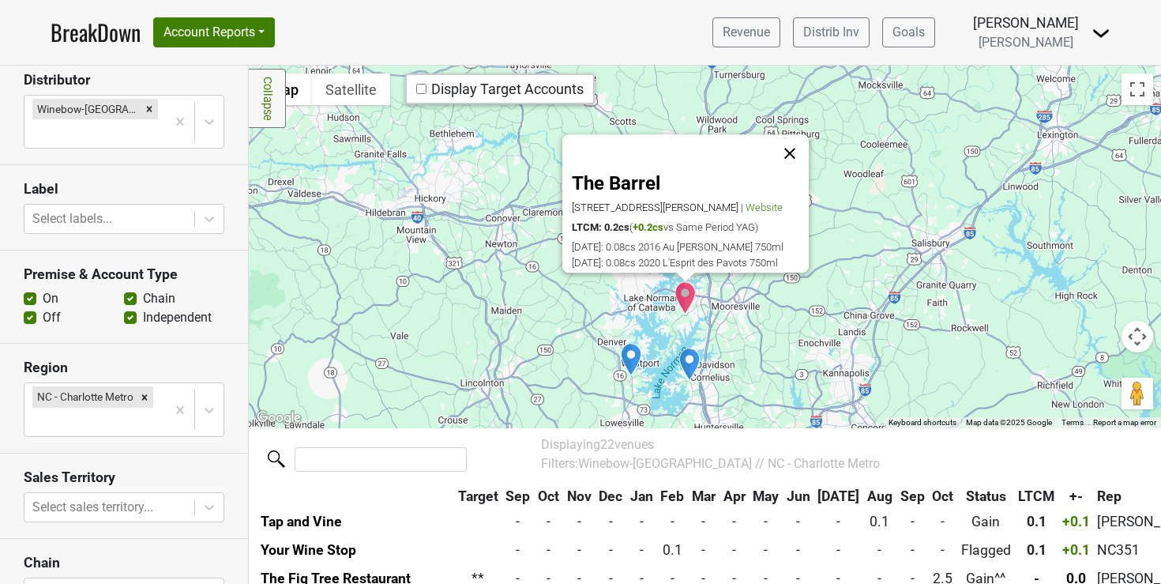
click at [790, 135] on button "Close" at bounding box center [790, 154] width 38 height 38
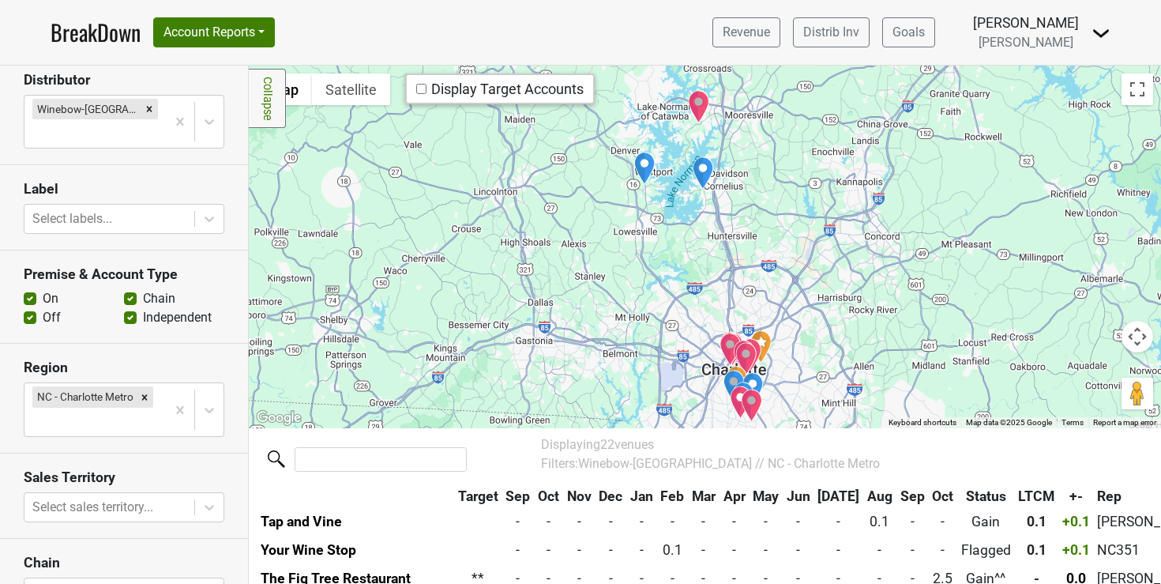
drag, startPoint x: 924, startPoint y: 308, endPoint x: 938, endPoint y: 114, distance: 194.8
click at [938, 114] on div at bounding box center [705, 247] width 912 height 362
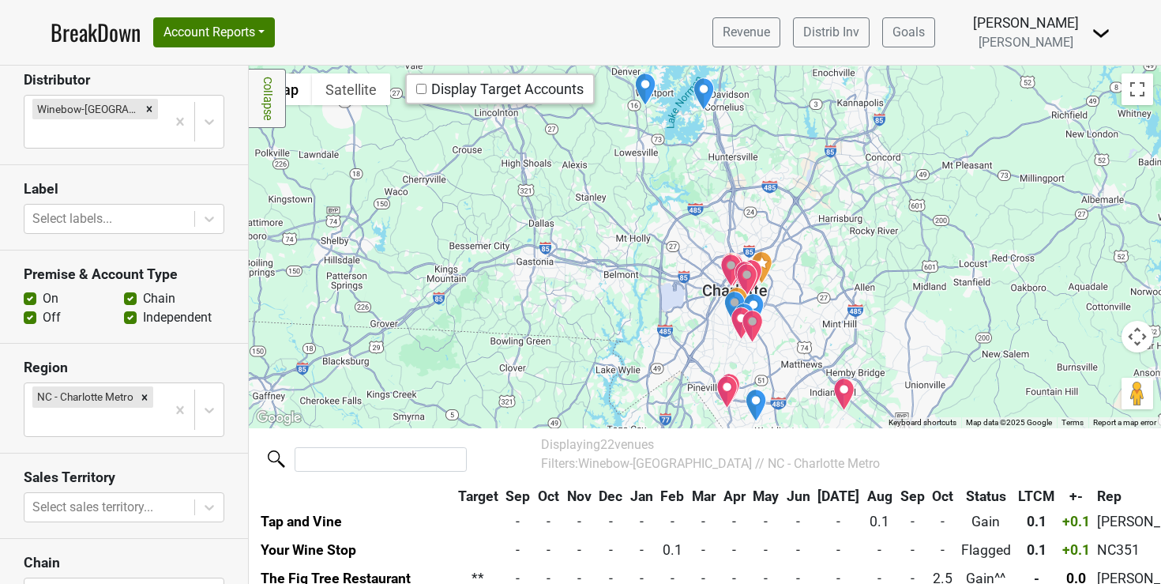
drag, startPoint x: 892, startPoint y: 133, endPoint x: 889, endPoint y: 57, distance: 76.7
click at [889, 57] on div "BreakDown Account Reports SuperRanker Map Award Progress Chain Compliance CRM N…" at bounding box center [580, 292] width 1161 height 584
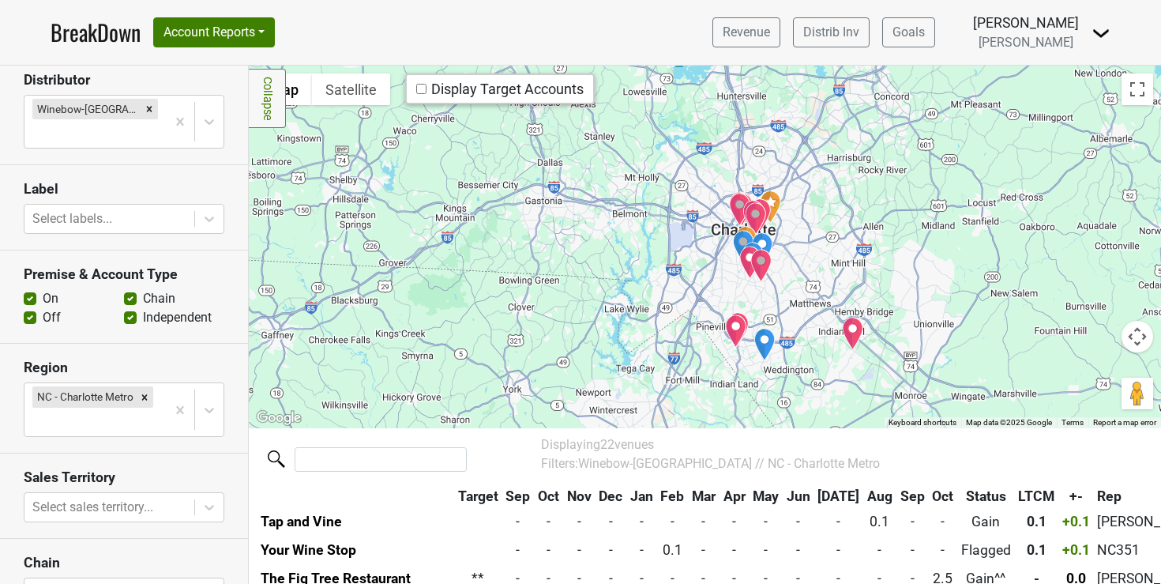
drag, startPoint x: 877, startPoint y: 230, endPoint x: 882, endPoint y: 160, distance: 69.7
click at [883, 160] on div at bounding box center [705, 247] width 912 height 362
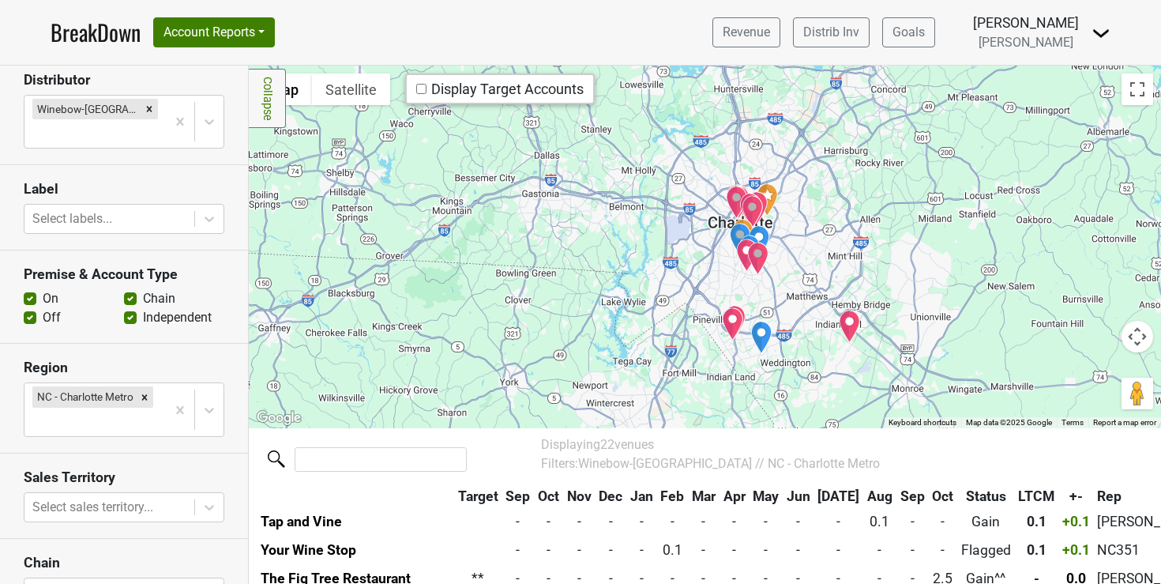
click at [846, 322] on img "Tap and Vine" at bounding box center [850, 326] width 22 height 33
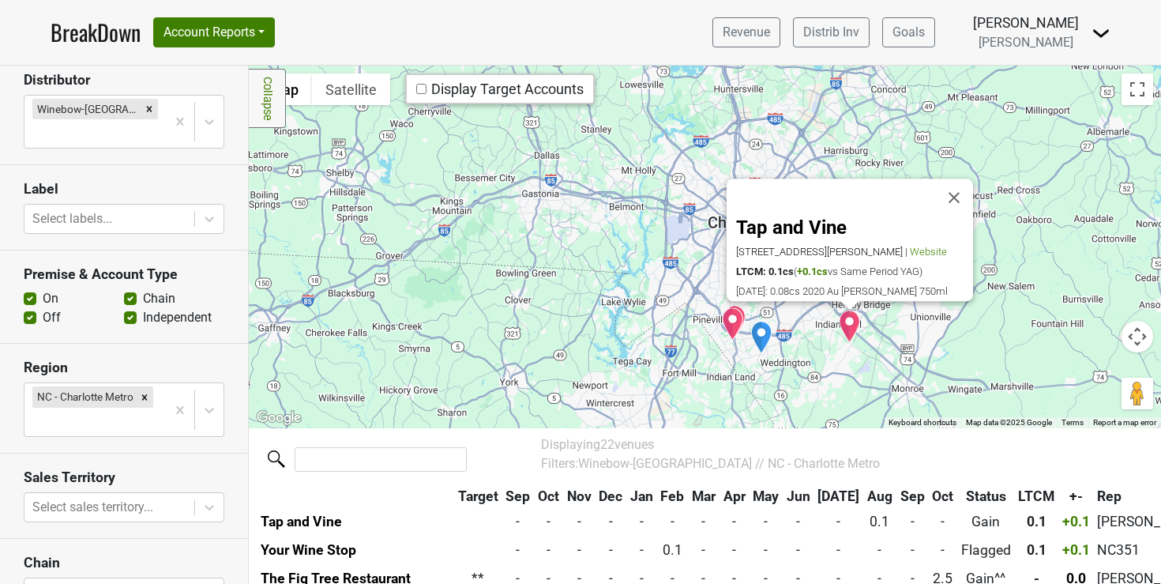
scroll to position [430, 0]
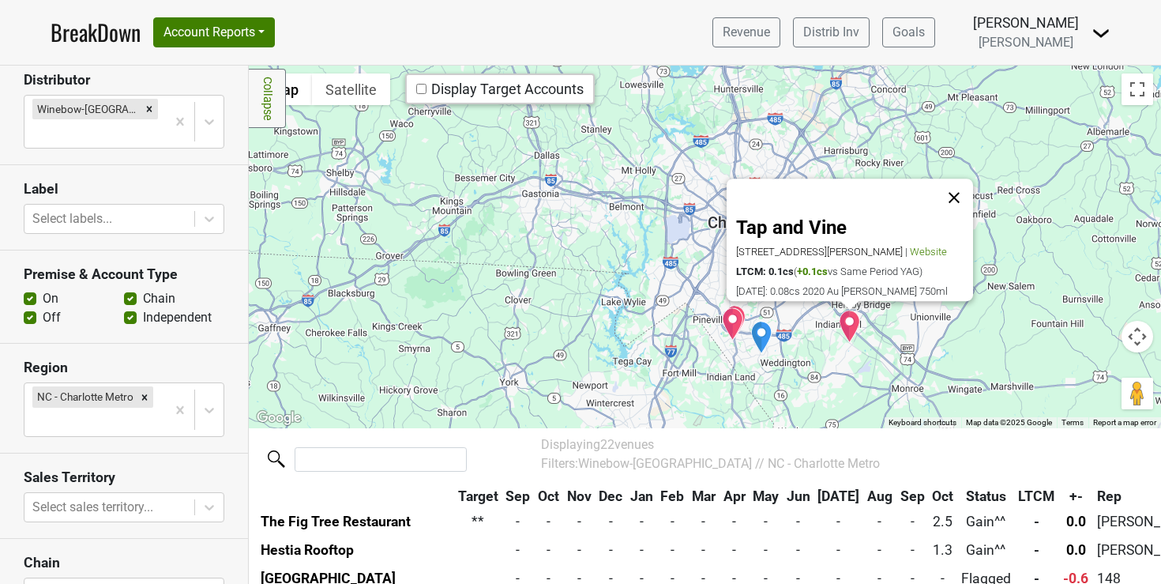
click at [953, 179] on button "Close" at bounding box center [954, 198] width 38 height 38
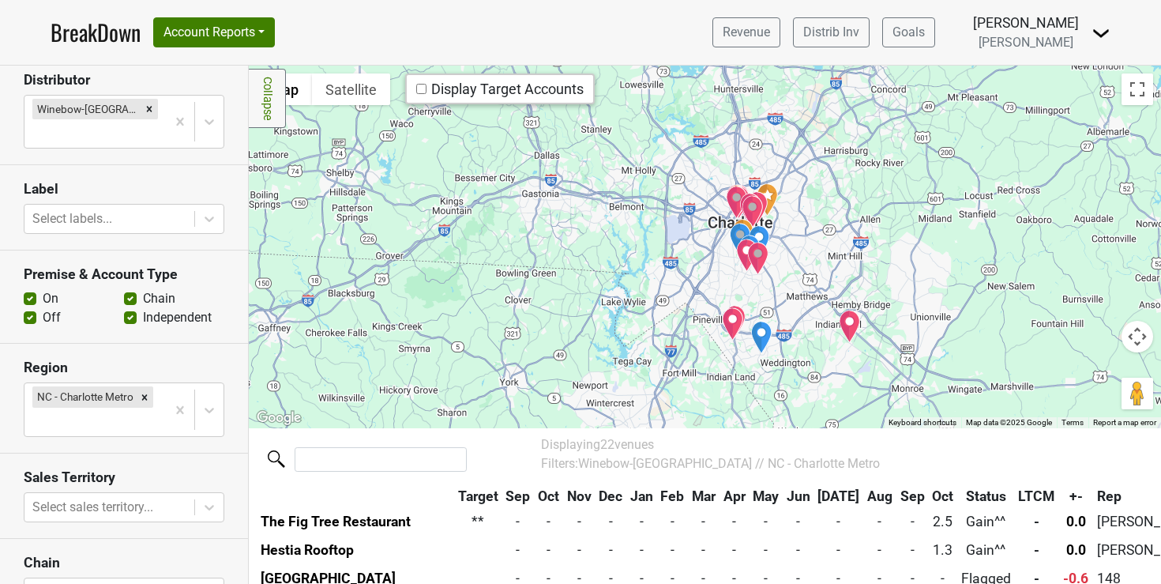
click at [754, 237] on img "Primefish Cellar" at bounding box center [759, 241] width 22 height 33
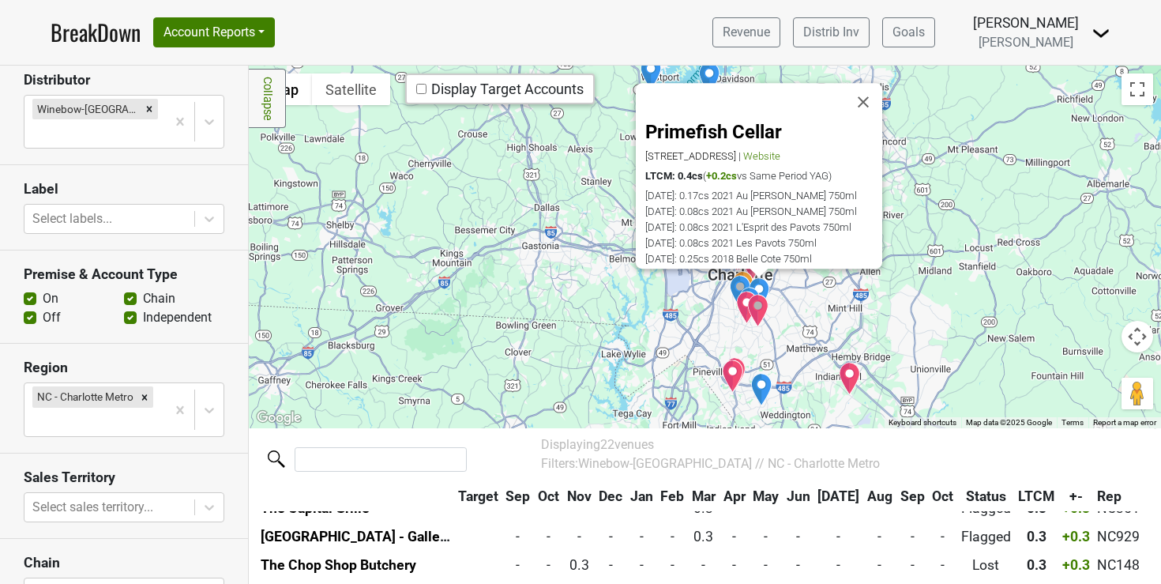
scroll to position [231, 0]
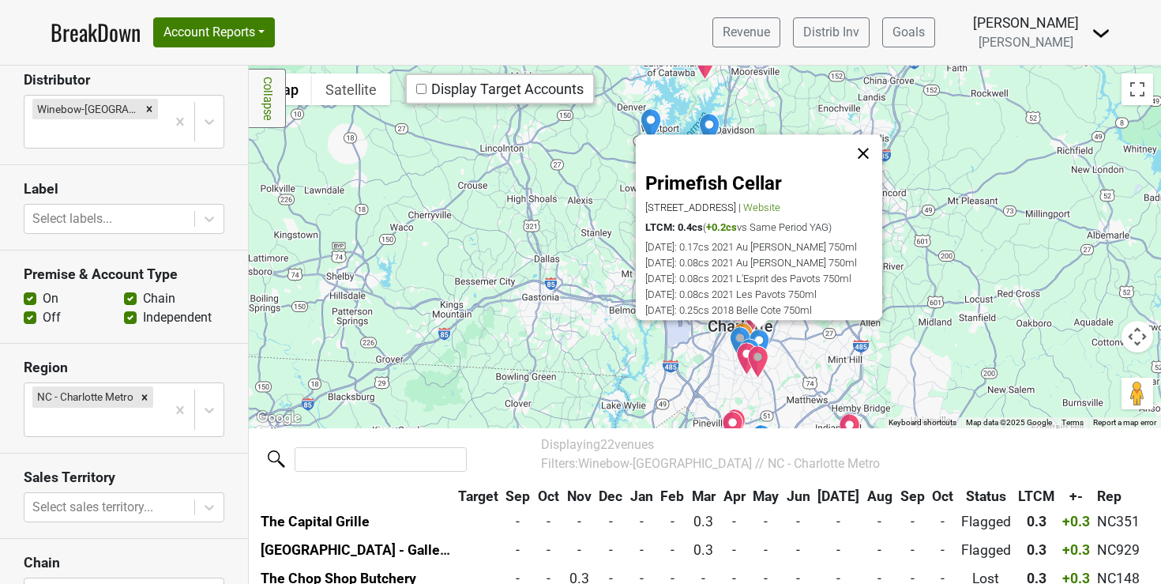
click at [866, 135] on button "Close" at bounding box center [863, 154] width 38 height 38
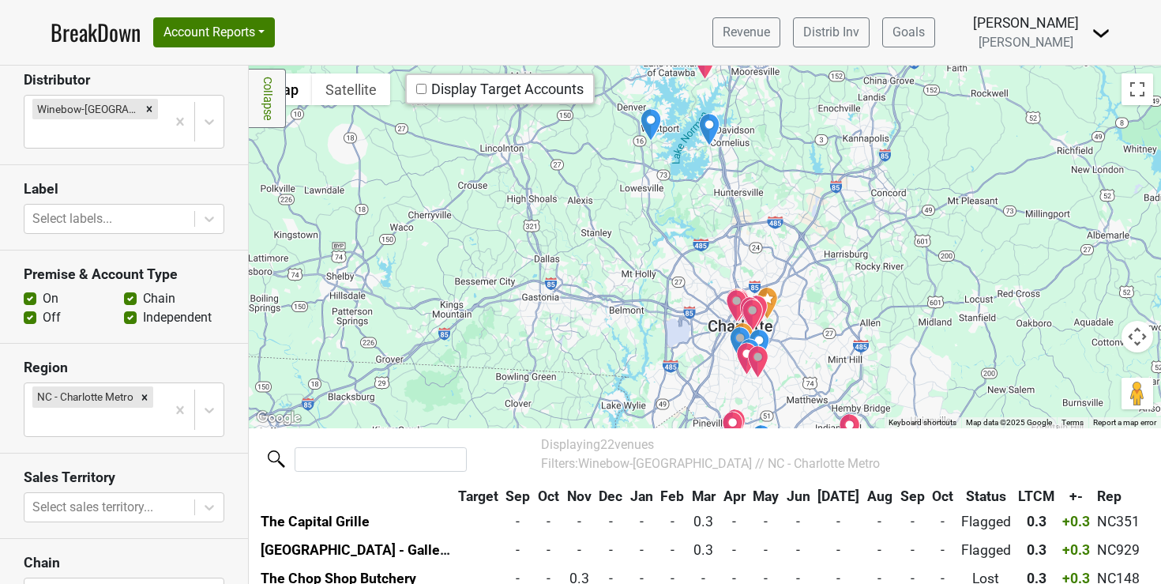
click at [736, 351] on img "Steak 48" at bounding box center [747, 358] width 22 height 33
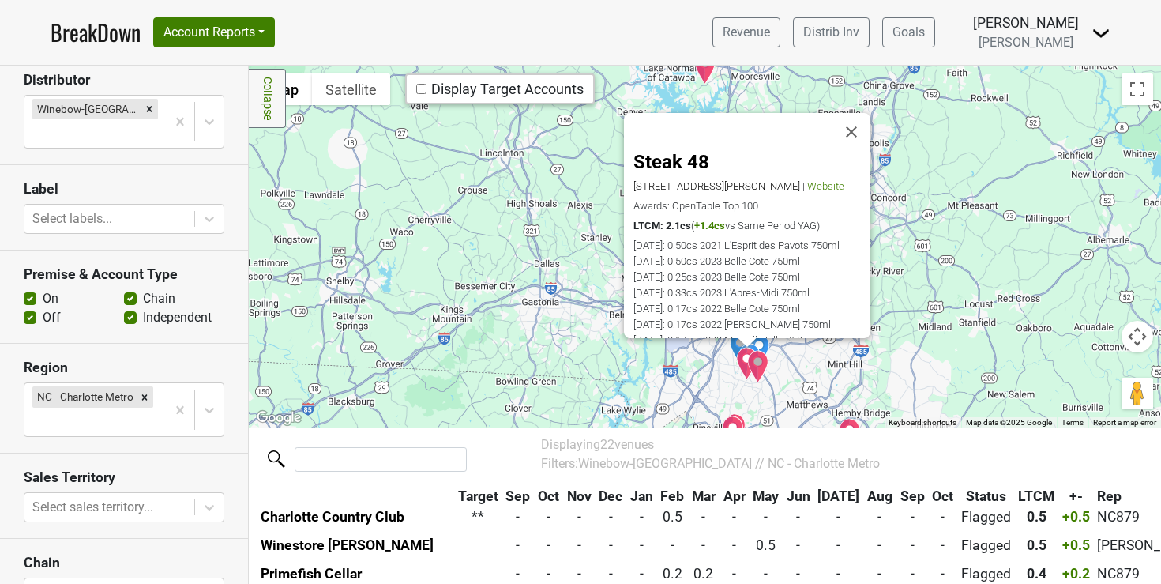
scroll to position [117, 0]
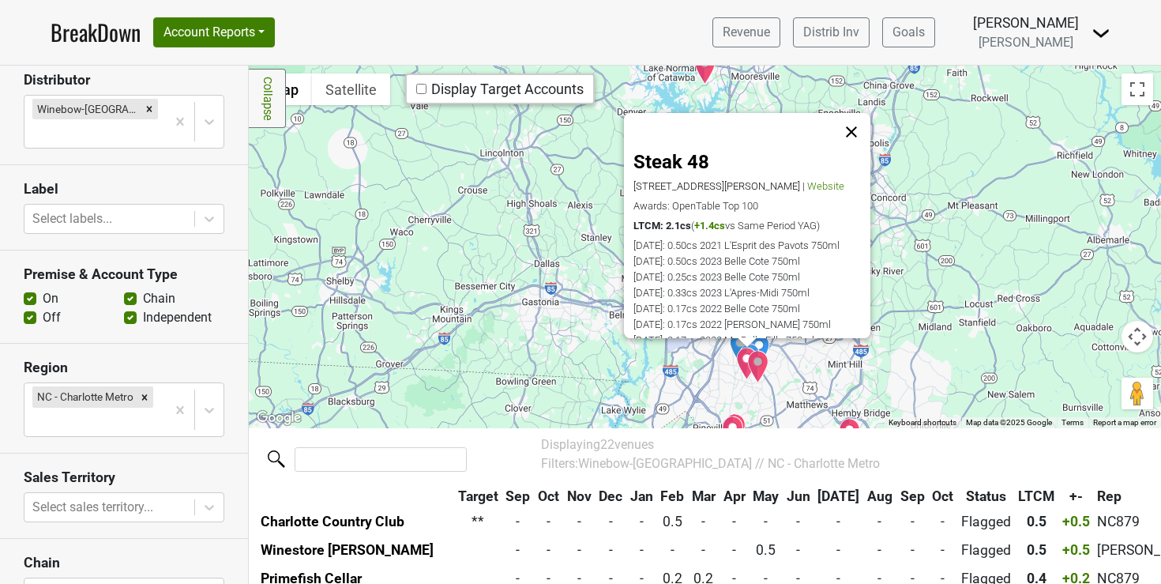
click at [856, 128] on button "Close" at bounding box center [852, 132] width 38 height 38
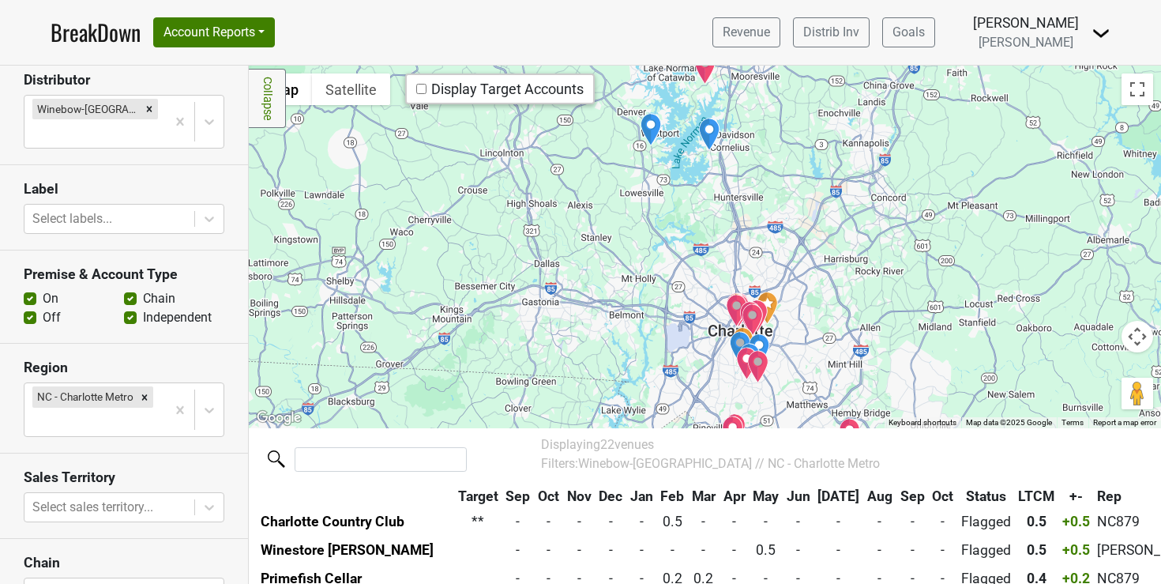
click at [744, 313] on img "Kappo En" at bounding box center [753, 319] width 22 height 33
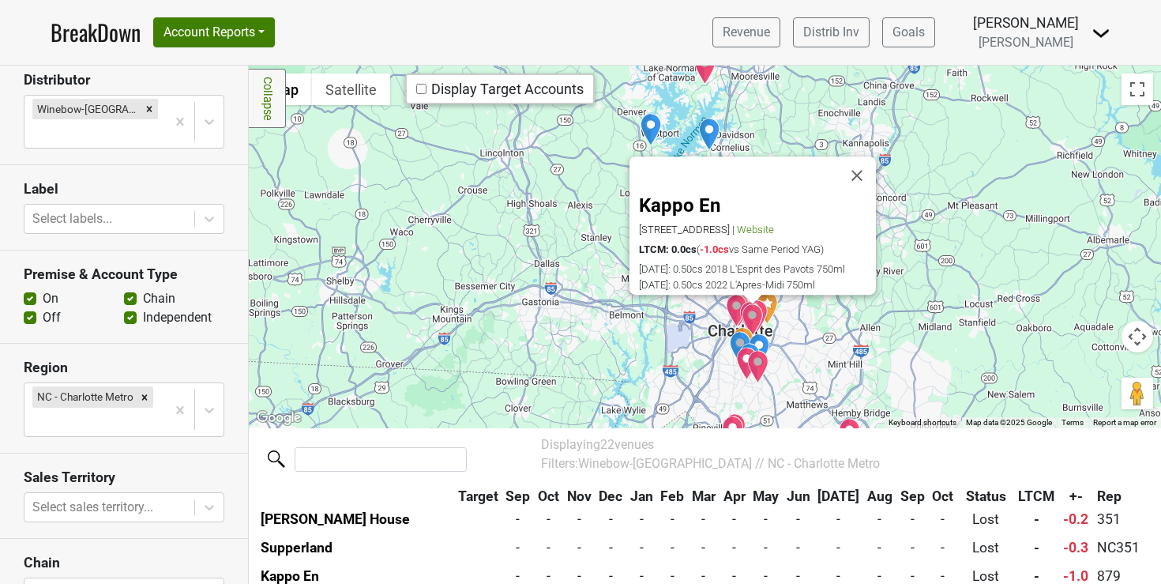
scroll to position [586, 0]
click at [870, 32] on link "Distrib Inv" at bounding box center [831, 32] width 77 height 30
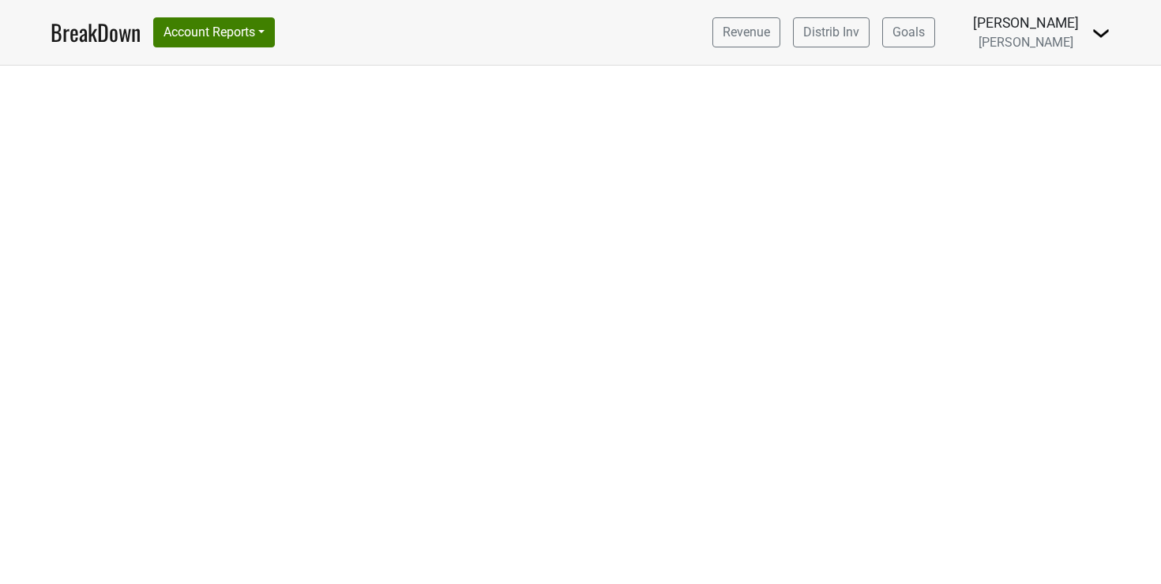
select select "NV"
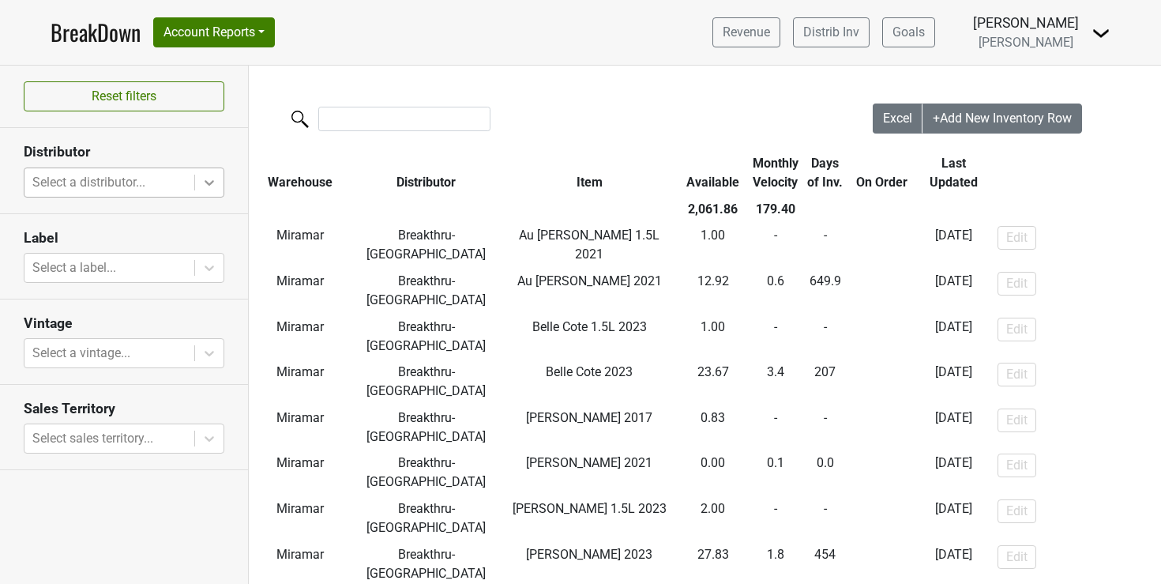
click at [205, 179] on icon at bounding box center [209, 183] width 16 height 16
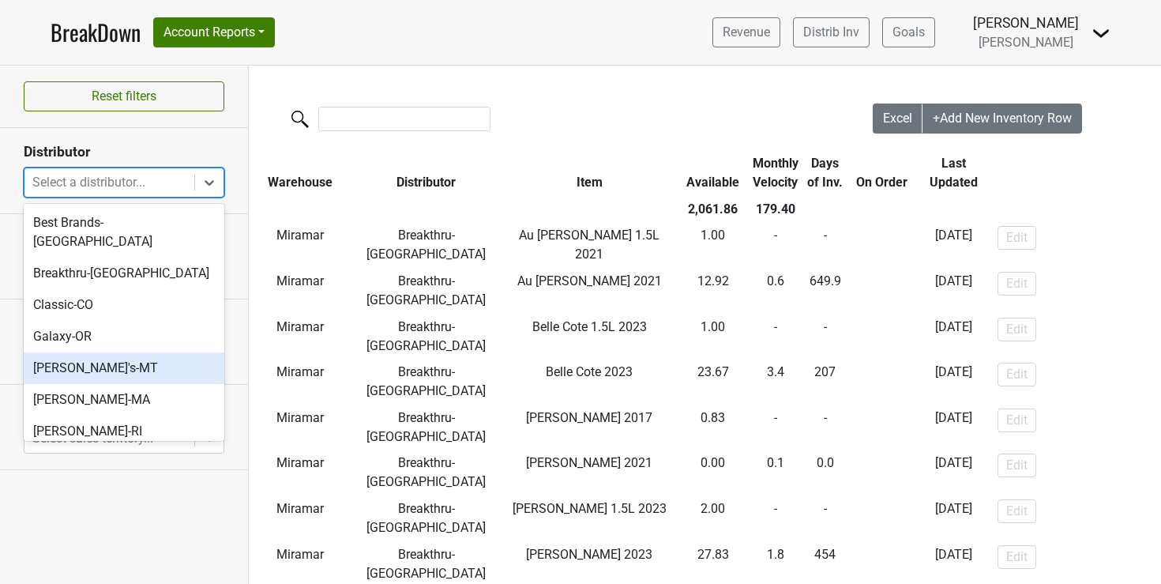
scroll to position [275, 0]
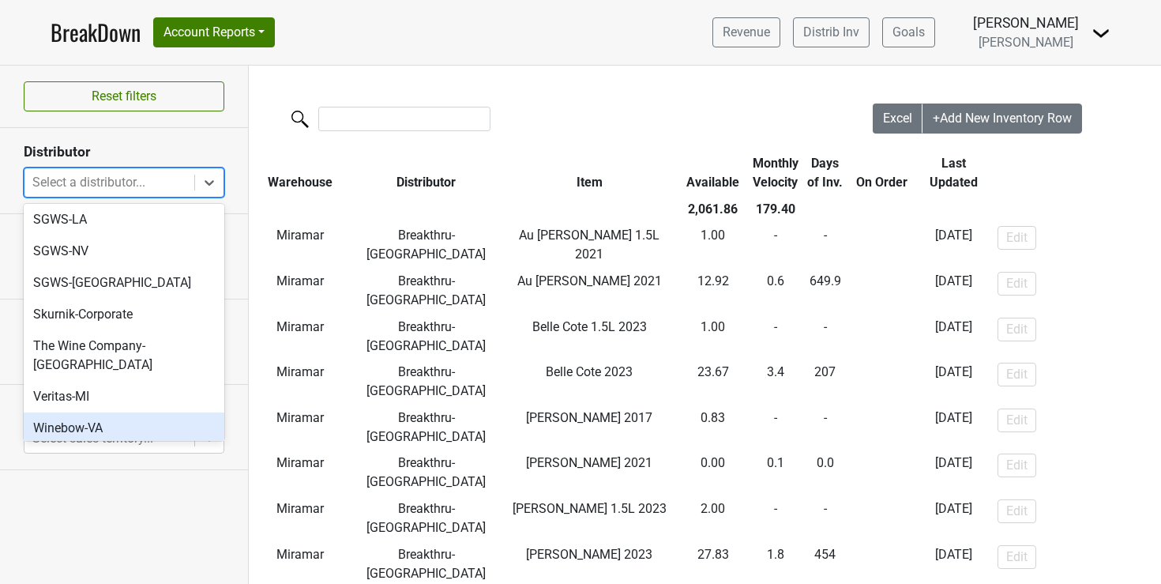
click at [85, 412] on div "Winebow-VA" at bounding box center [124, 428] width 201 height 32
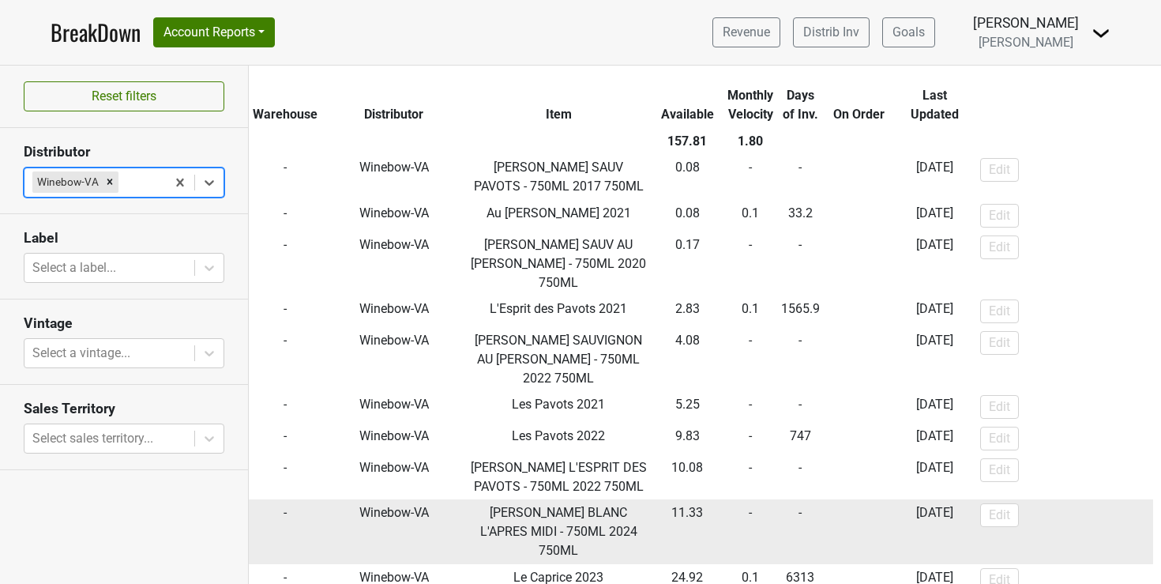
scroll to position [66, 0]
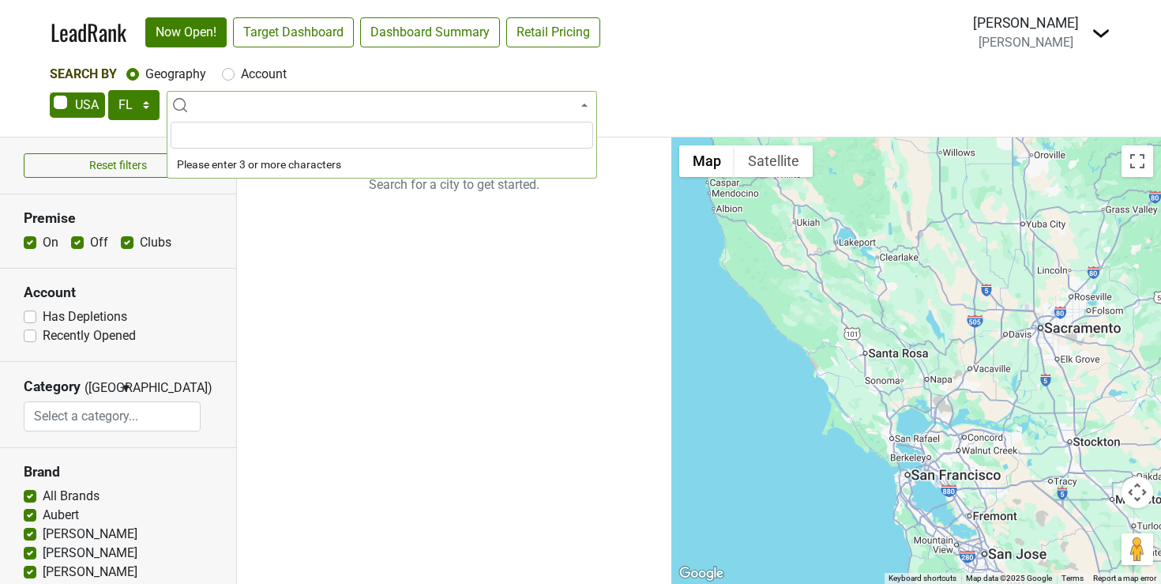
select select "FL"
select select
